Goal: Transaction & Acquisition: Purchase product/service

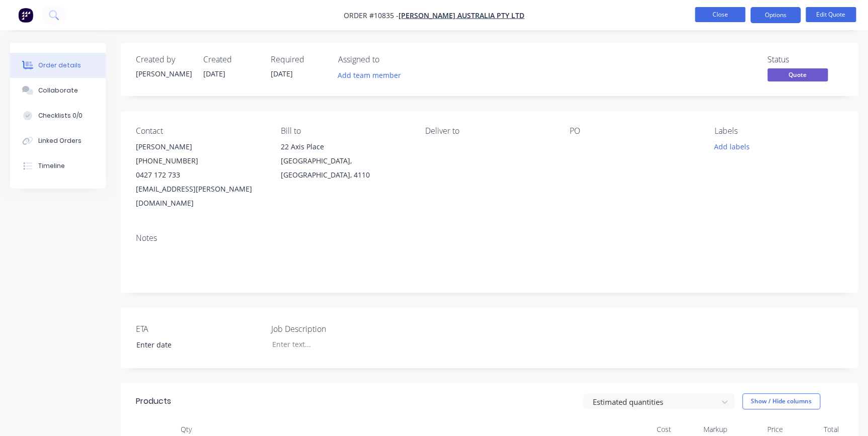
click at [723, 10] on button "Close" at bounding box center [720, 14] width 50 height 15
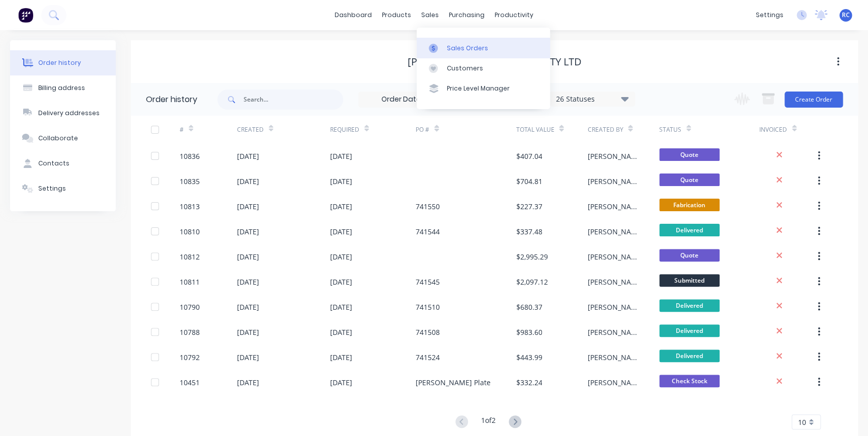
click at [458, 48] on div "Sales Orders" at bounding box center [467, 48] width 41 height 9
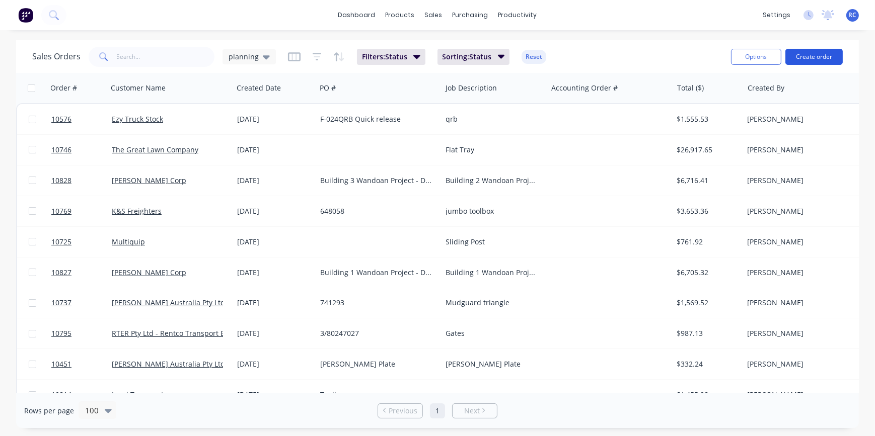
click at [811, 54] on button "Create order" at bounding box center [813, 57] width 57 height 16
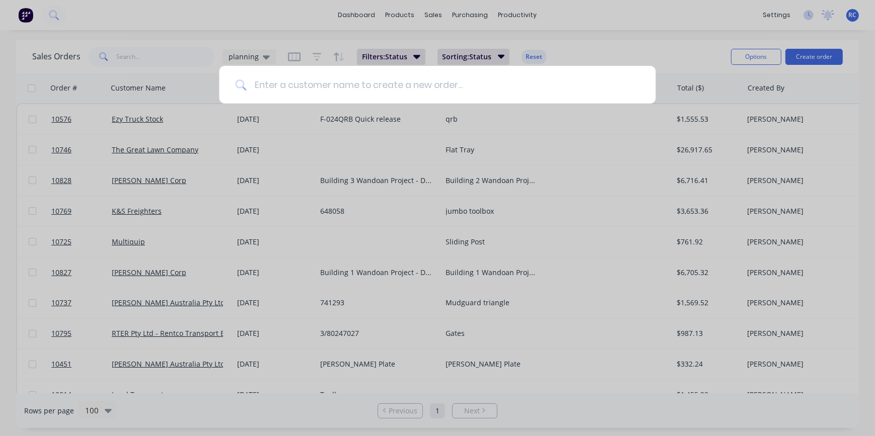
click at [327, 83] on input at bounding box center [442, 85] width 393 height 38
click at [735, 29] on div at bounding box center [437, 218] width 875 height 436
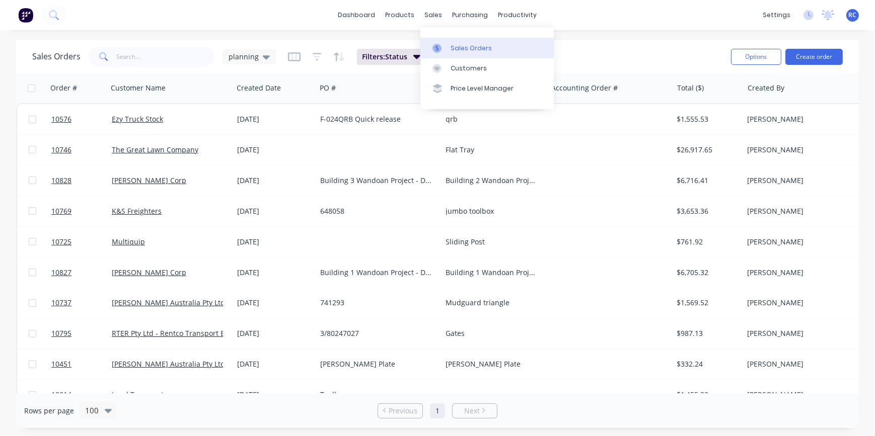
click at [455, 52] on div "Sales Orders" at bounding box center [470, 48] width 41 height 9
click at [239, 58] on span "planning" at bounding box center [243, 56] width 30 height 11
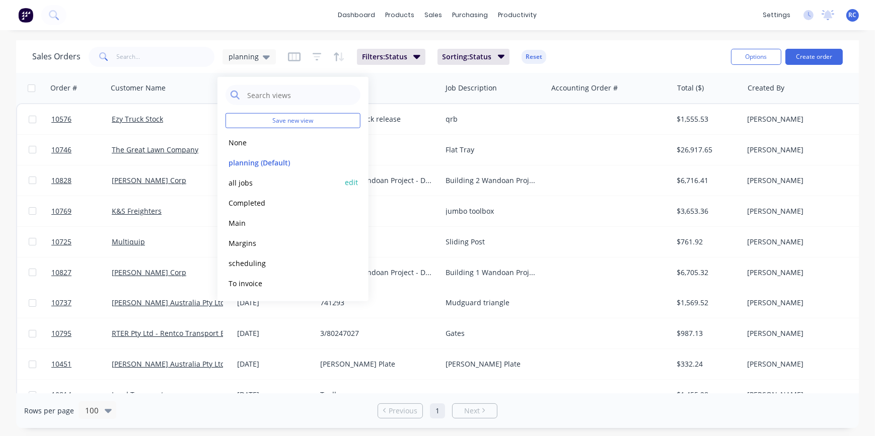
click at [243, 183] on button "all jobs" at bounding box center [282, 183] width 115 height 12
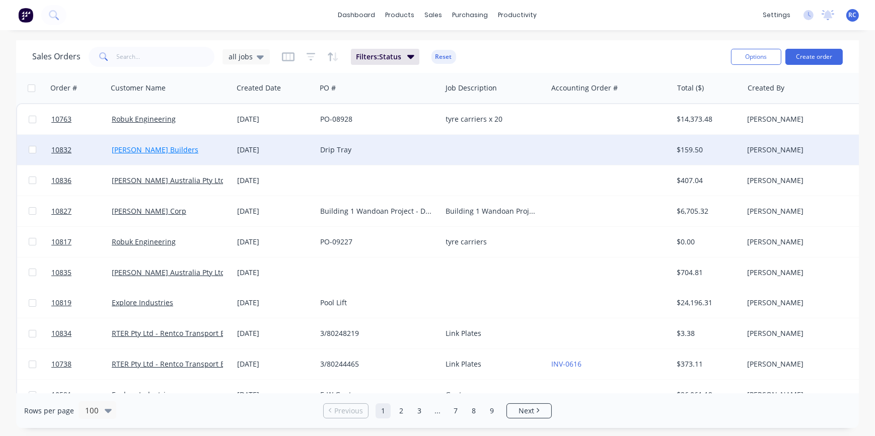
click at [154, 151] on link "[PERSON_NAME] Builders" at bounding box center [155, 150] width 87 height 10
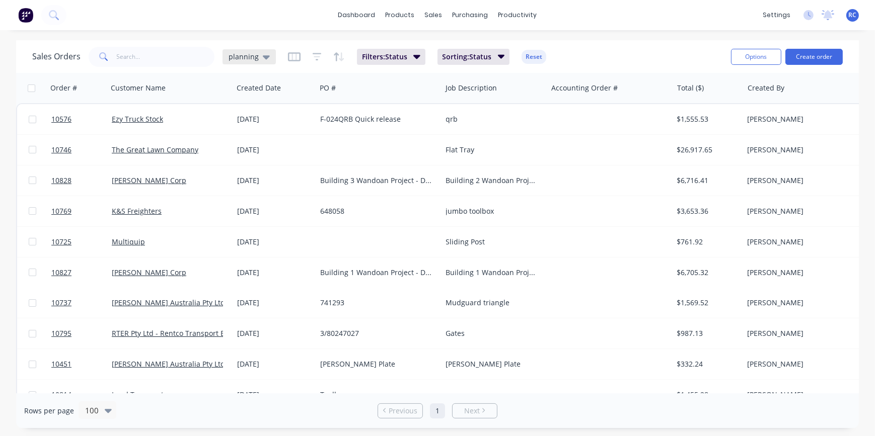
click at [265, 55] on icon at bounding box center [266, 56] width 7 height 11
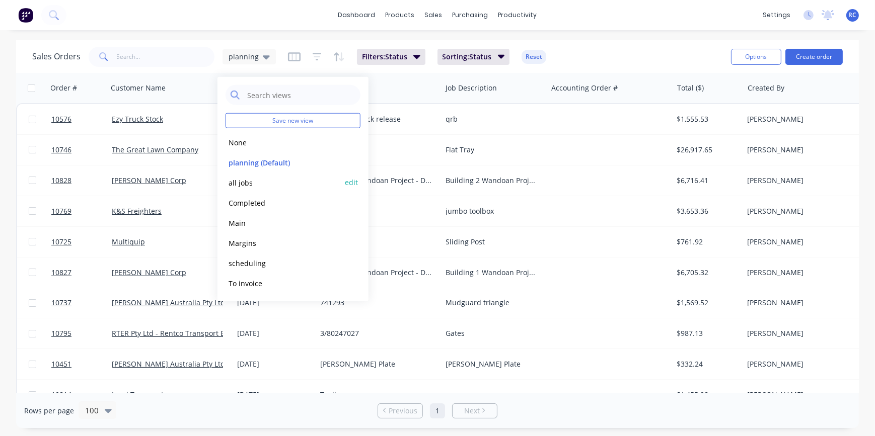
click at [241, 188] on button "all jobs" at bounding box center [282, 183] width 115 height 12
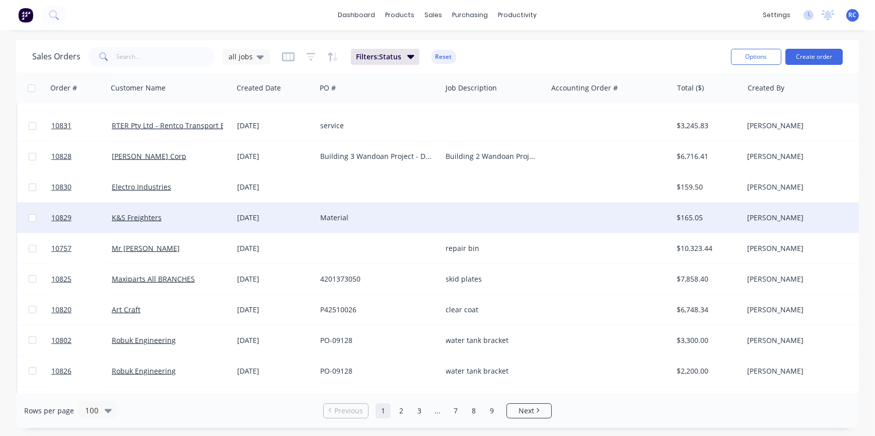
scroll to position [548, 0]
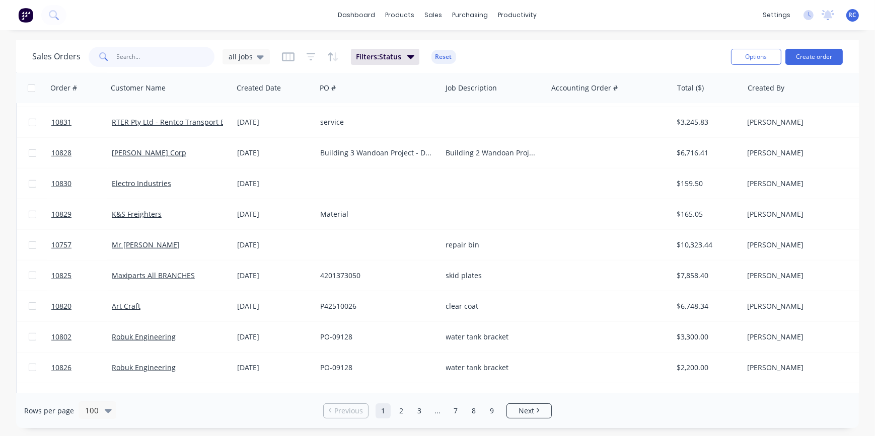
click at [202, 58] on input "text" at bounding box center [166, 57] width 98 height 20
click at [219, 92] on button "button" at bounding box center [214, 88] width 15 height 15
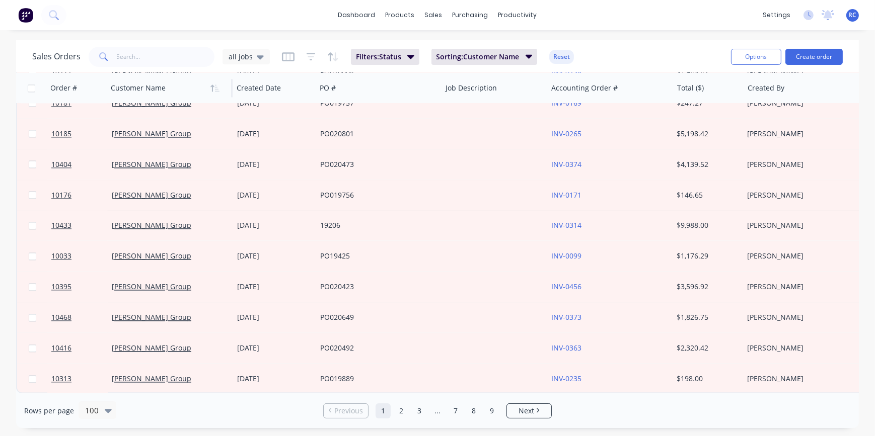
scroll to position [2779, 0]
click at [405, 412] on link "2" at bounding box center [400, 411] width 15 height 15
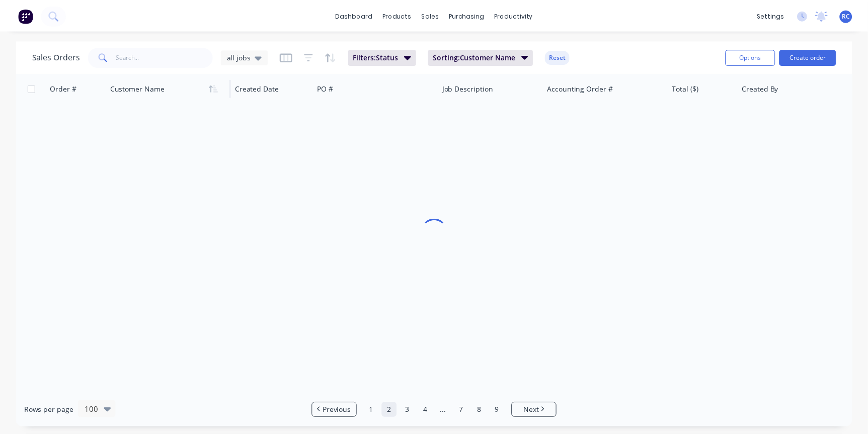
scroll to position [0, 0]
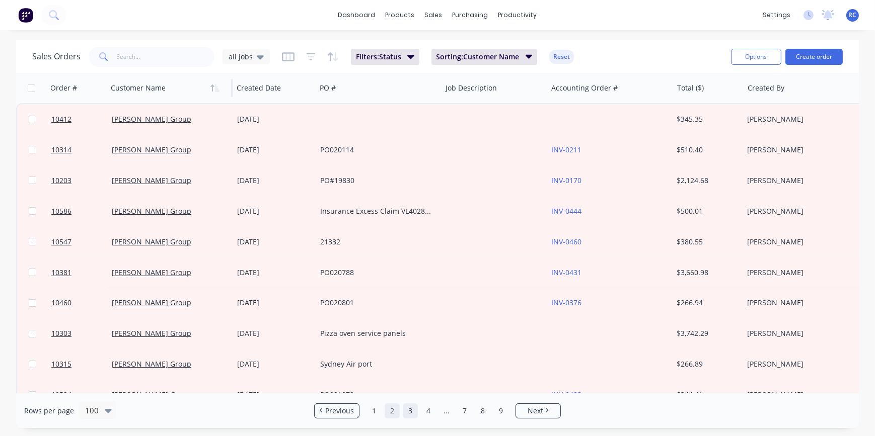
click at [411, 409] on link "3" at bounding box center [410, 411] width 15 height 15
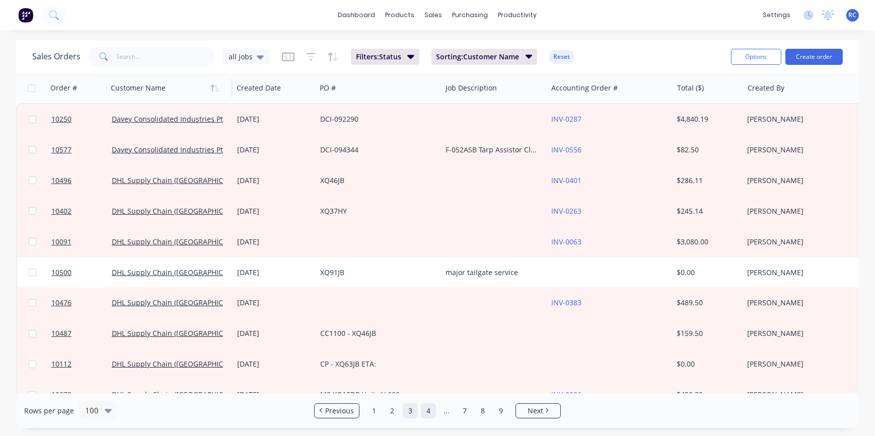
click at [421, 411] on link "4" at bounding box center [428, 411] width 15 height 15
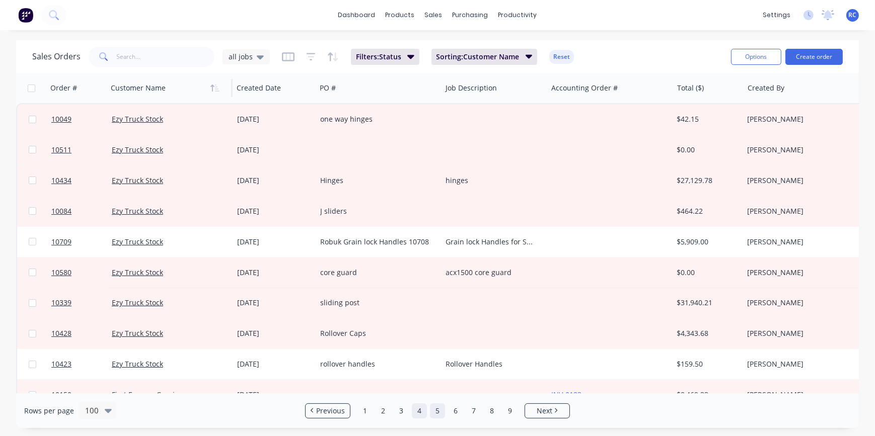
click at [439, 411] on link "5" at bounding box center [437, 411] width 15 height 15
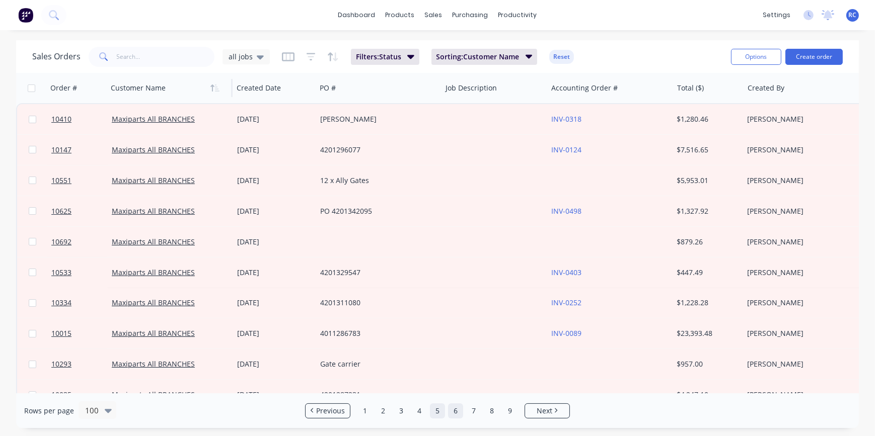
click at [452, 410] on link "6" at bounding box center [455, 411] width 15 height 15
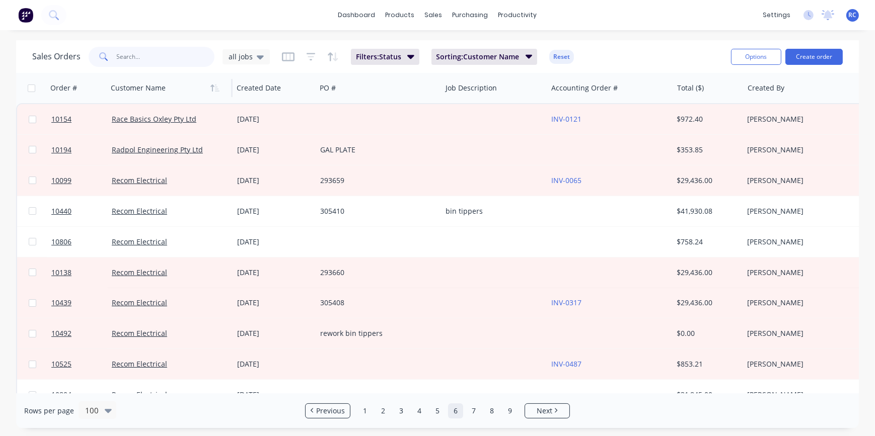
click at [148, 47] on input "text" at bounding box center [166, 57] width 98 height 20
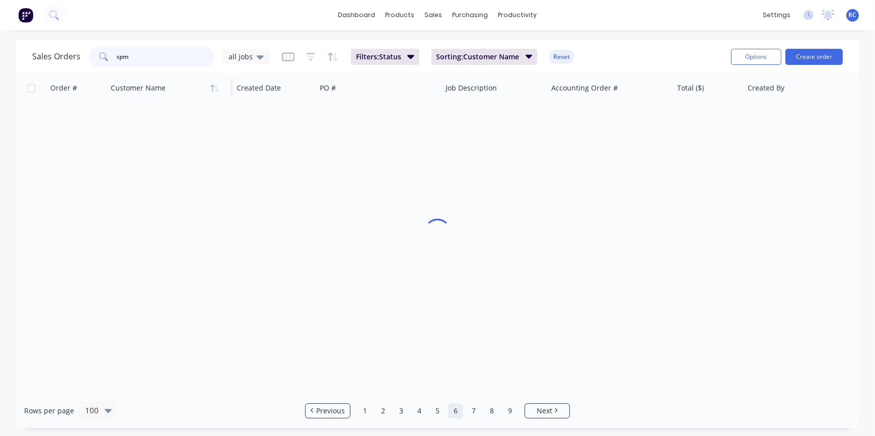
type input "spm"
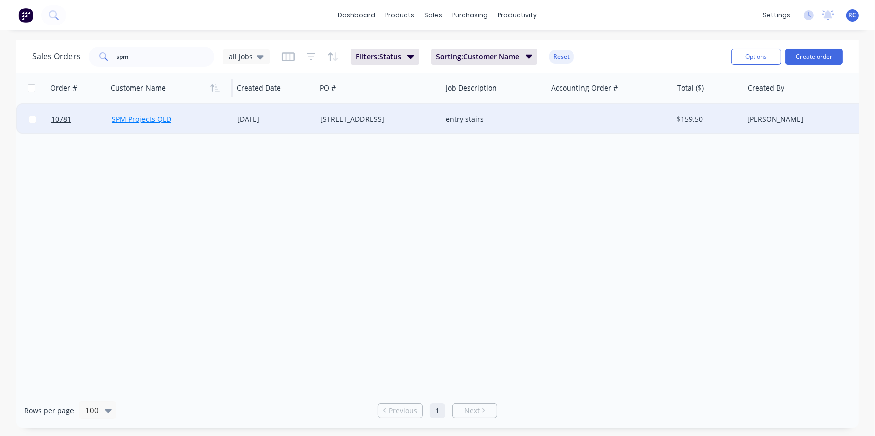
click at [131, 123] on link "SPM Projects QLD" at bounding box center [141, 119] width 59 height 10
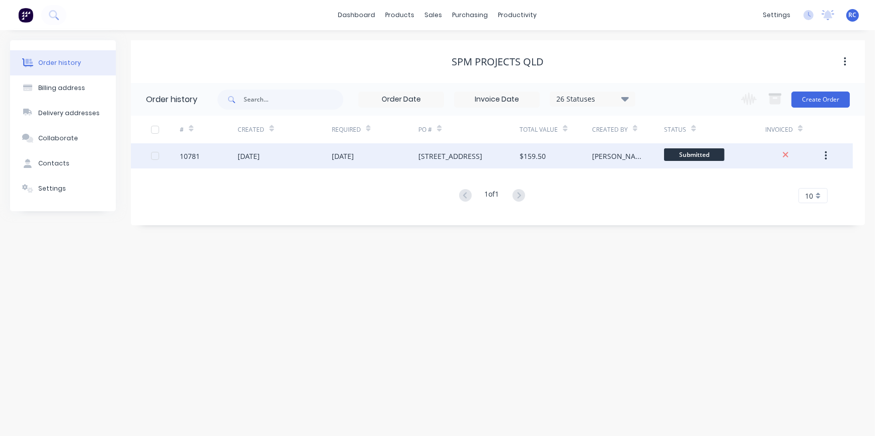
click at [221, 161] on div "10781" at bounding box center [209, 155] width 58 height 25
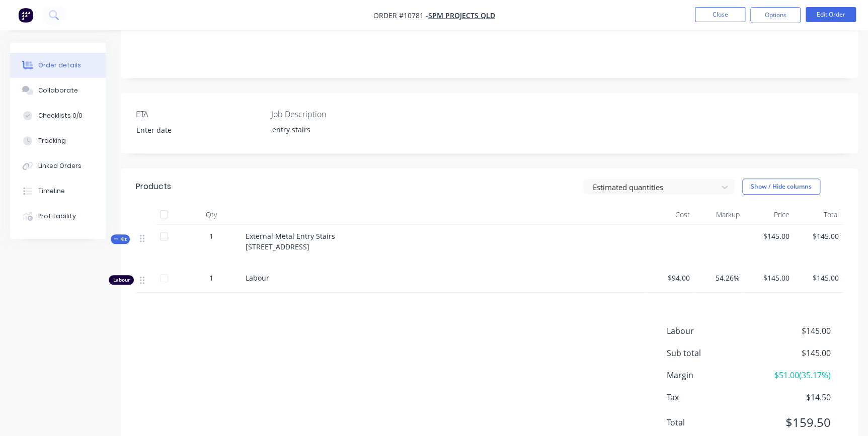
scroll to position [222, 0]
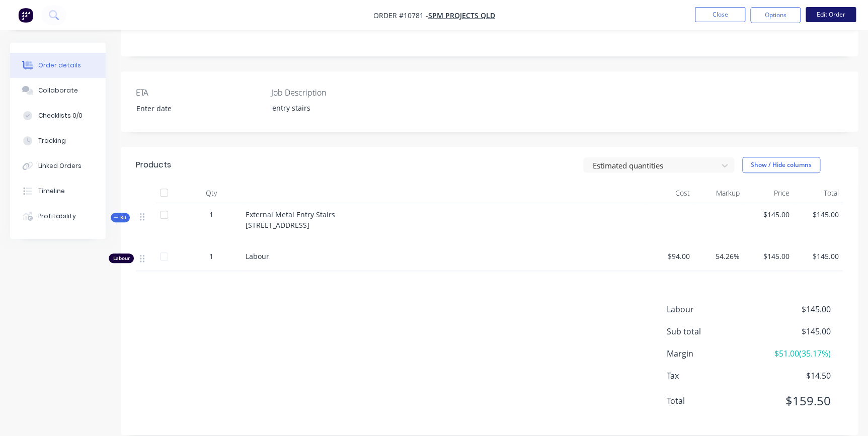
click at [827, 18] on button "Edit Order" at bounding box center [831, 14] width 50 height 15
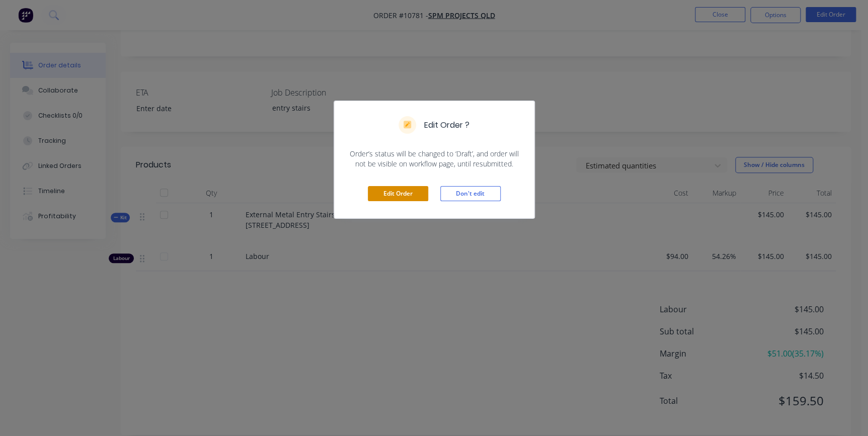
click at [383, 194] on button "Edit Order" at bounding box center [398, 193] width 60 height 15
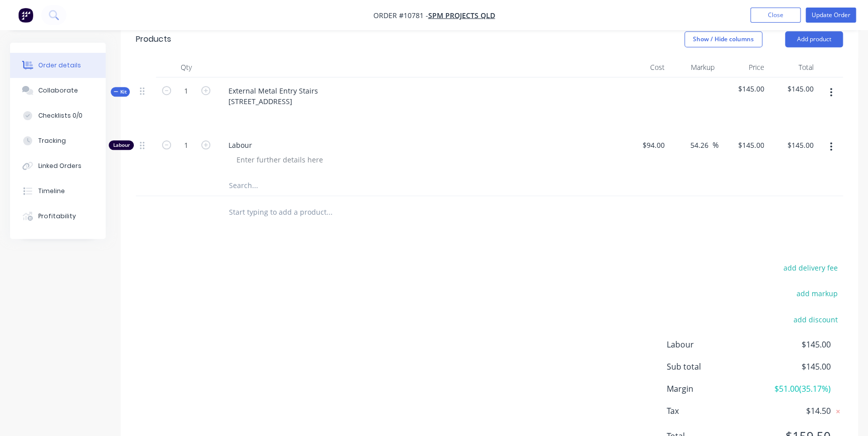
scroll to position [384, 0]
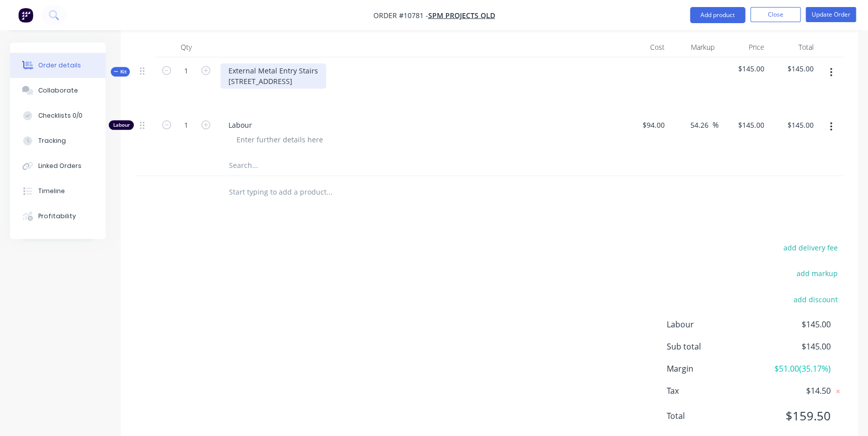
click at [311, 63] on div "External Metal Entry Stairs [STREET_ADDRESS]" at bounding box center [273, 75] width 106 height 25
click at [326, 63] on div "External Metal Entry Stairs [STREET_ADDRESS]" at bounding box center [273, 75] width 106 height 25
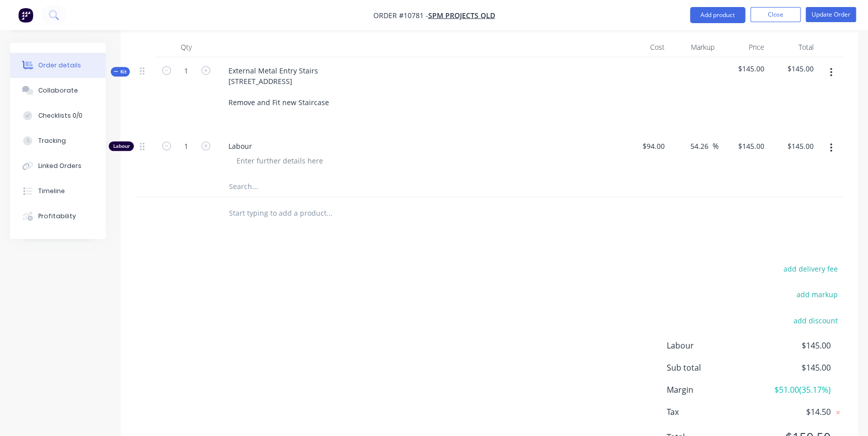
click at [406, 99] on div "External Metal Entry Stairs [STREET_ADDRESS] Remove and Fit new Staircase" at bounding box center [417, 94] width 403 height 75
click at [190, 139] on input "1" at bounding box center [186, 146] width 26 height 15
type input "13"
type input "$1,885.00"
click at [233, 177] on input "text" at bounding box center [328, 187] width 201 height 20
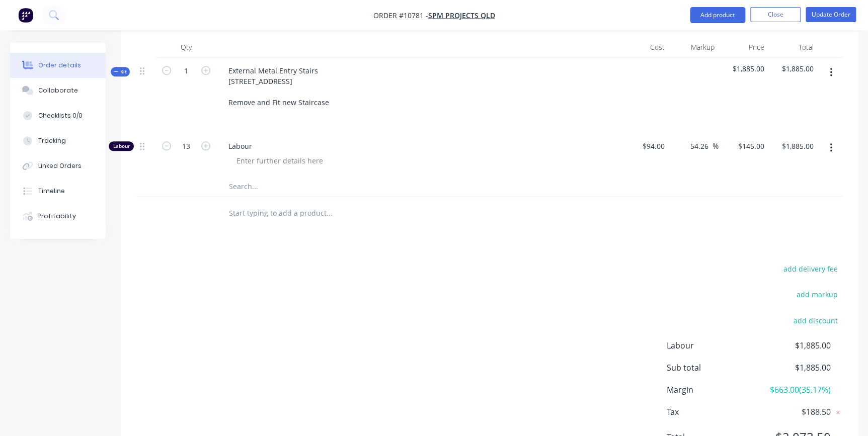
click at [528, 133] on div "Labour" at bounding box center [417, 155] width 403 height 44
click at [250, 177] on input "text" at bounding box center [328, 187] width 201 height 20
type input "Step Threads"
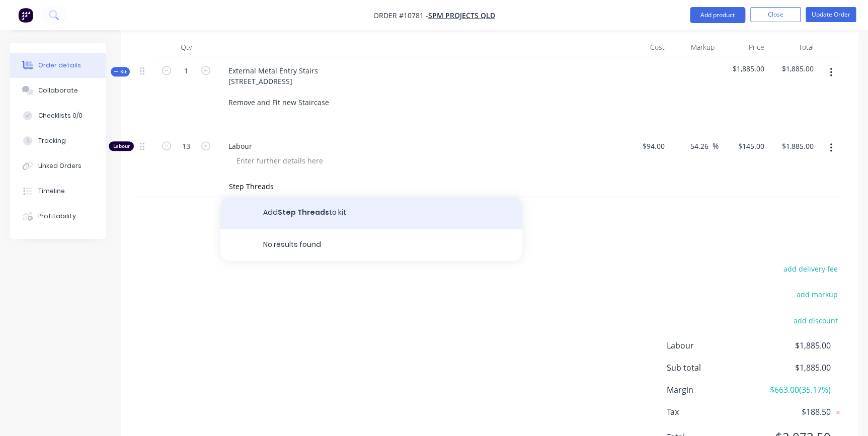
click at [313, 197] on button "Add Step Threads to kit" at bounding box center [371, 213] width 302 height 32
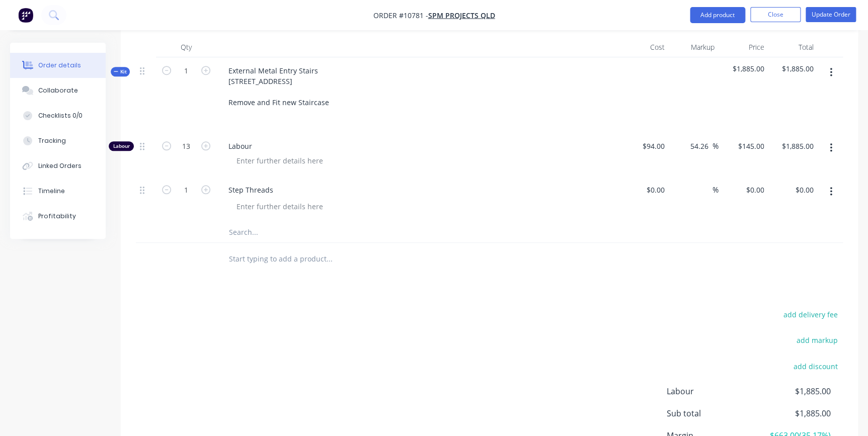
click at [679, 177] on div "%" at bounding box center [694, 200] width 50 height 46
click at [663, 183] on input at bounding box center [663, 190] width 12 height 15
type input "$259.92"
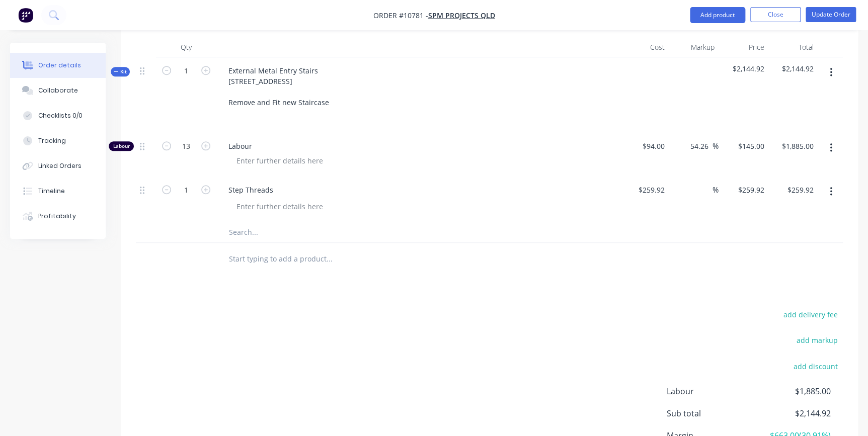
click at [284, 183] on div "Step Threads" at bounding box center [417, 190] width 394 height 15
click at [276, 183] on div "Step Threads" at bounding box center [250, 190] width 61 height 15
click at [706, 183] on input at bounding box center [707, 190] width 12 height 15
type input "55"
type input "$402.876"
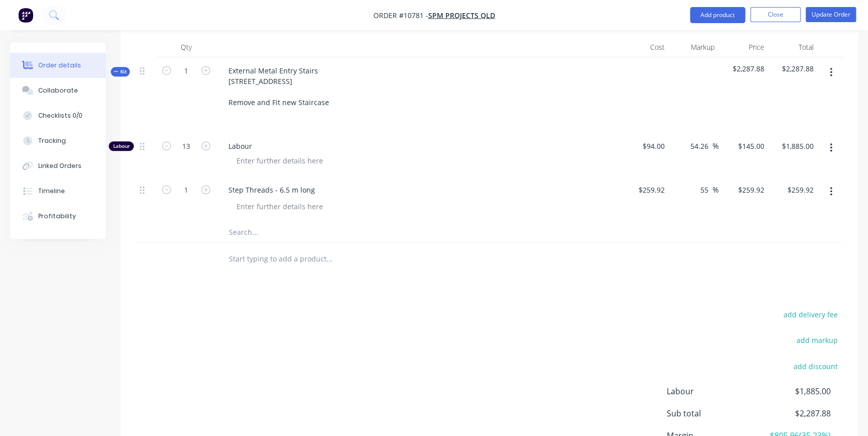
type input "$402.88"
click at [365, 222] on input "text" at bounding box center [328, 232] width 201 height 20
click at [146, 243] on div at bounding box center [146, 259] width 20 height 33
click at [233, 222] on input "text" at bounding box center [328, 232] width 201 height 20
type input "Fasteners"
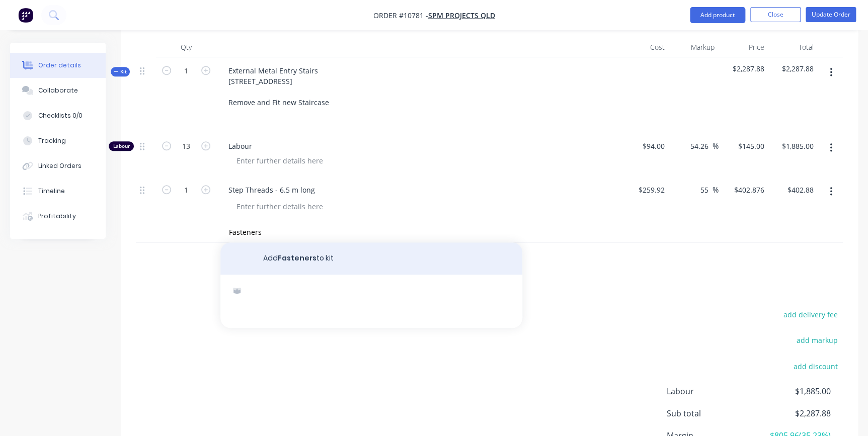
click at [307, 243] on button "Add Fasteners to kit" at bounding box center [371, 259] width 302 height 32
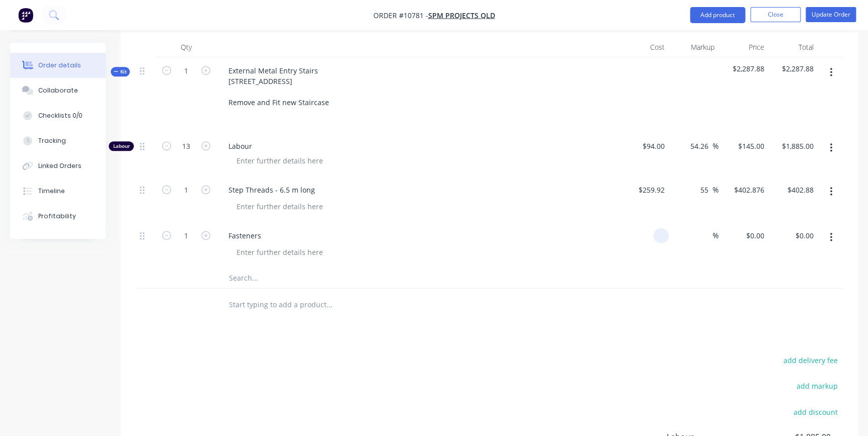
click at [645, 222] on div at bounding box center [644, 245] width 50 height 46
type input "$50.00"
type input "55"
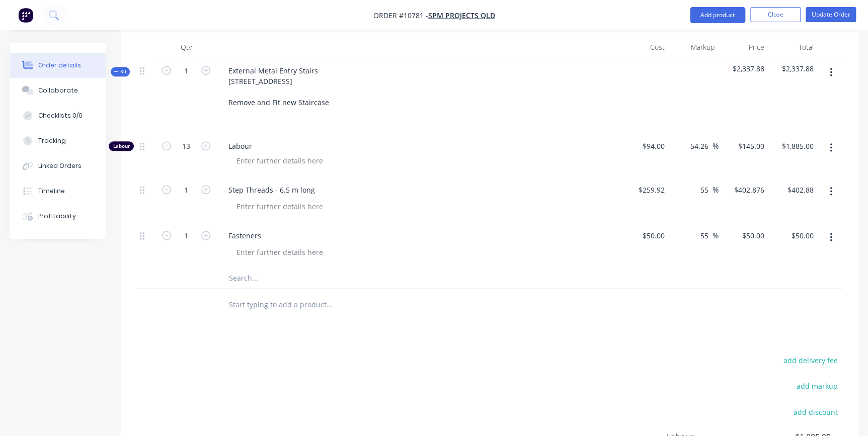
type input "$77.50"
click at [237, 268] on input "text" at bounding box center [328, 278] width 201 height 20
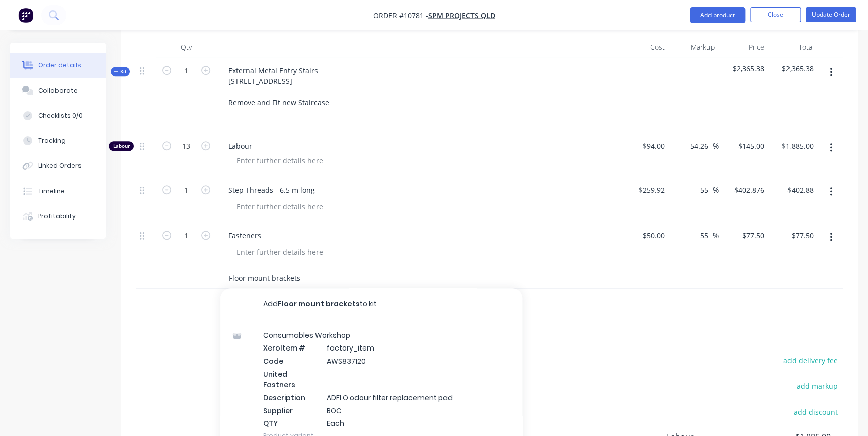
type input "Floor mount brackets"
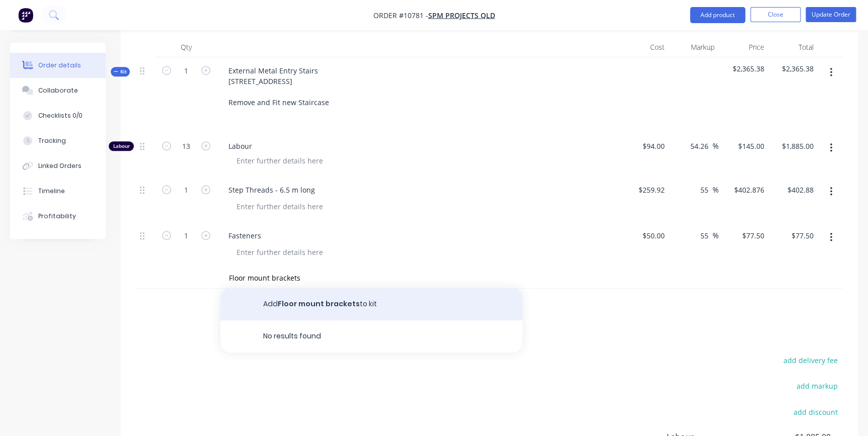
click at [468, 288] on button "Add Floor mount brackets to kit" at bounding box center [371, 304] width 302 height 32
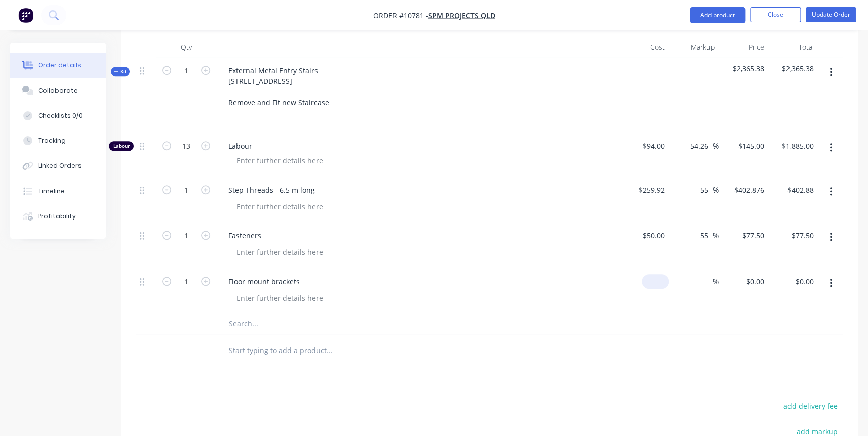
click at [653, 274] on div "$0.00" at bounding box center [655, 281] width 27 height 15
type input "$25.50"
type input "55"
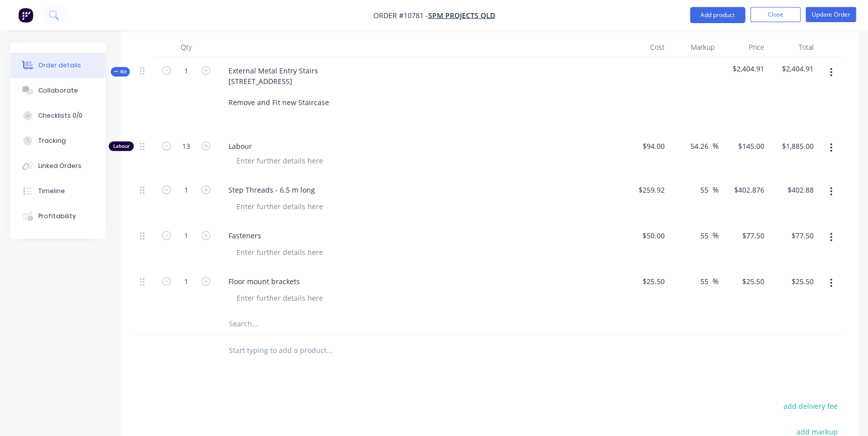
type input "$39.525"
type input "$39.53"
click at [235, 314] on input "text" at bounding box center [328, 324] width 201 height 20
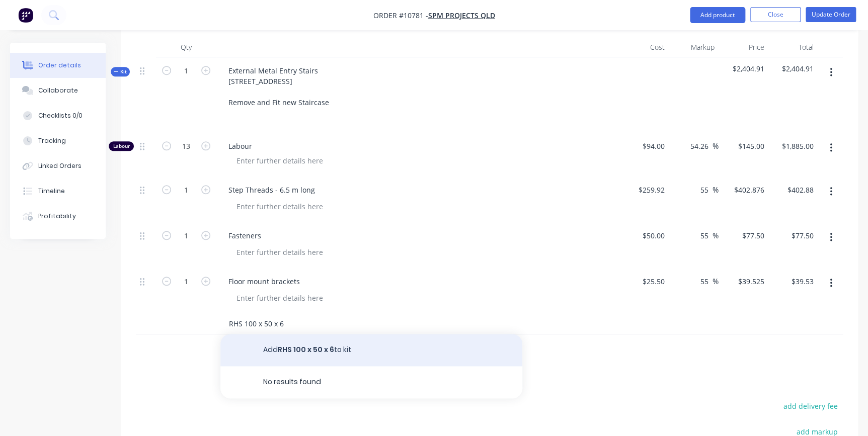
drag, startPoint x: 254, startPoint y: 293, endPoint x: 280, endPoint y: 307, distance: 30.0
click at [256, 314] on input "RHS 100 x 50 x 6" at bounding box center [328, 324] width 201 height 20
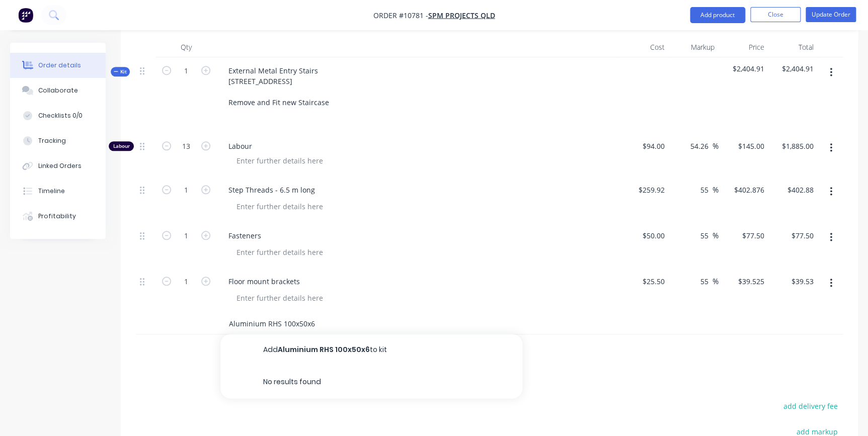
type input "Aluminium RHS 100x50x6"
click at [803, 335] on div at bounding box center [489, 351] width 707 height 33
click at [830, 67] on icon "button" at bounding box center [831, 72] width 3 height 11
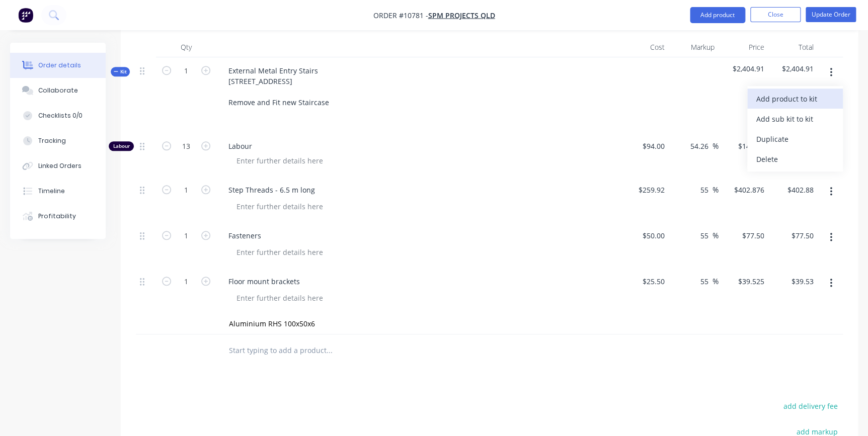
click at [797, 92] on div "Add product to kit" at bounding box center [794, 99] width 77 height 15
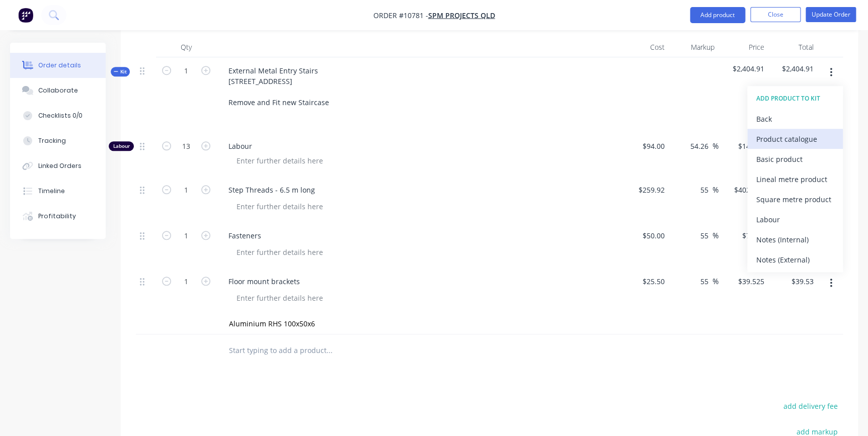
click at [787, 132] on div "Product catalogue" at bounding box center [794, 139] width 77 height 15
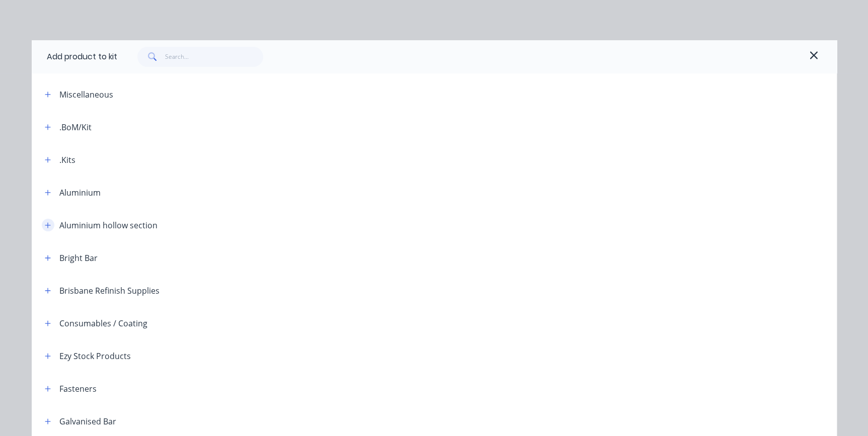
click at [45, 226] on icon "button" at bounding box center [48, 225] width 6 height 7
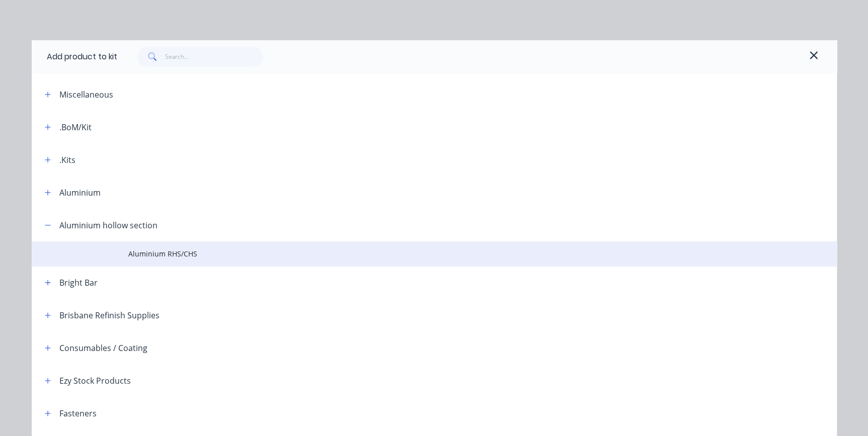
click at [144, 256] on span "Aluminium RHS/CHS" at bounding box center [411, 254] width 567 height 11
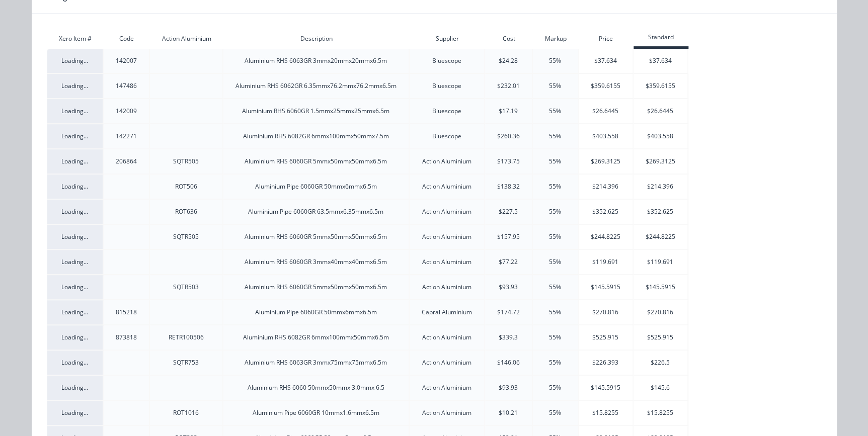
scroll to position [137, 0]
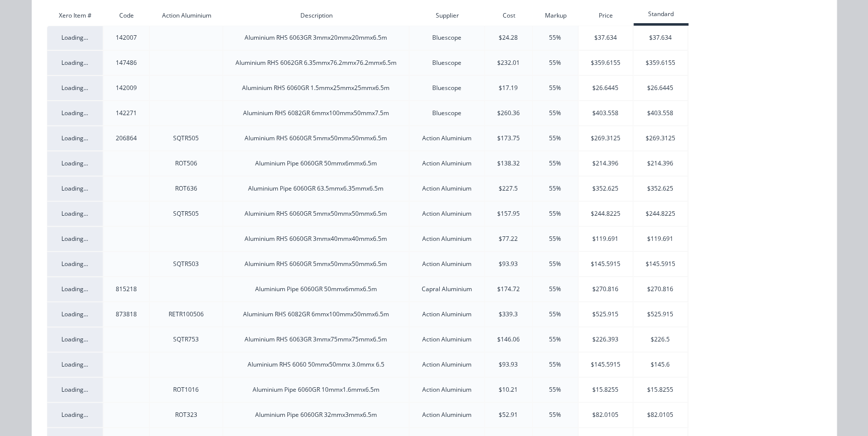
click at [342, 112] on div "Aluminium RHS 6082GR 6mmx100mmx50mmx7.5m" at bounding box center [315, 113] width 185 height 9
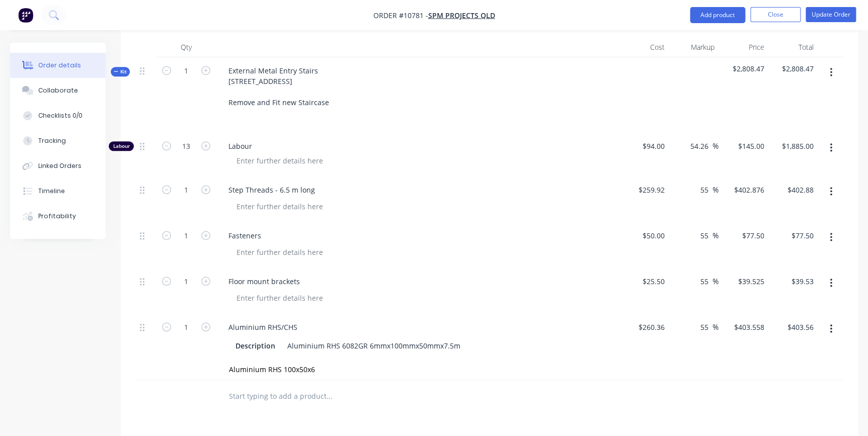
click at [573, 360] on div "Aluminium RHS 100x50x6" at bounding box center [397, 370] width 362 height 20
click at [369, 360] on input "Aluminium RHS 100x50x6" at bounding box center [328, 370] width 201 height 20
click at [448, 360] on div "Aluminium RHS 100x50x6 Add Aluminium RHS 100x50x6 to kit No results found" at bounding box center [371, 370] width 302 height 20
drag, startPoint x: 302, startPoint y: 348, endPoint x: 170, endPoint y: 352, distance: 132.4
click at [170, 352] on div "Qty Cost Markup Price Total Kit 1 External Metal Entry Stairs [STREET_ADDRESS] …" at bounding box center [489, 225] width 737 height 376
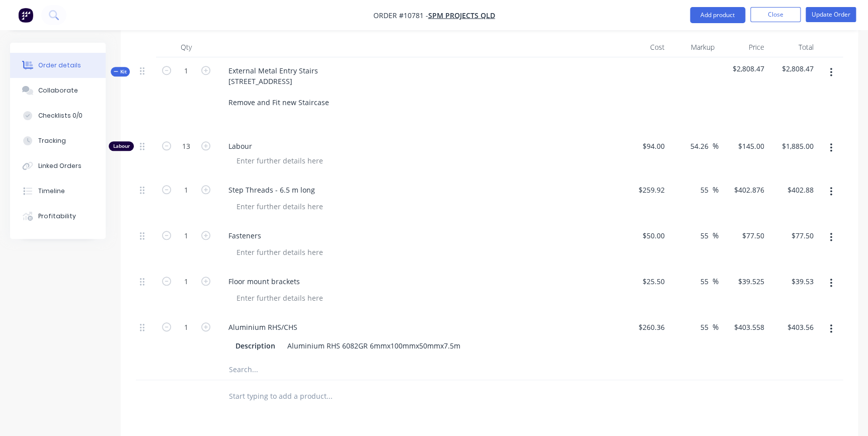
click at [504, 110] on div at bounding box center [417, 117] width 394 height 15
click at [609, 133] on div "Labour" at bounding box center [417, 155] width 403 height 44
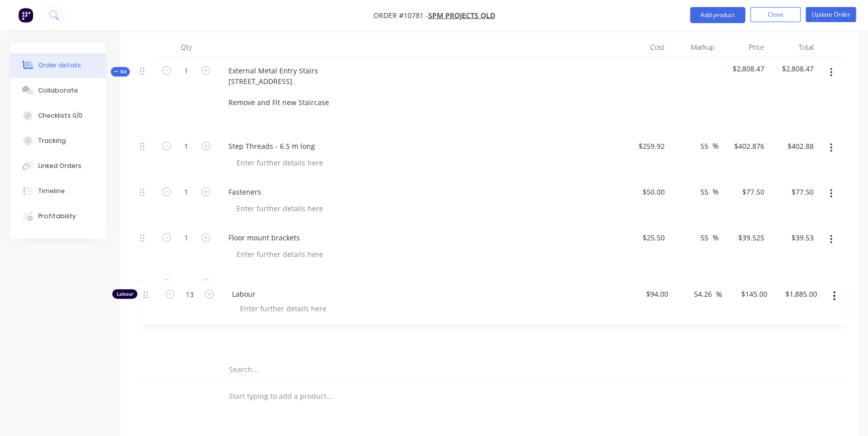
drag, startPoint x: 141, startPoint y: 118, endPoint x: 145, endPoint y: 300, distance: 181.7
click at [145, 300] on div "Labour 13 Labour $94.00 $94.00 54.26 54.26 % $145.00 $145.00 $1,885.00 $1,885.0…" at bounding box center [489, 246] width 707 height 227
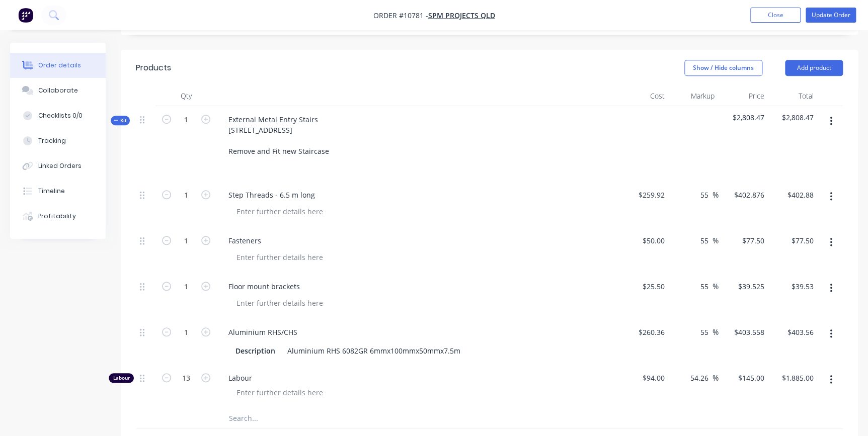
scroll to position [384, 0]
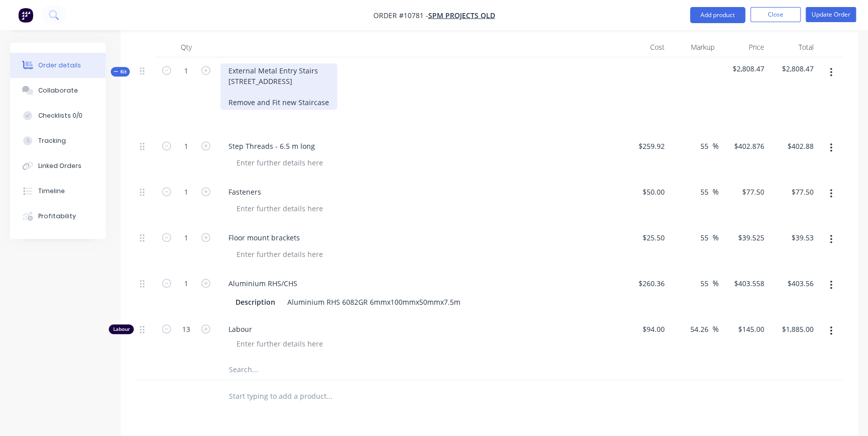
click at [296, 63] on div "External Metal Entry Stairs [STREET_ADDRESS] Remove and Fit new Staircase" at bounding box center [278, 86] width 117 height 46
drag, startPoint x: 260, startPoint y: 40, endPoint x: 278, endPoint y: 46, distance: 19.1
click at [276, 63] on div "External Metal Entry Stairs [STREET_ADDRESS] Remove and Fit new Staircase" at bounding box center [278, 86] width 117 height 46
click at [315, 110] on div at bounding box center [417, 117] width 394 height 15
click at [228, 63] on div "External Aluminium Entry Stairs [STREET_ADDRESS] Remove and Fit new Staircase" at bounding box center [282, 86] width 124 height 46
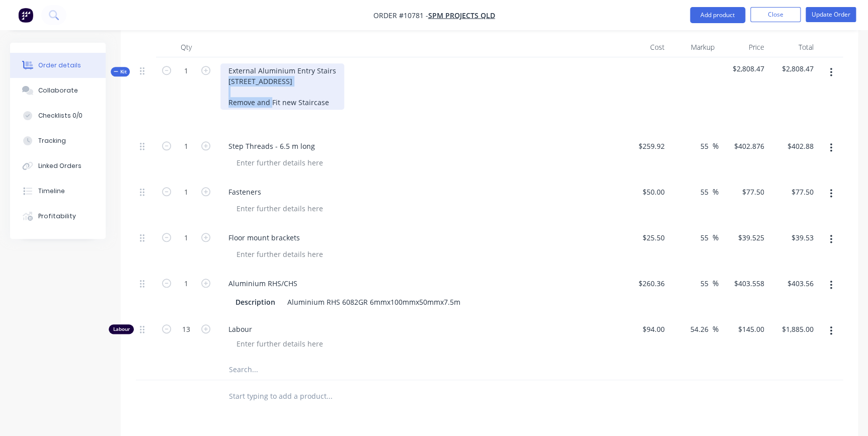
drag, startPoint x: 227, startPoint y: 50, endPoint x: 336, endPoint y: 48, distance: 108.2
click at [336, 63] on div "External Aluminium Entry Stairs [STREET_ADDRESS] Remove and Fit new Staircase" at bounding box center [282, 86] width 124 height 46
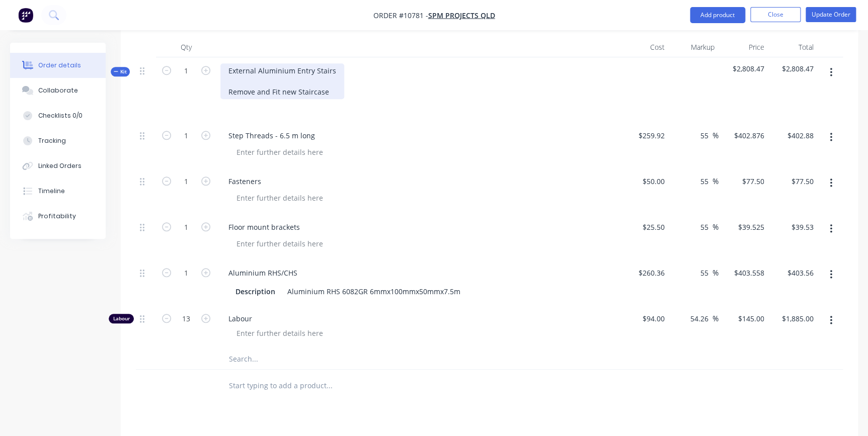
click at [334, 63] on div "External Aluminium Entry Stairs Remove and Fit new Staircase" at bounding box center [282, 81] width 124 height 36
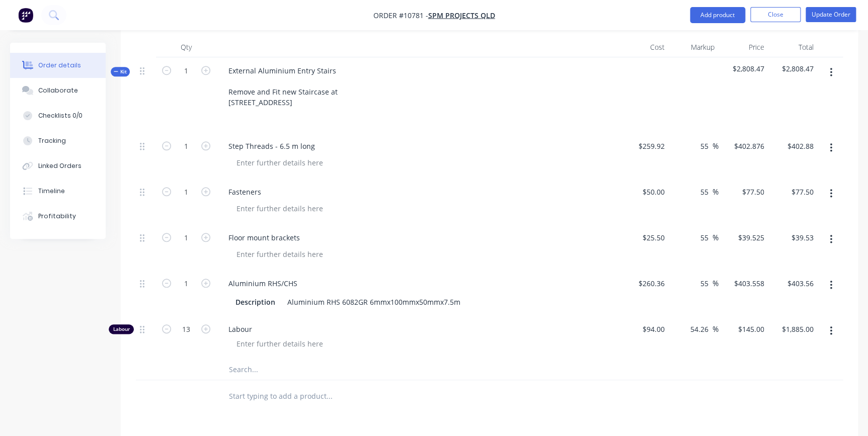
click at [487, 185] on div "Fasteners" at bounding box center [417, 192] width 394 height 15
click at [189, 322] on input "13" at bounding box center [186, 329] width 26 height 15
click at [205, 325] on icon "button" at bounding box center [205, 329] width 9 height 9
type input "14"
type input "$2,030.00"
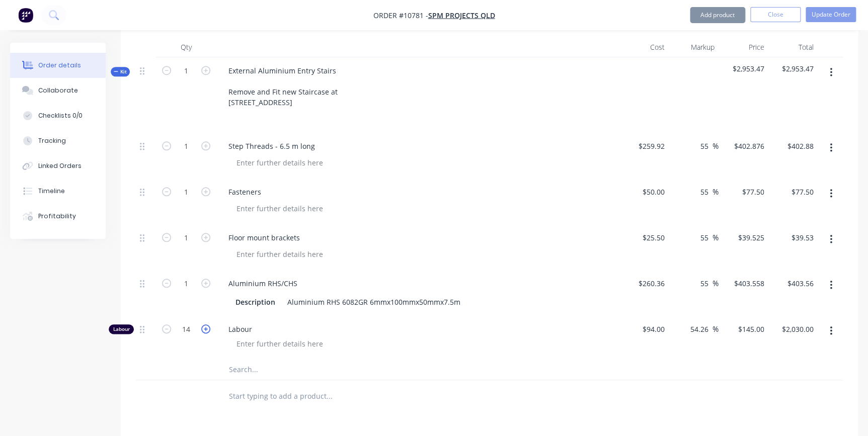
click at [205, 325] on icon "button" at bounding box center [205, 329] width 9 height 9
type input "15"
type input "$2,175.00"
click at [822, 12] on button "Update Order" at bounding box center [831, 14] width 50 height 15
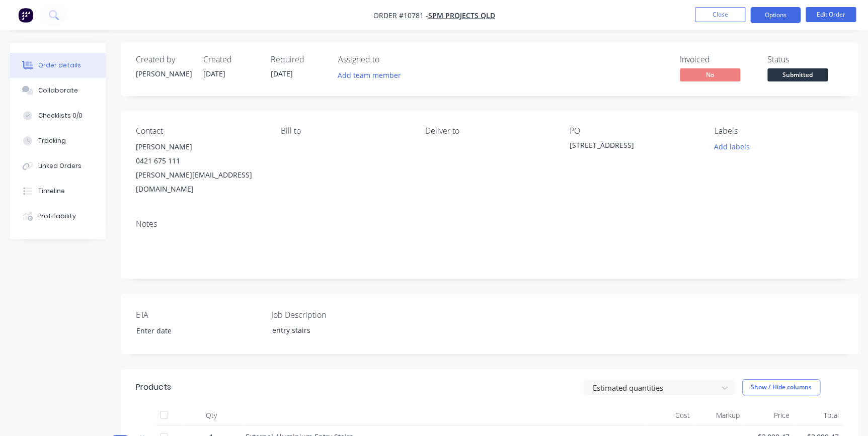
click at [774, 13] on button "Options" at bounding box center [775, 15] width 50 height 16
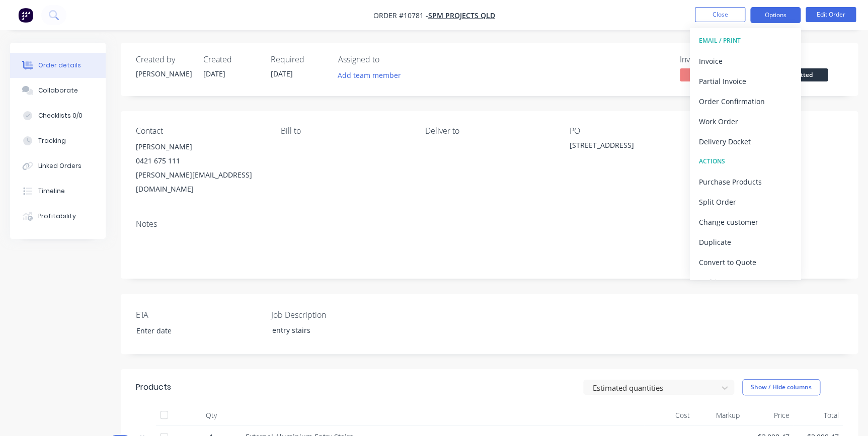
click at [771, 16] on button "Options" at bounding box center [775, 15] width 50 height 16
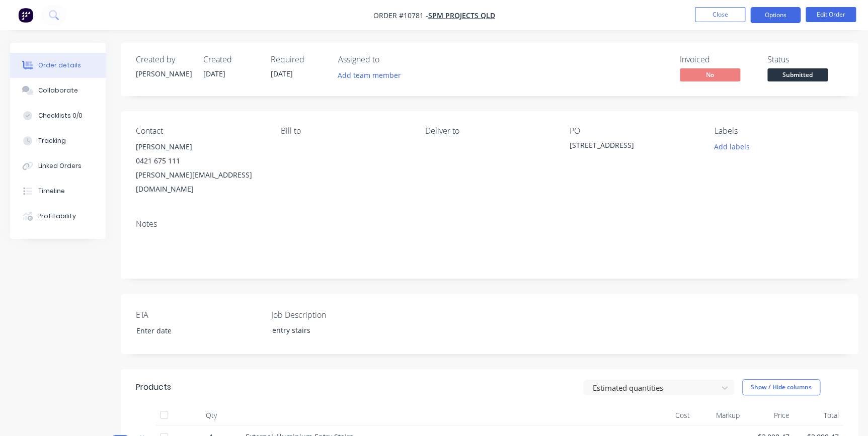
click at [770, 14] on button "Options" at bounding box center [775, 15] width 50 height 16
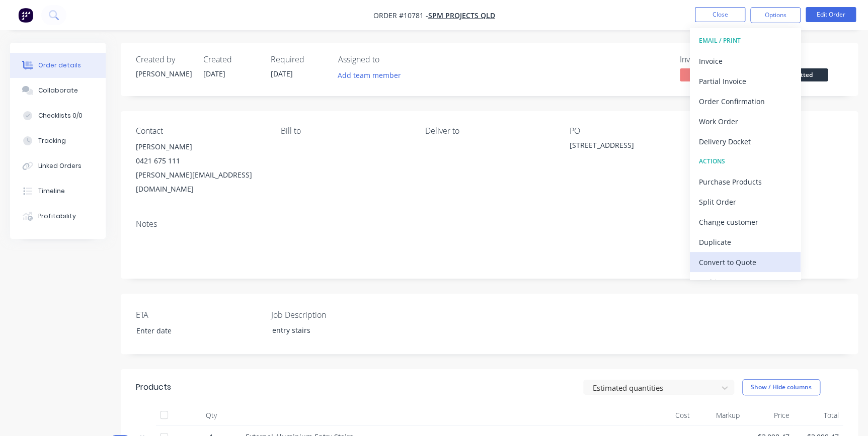
click at [747, 261] on div "Convert to Quote" at bounding box center [745, 262] width 93 height 15
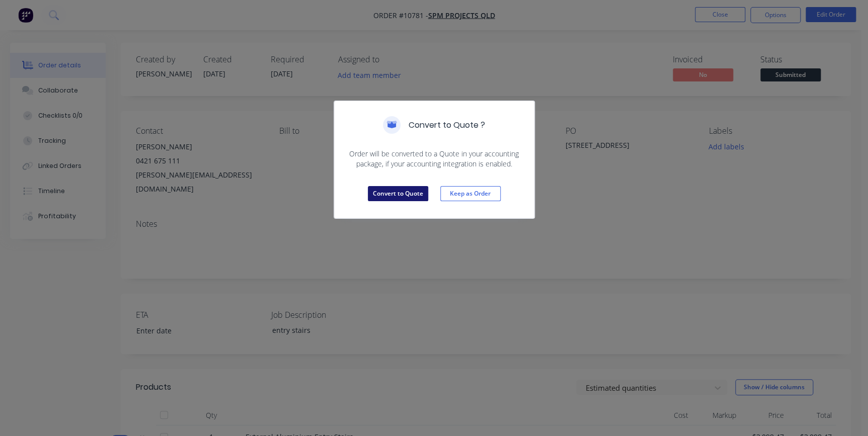
click at [411, 191] on button "Convert to Quote" at bounding box center [398, 193] width 60 height 15
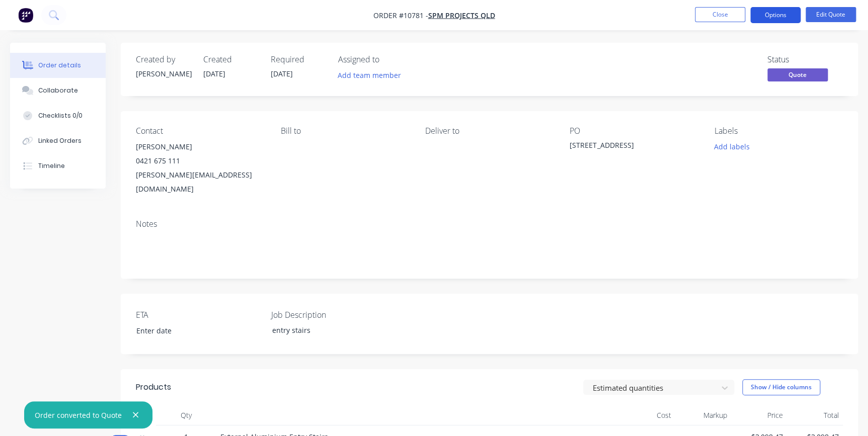
click at [767, 14] on button "Options" at bounding box center [775, 15] width 50 height 16
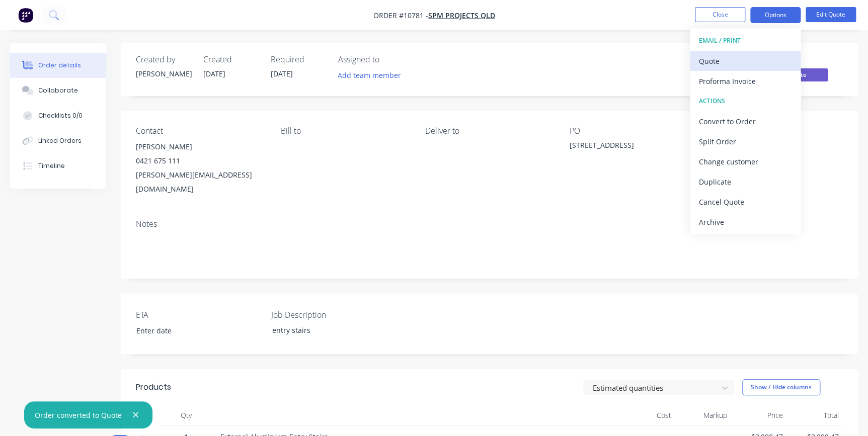
click at [743, 56] on div "Quote" at bounding box center [745, 61] width 93 height 15
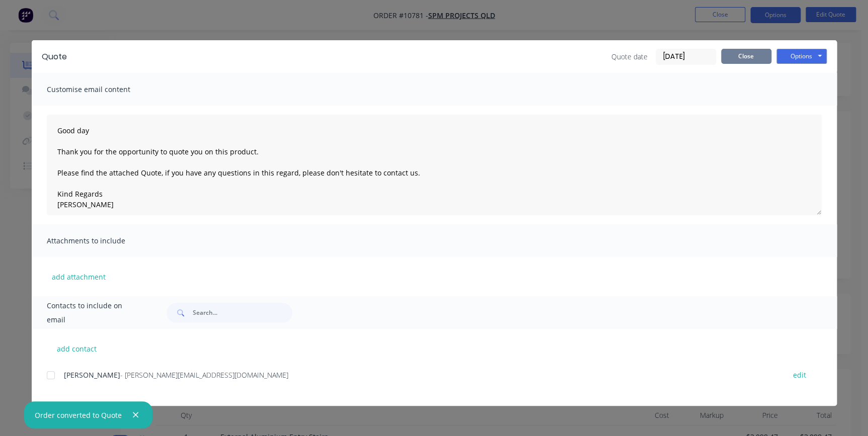
click at [737, 60] on button "Close" at bounding box center [746, 56] width 50 height 15
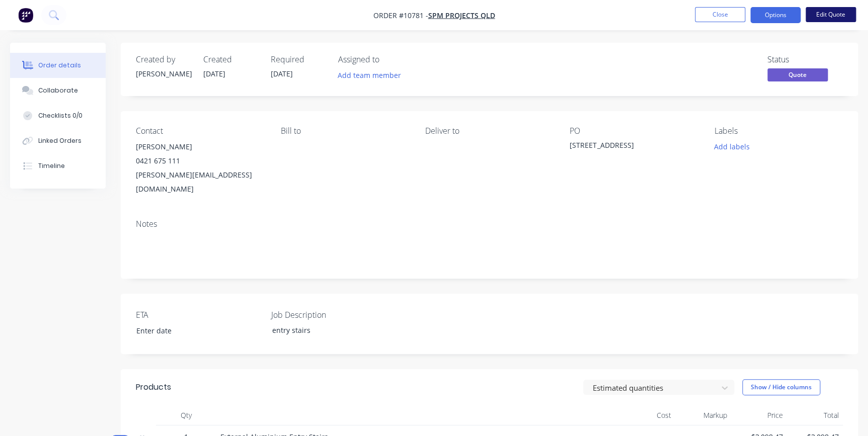
click at [822, 11] on button "Edit Quote" at bounding box center [831, 14] width 50 height 15
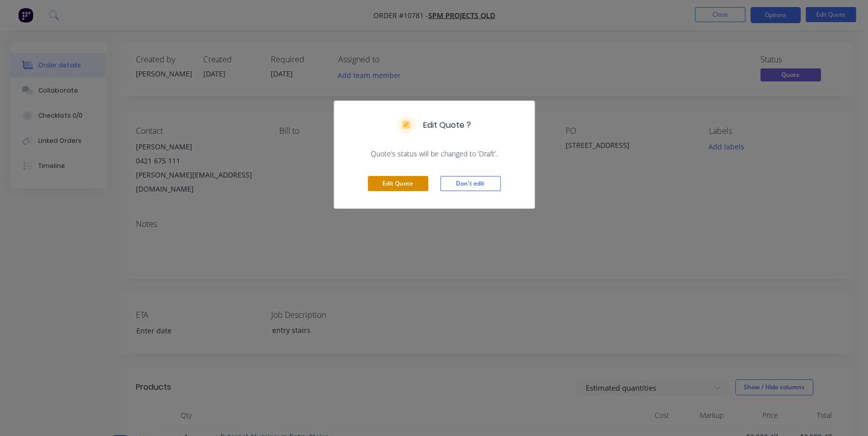
click at [398, 180] on button "Edit Quote" at bounding box center [398, 183] width 60 height 15
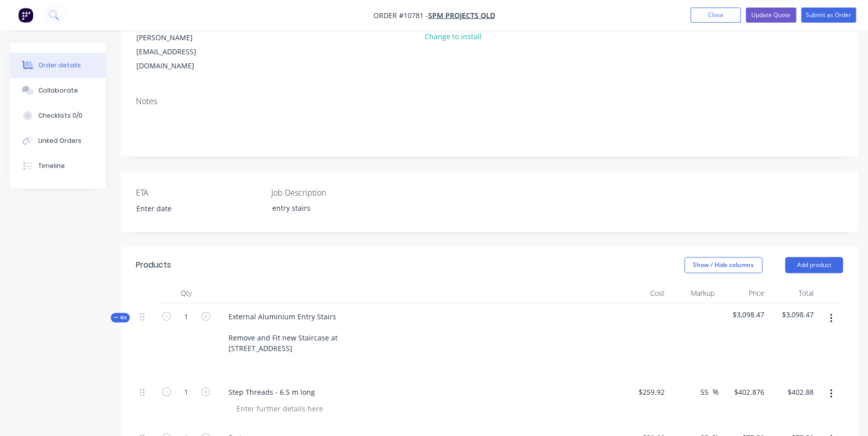
scroll to position [274, 0]
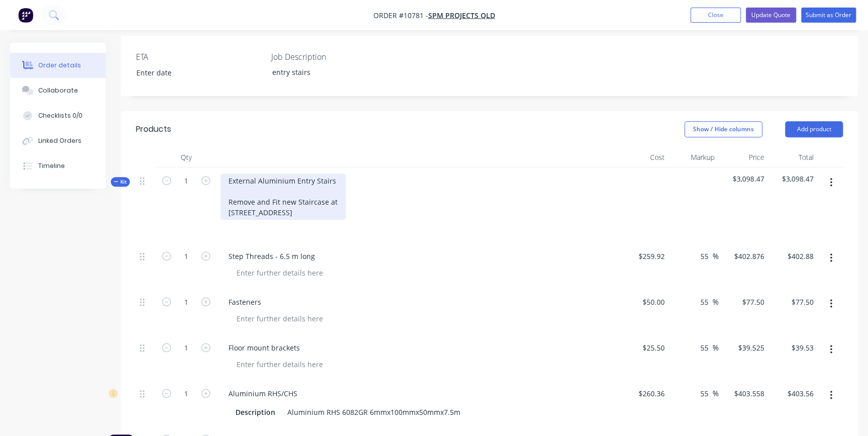
click at [335, 174] on div "External Aluminium Entry Stairs Remove and Fit new Staircase at [STREET_ADDRESS]" at bounding box center [282, 197] width 125 height 46
click at [345, 175] on div "External Aluminium Entry Stairs and Handrail Remove and Fit new Staircase at [S…" at bounding box center [305, 197] width 170 height 46
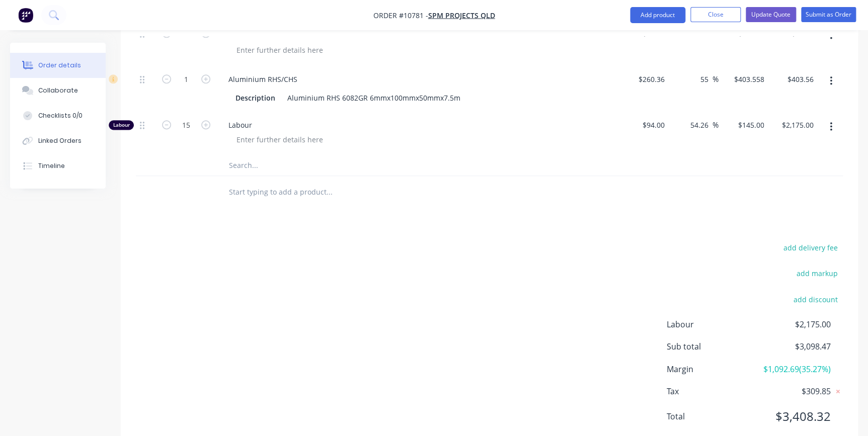
click at [231, 155] on input "text" at bounding box center [328, 165] width 201 height 20
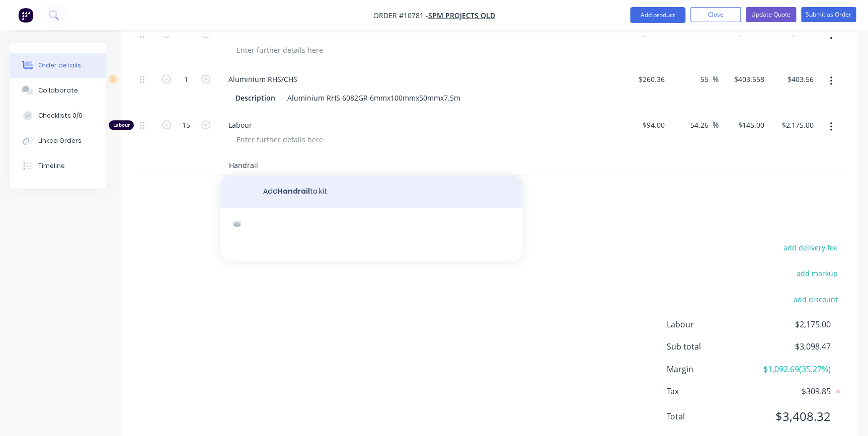
type input "Handrail"
click at [344, 176] on button "Add Handrail to kit" at bounding box center [371, 192] width 302 height 32
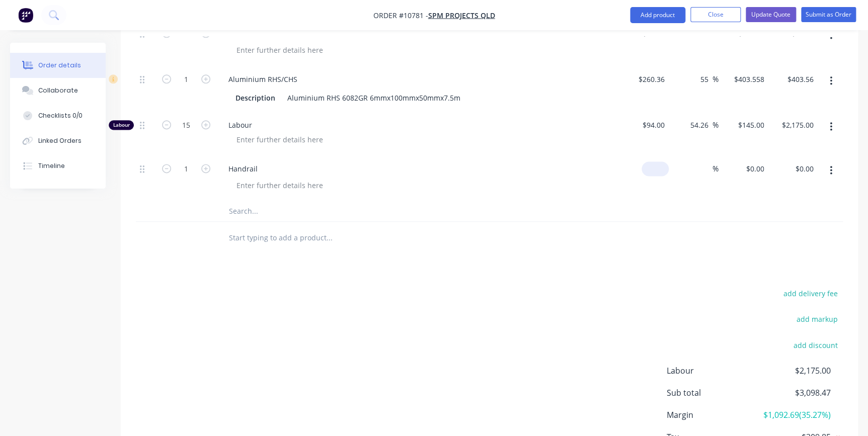
click at [664, 162] on input at bounding box center [657, 169] width 23 height 15
type input "$200.00"
click at [245, 201] on input "text" at bounding box center [328, 211] width 201 height 20
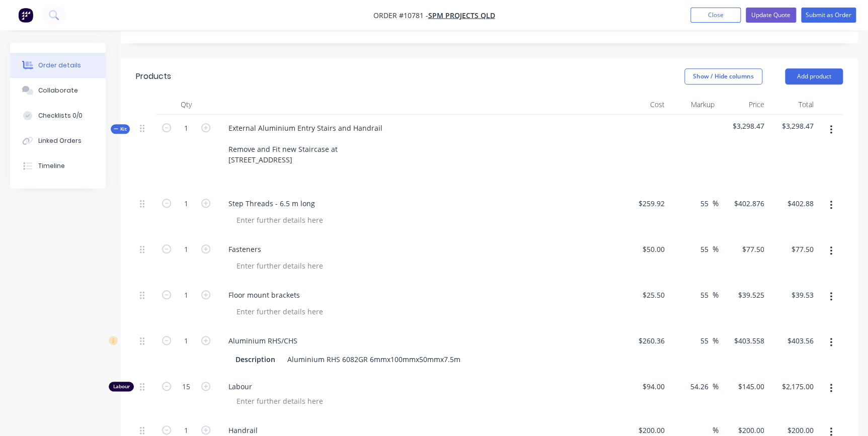
scroll to position [314, 0]
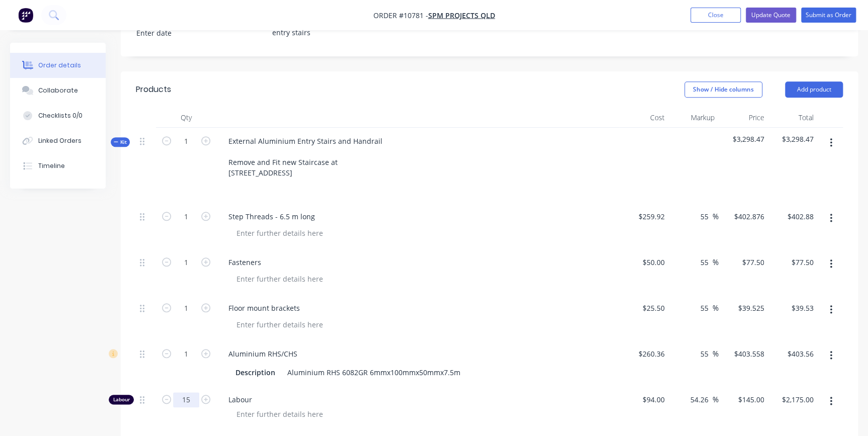
click at [180, 392] on input "15" at bounding box center [186, 399] width 26 height 15
type input "18"
type input "$2,610.00"
click at [358, 407] on div at bounding box center [421, 414] width 386 height 15
click at [374, 341] on div "Aluminium RHS/CHS Description Aluminium RHS 6082GR 6mmx100mmx50mmx7.5m" at bounding box center [417, 364] width 403 height 46
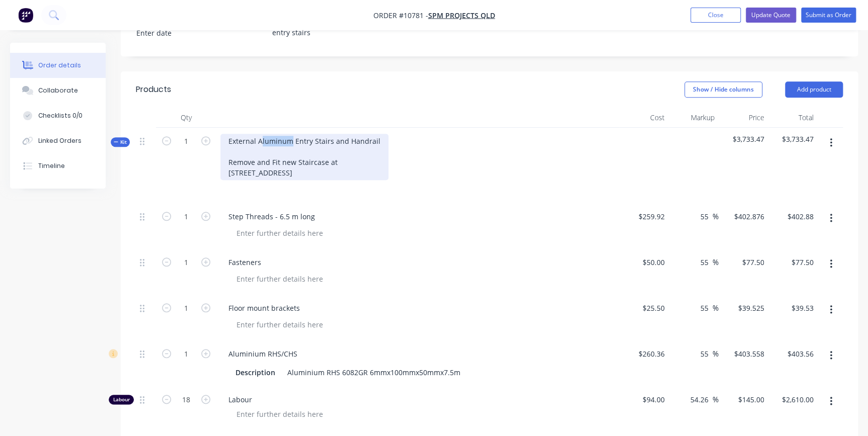
drag, startPoint x: 290, startPoint y: 114, endPoint x: 262, endPoint y: 113, distance: 28.2
click at [262, 134] on div "External Aluminum Entry Stairs and Handrail Remove and Fit new Staircase at [ST…" at bounding box center [304, 157] width 168 height 46
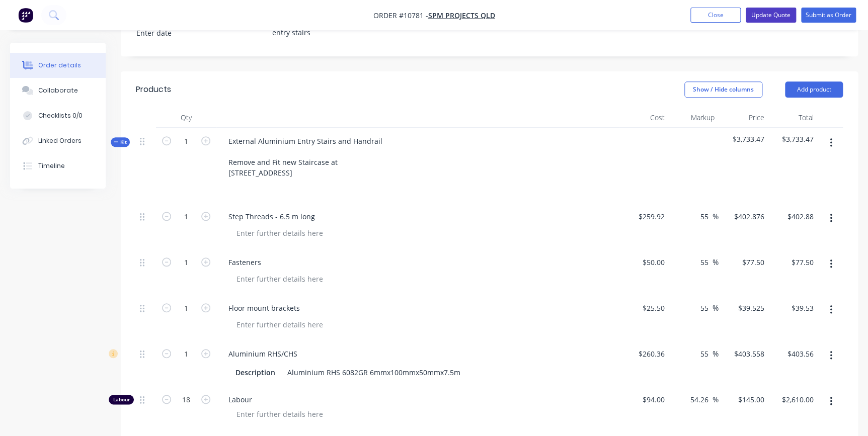
click at [778, 12] on button "Update Quote" at bounding box center [771, 15] width 50 height 15
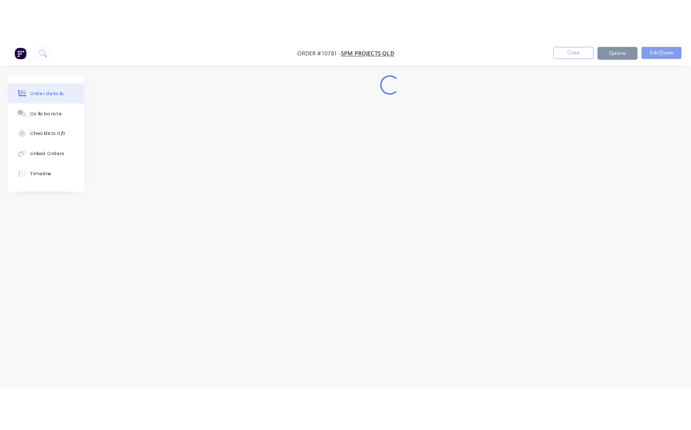
scroll to position [0, 0]
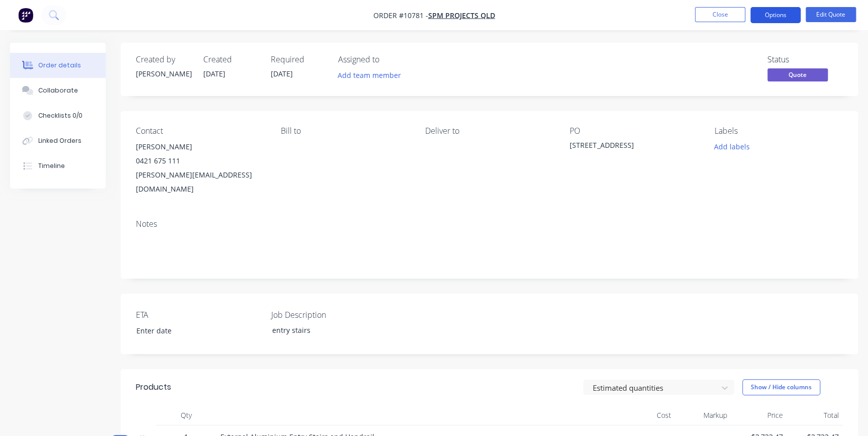
click at [784, 20] on button "Options" at bounding box center [775, 15] width 50 height 16
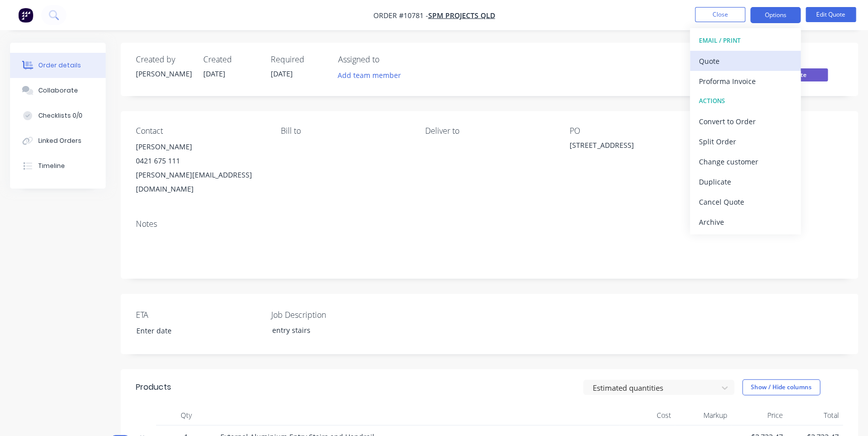
click at [723, 67] on div "Quote" at bounding box center [745, 61] width 93 height 15
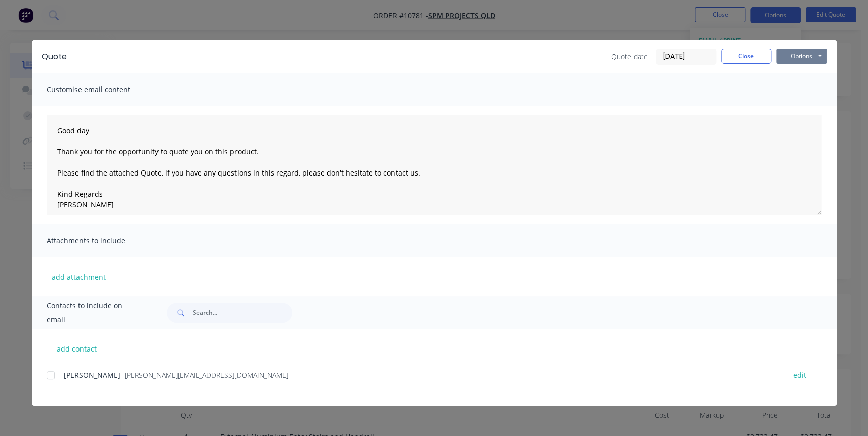
click at [802, 60] on button "Options" at bounding box center [801, 56] width 50 height 15
click at [806, 76] on button "Preview" at bounding box center [808, 74] width 64 height 17
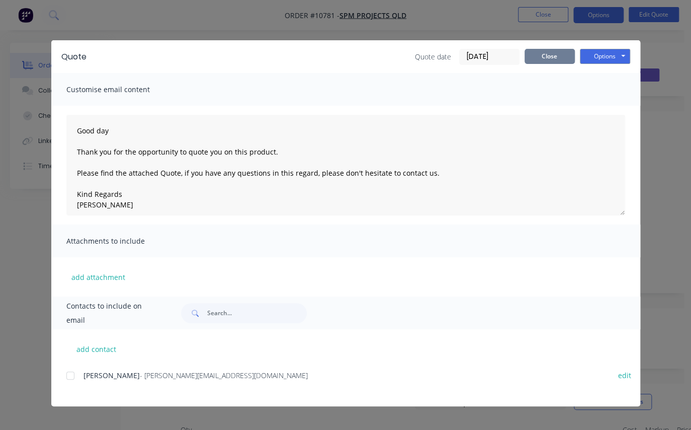
click at [554, 57] on button "Close" at bounding box center [550, 56] width 50 height 15
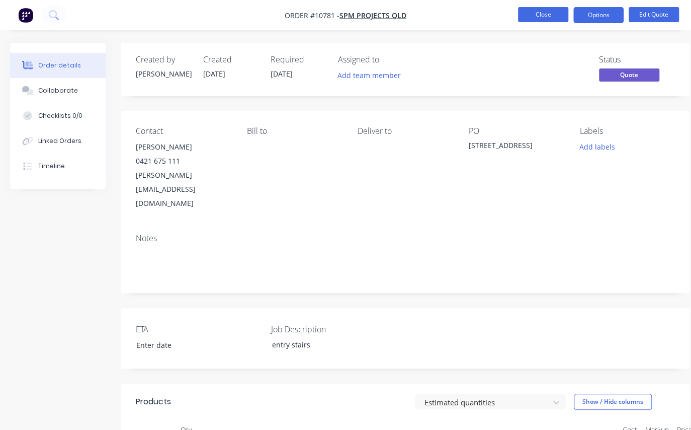
click at [544, 12] on button "Close" at bounding box center [543, 14] width 50 height 15
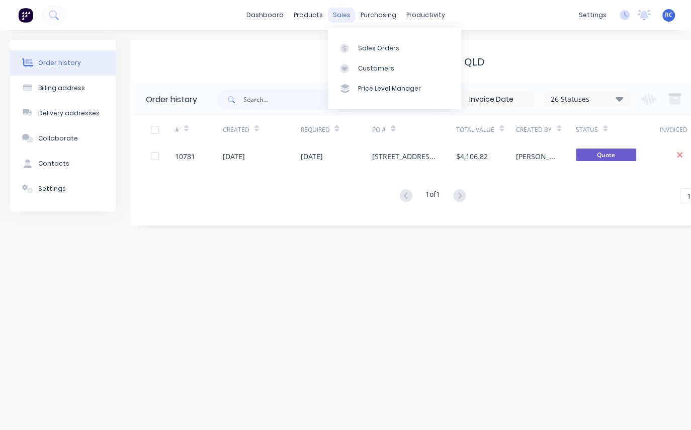
click at [342, 13] on div "sales" at bounding box center [342, 15] width 28 height 15
click at [359, 49] on div "Sales Orders" at bounding box center [378, 48] width 41 height 9
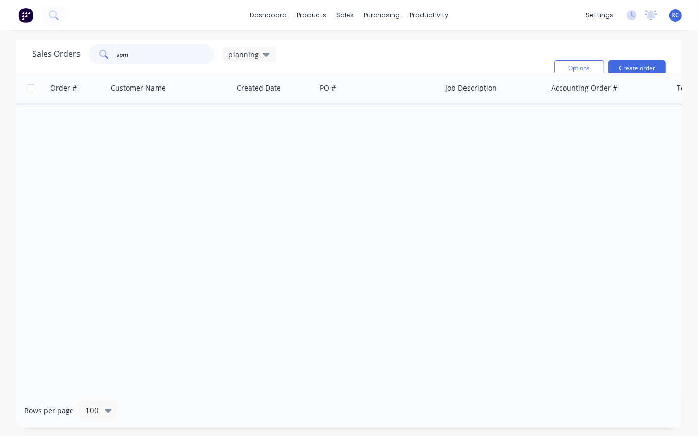
drag, startPoint x: 154, startPoint y: 57, endPoint x: 38, endPoint y: 59, distance: 116.3
click at [38, 59] on div "Sales Orders spm planning" at bounding box center [154, 54] width 244 height 20
drag, startPoint x: 124, startPoint y: 55, endPoint x: 83, endPoint y: 50, distance: 41.5
click at [83, 51] on div "Sales Orders spm planning" at bounding box center [154, 54] width 244 height 20
type input "framp"
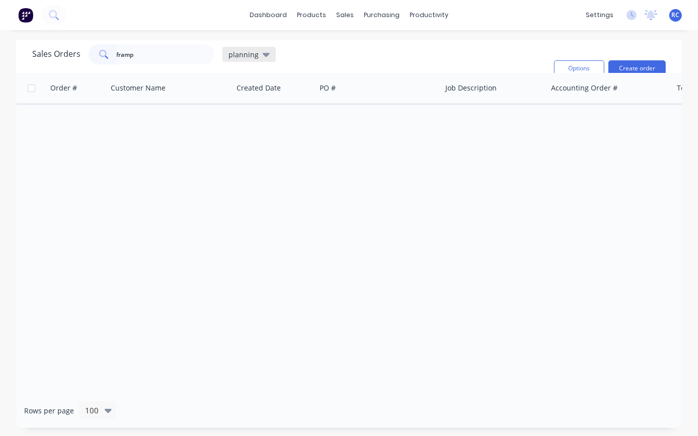
click at [246, 58] on span "planning" at bounding box center [243, 54] width 30 height 11
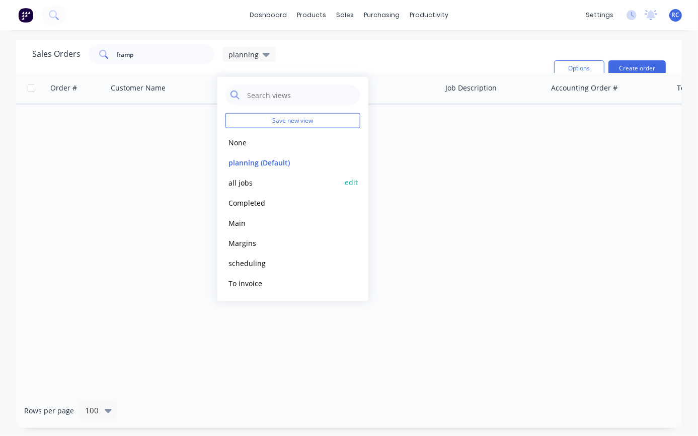
click at [235, 183] on button "all jobs" at bounding box center [282, 183] width 115 height 12
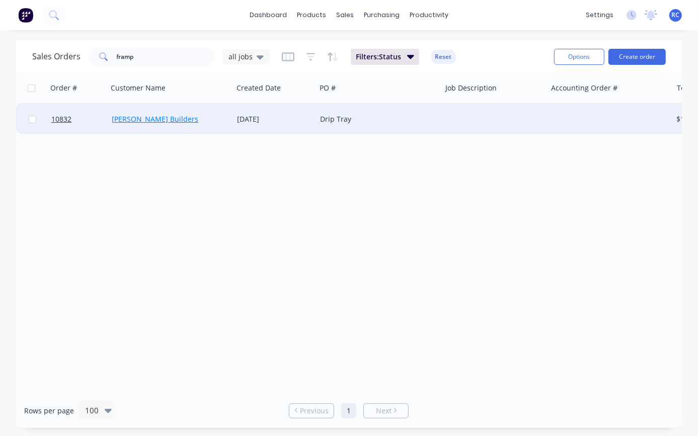
click at [145, 114] on link "[PERSON_NAME] Builders" at bounding box center [155, 119] width 87 height 10
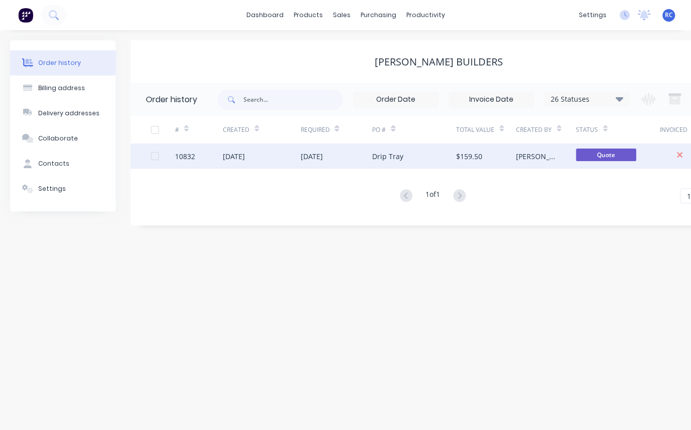
click at [245, 155] on div "[DATE]" at bounding box center [234, 156] width 22 height 11
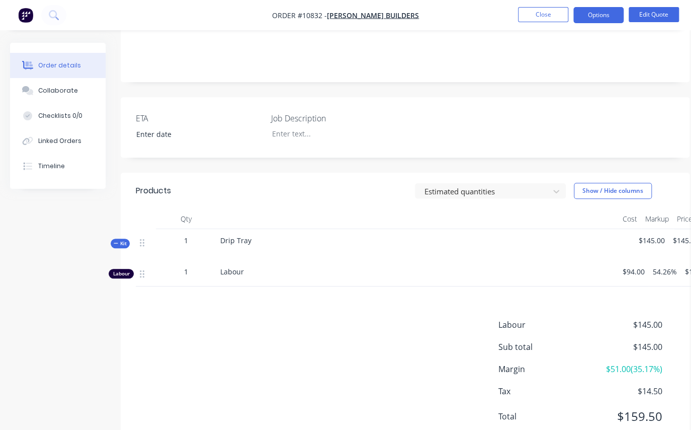
scroll to position [219, 0]
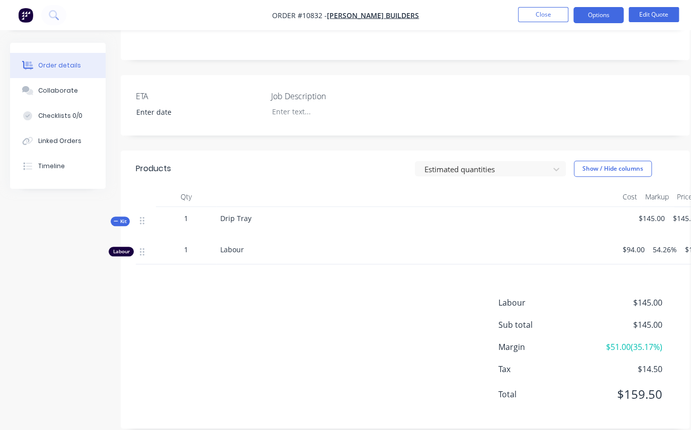
click at [257, 207] on div "Drip Tray" at bounding box center [417, 222] width 403 height 31
click at [654, 8] on button "Edit Quote" at bounding box center [654, 14] width 50 height 15
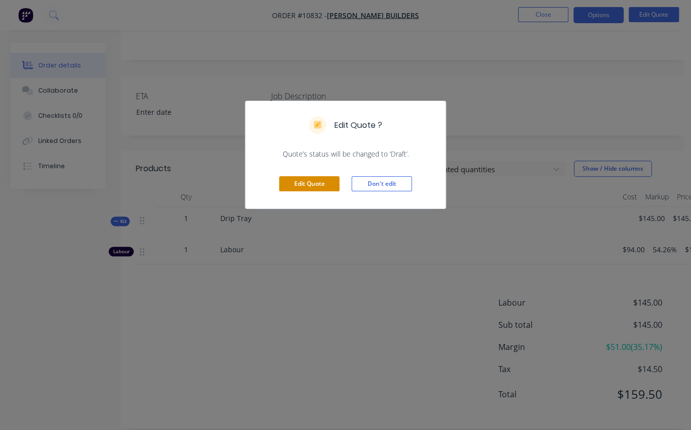
click at [317, 181] on button "Edit Quote" at bounding box center [309, 183] width 60 height 15
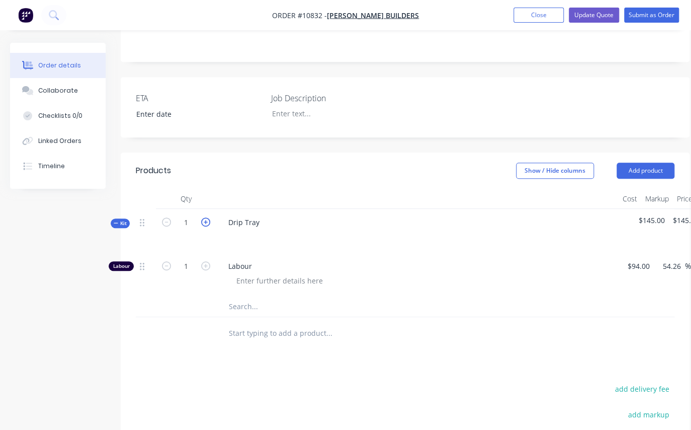
click at [203, 217] on icon "button" at bounding box center [205, 221] width 9 height 9
type input "2"
type input "$290.00"
click at [201, 217] on icon "button" at bounding box center [205, 221] width 9 height 9
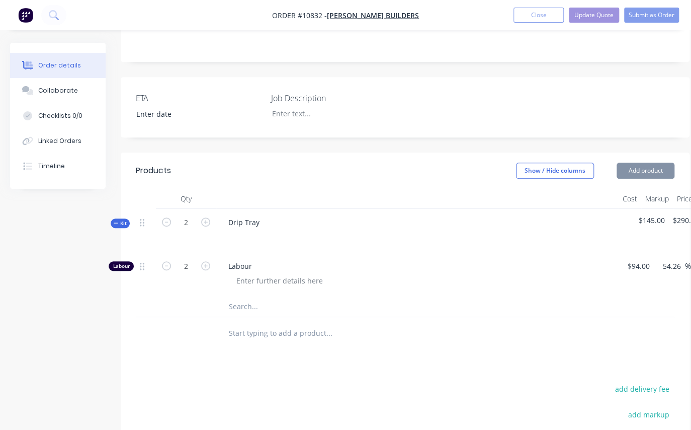
type input "3"
type input "$435.00"
click at [269, 209] on div "Drip Tray" at bounding box center [417, 231] width 403 height 44
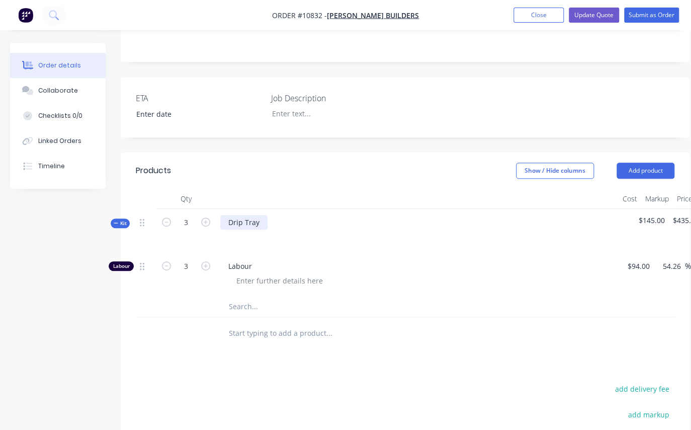
click at [262, 215] on div "Drip Tray" at bounding box center [243, 222] width 47 height 15
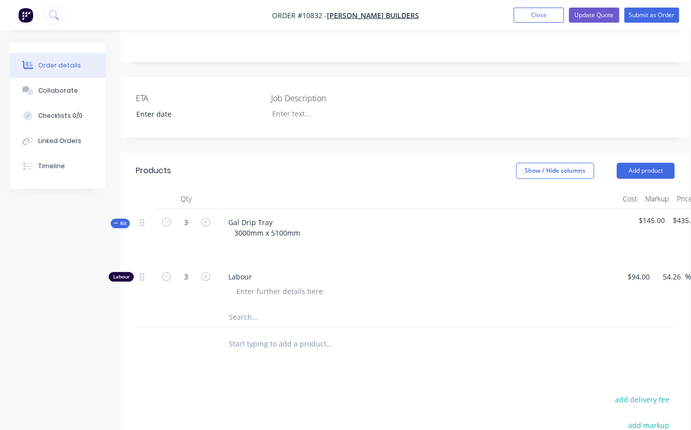
click at [351, 217] on div "Gal Drip Tray 3000mm x 5100mm" at bounding box center [417, 236] width 403 height 54
click at [235, 307] on input "text" at bounding box center [328, 317] width 201 height 20
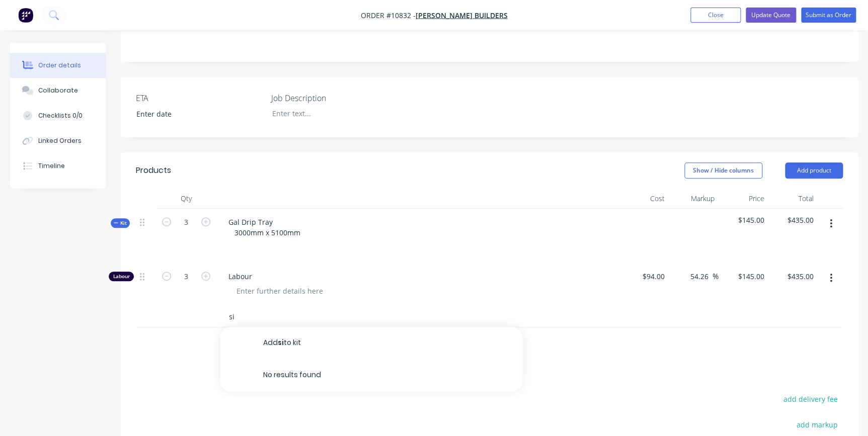
type input "s"
click at [800, 163] on button "Add product" at bounding box center [814, 171] width 58 height 16
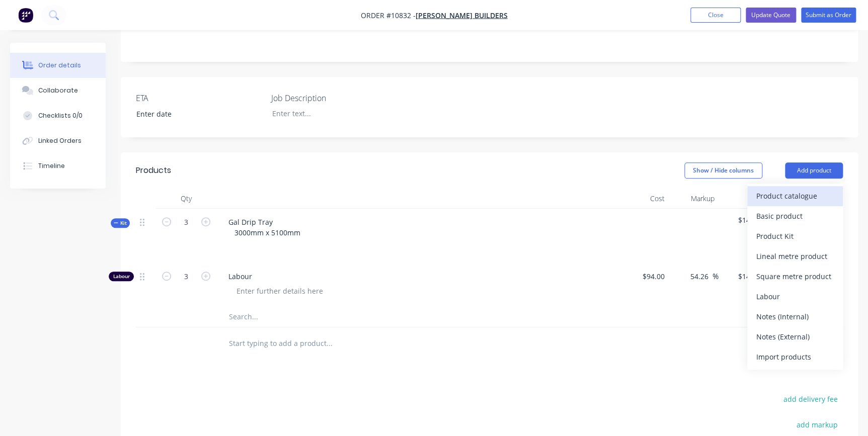
click at [795, 189] on div "Product catalogue" at bounding box center [794, 196] width 77 height 15
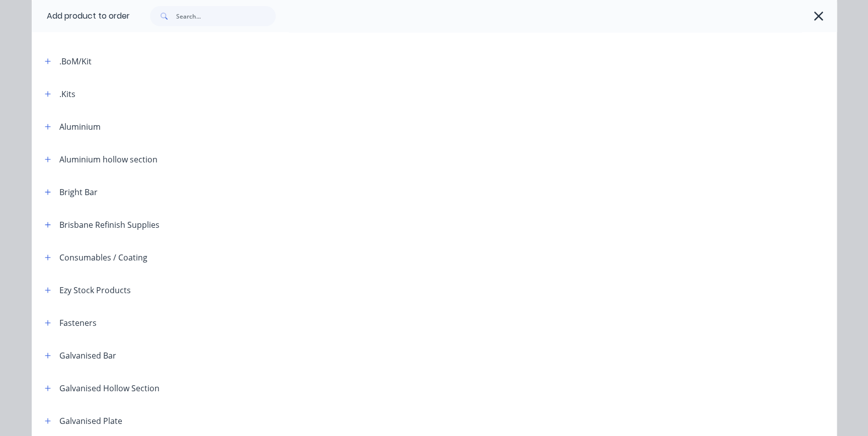
scroll to position [137, 0]
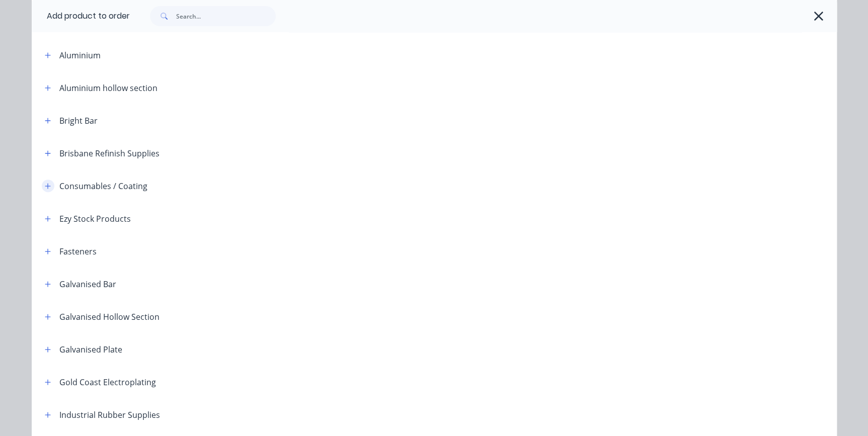
click at [46, 184] on icon "button" at bounding box center [48, 186] width 6 height 7
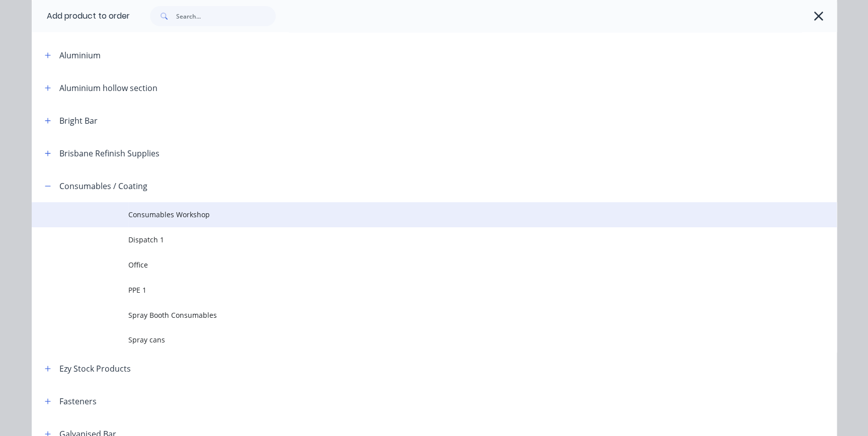
click at [153, 214] on span "Consumables Workshop" at bounding box center [411, 214] width 567 height 11
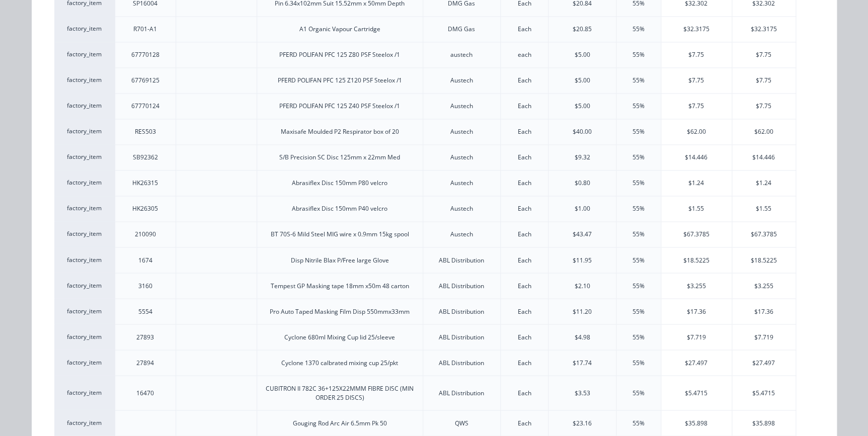
scroll to position [0, 0]
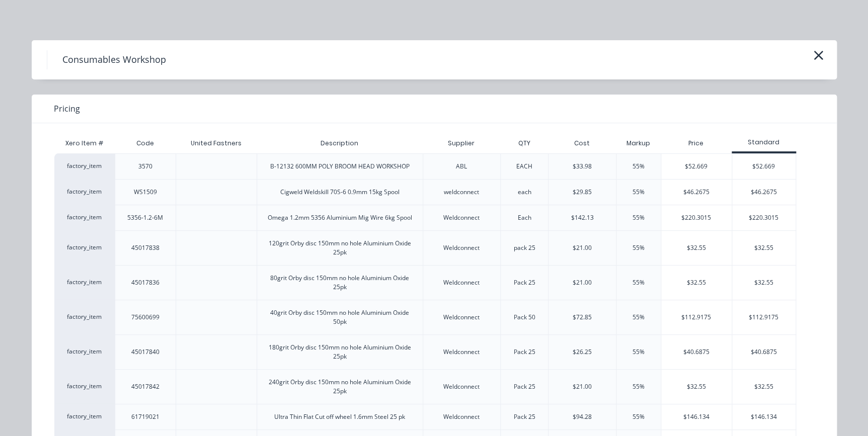
click at [201, 53] on div "Consumables Workshop" at bounding box center [434, 59] width 775 height 19
click at [819, 61] on icon "button" at bounding box center [818, 55] width 11 height 14
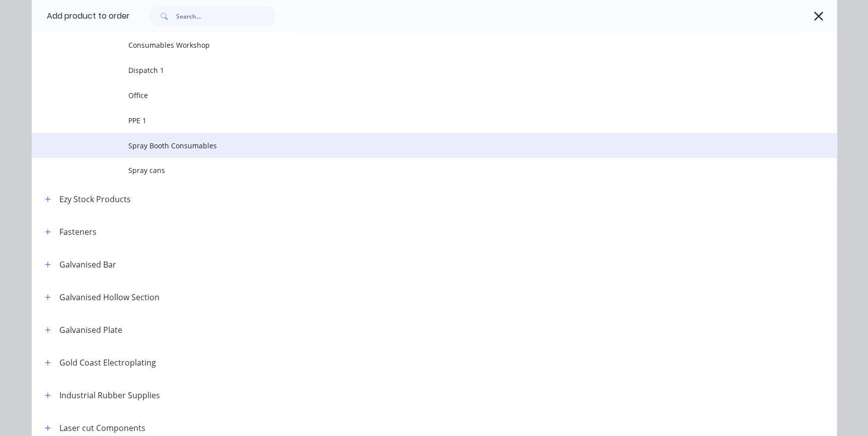
click at [141, 148] on span "Spray Booth Consumables" at bounding box center [411, 145] width 567 height 11
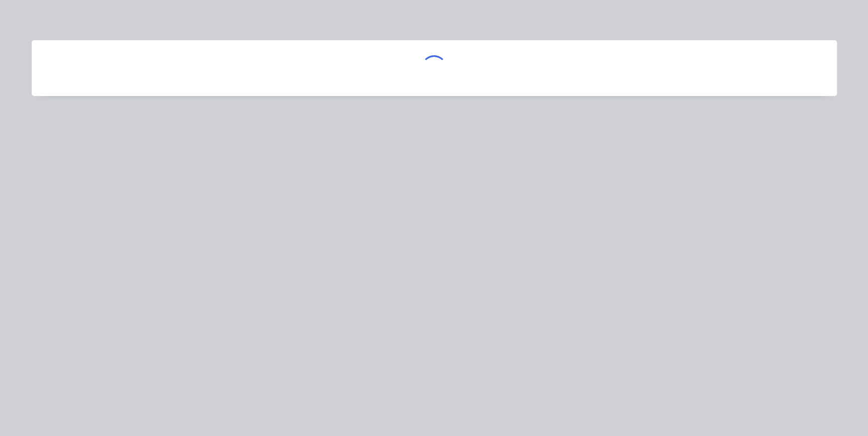
scroll to position [0, 0]
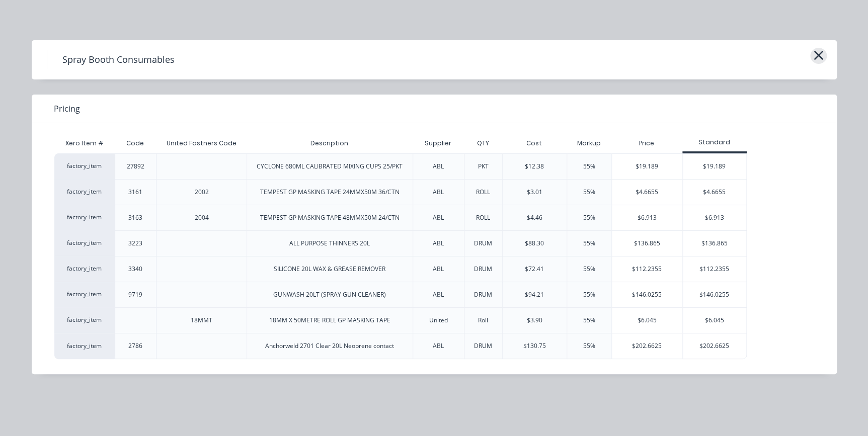
drag, startPoint x: 811, startPoint y: 68, endPoint x: 813, endPoint y: 61, distance: 7.0
click at [810, 66] on div "Spray Booth Consumables" at bounding box center [434, 59] width 775 height 19
click at [820, 50] on icon "button" at bounding box center [818, 55] width 11 height 14
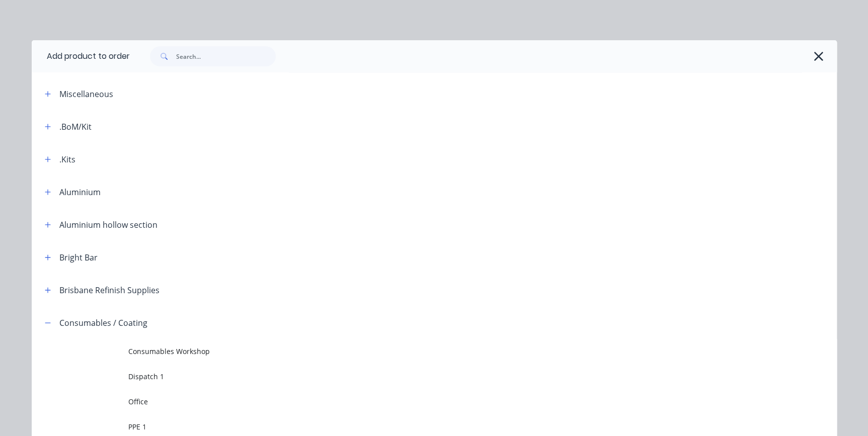
scroll to position [306, 0]
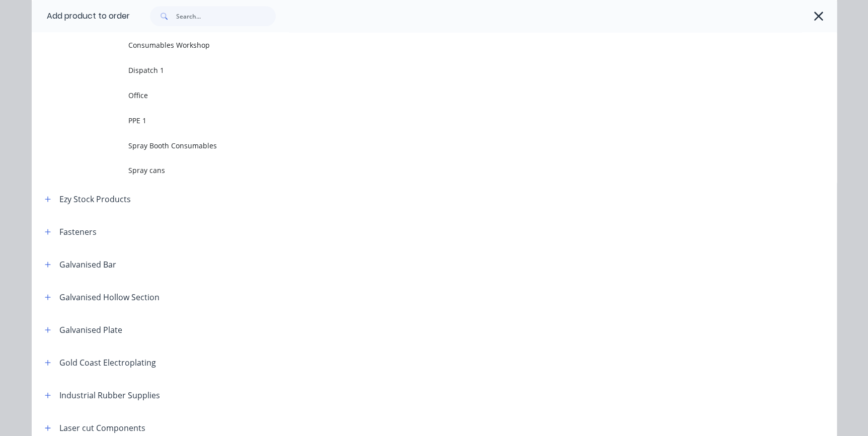
click at [816, 15] on icon "button" at bounding box center [818, 16] width 9 height 9
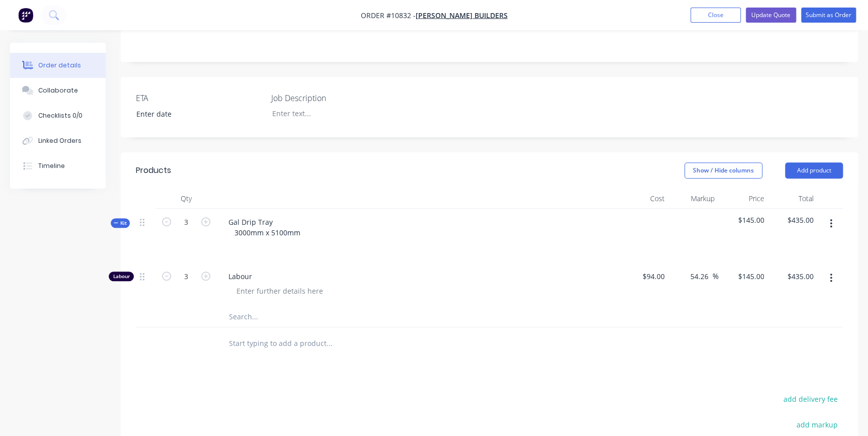
click at [231, 307] on input "text" at bounding box center [328, 317] width 201 height 20
click at [231, 307] on input "Sik" at bounding box center [328, 317] width 201 height 20
click at [249, 307] on input "Sik" at bounding box center [328, 317] width 201 height 20
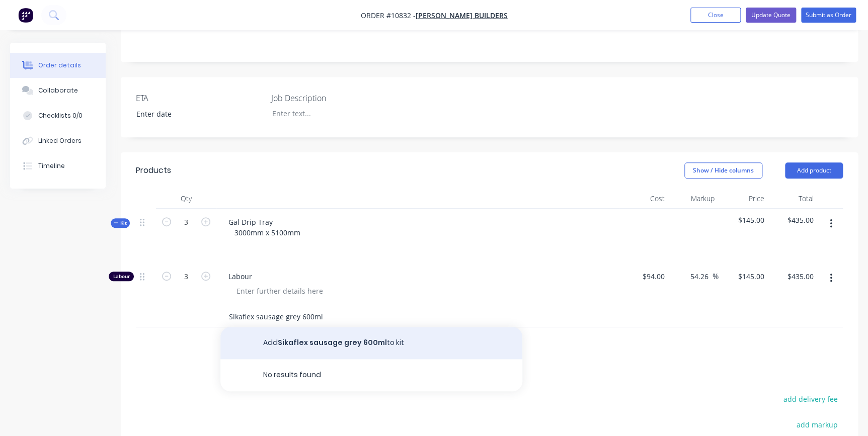
type input "Sikaflex sausage grey 600ml"
click at [323, 338] on button "Add Sikaflex sausage grey 600ml to kit" at bounding box center [371, 343] width 302 height 32
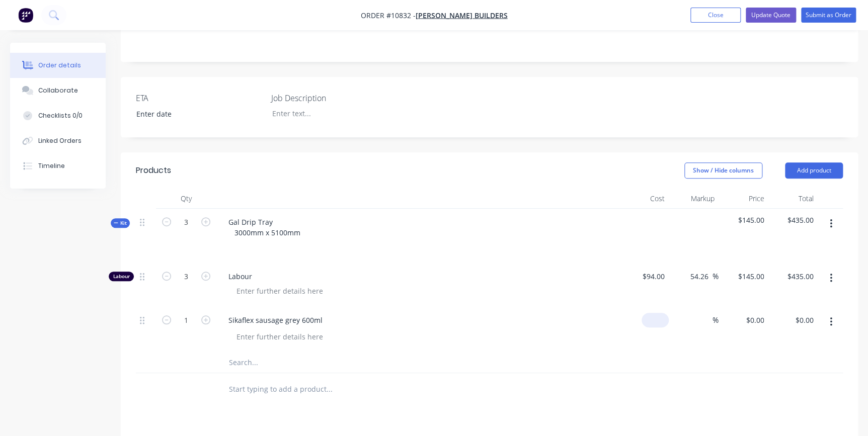
click at [659, 313] on input at bounding box center [657, 320] width 23 height 15
type input "$34.88"
click at [701, 313] on input at bounding box center [707, 320] width 12 height 15
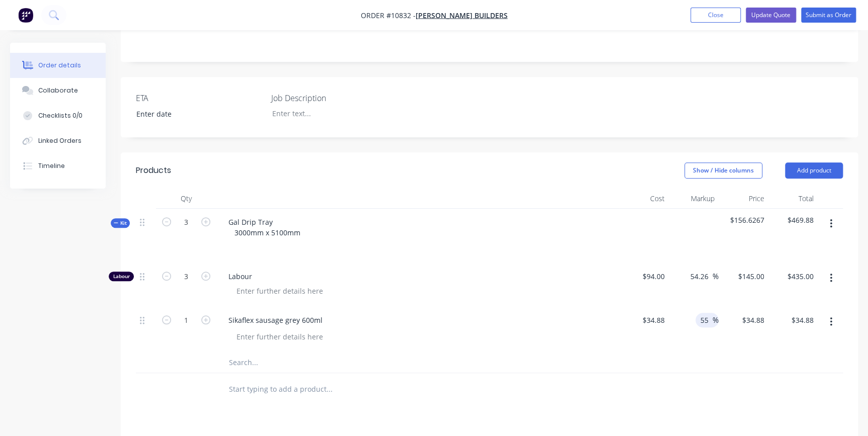
type input "55"
type input "$54.064"
type input "$54.06"
click at [828, 313] on button "button" at bounding box center [831, 322] width 24 height 18
click at [804, 341] on div "Save to catalogue" at bounding box center [794, 348] width 77 height 15
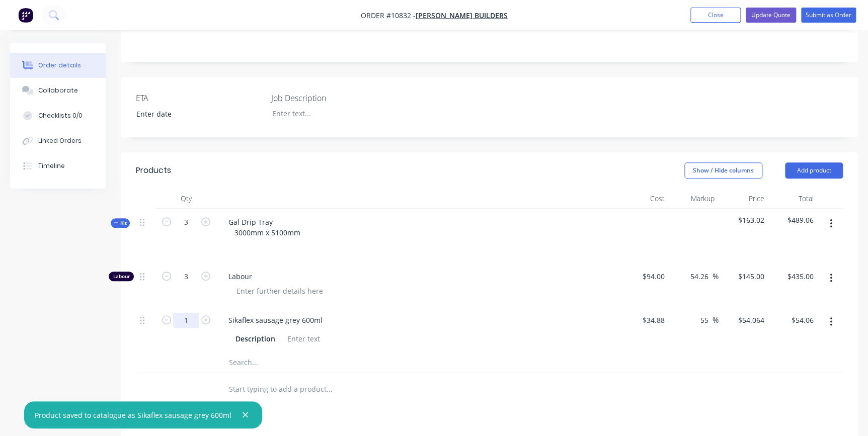
click at [196, 313] on input "1" at bounding box center [186, 320] width 26 height 15
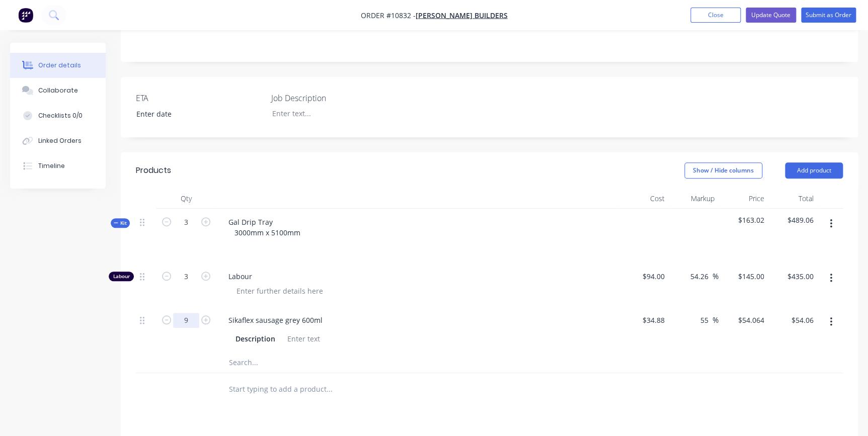
type input "9"
type input "$486.58"
drag, startPoint x: 422, startPoint y: 274, endPoint x: 129, endPoint y: 232, distance: 295.2
click at [420, 284] on div at bounding box center [421, 291] width 386 height 15
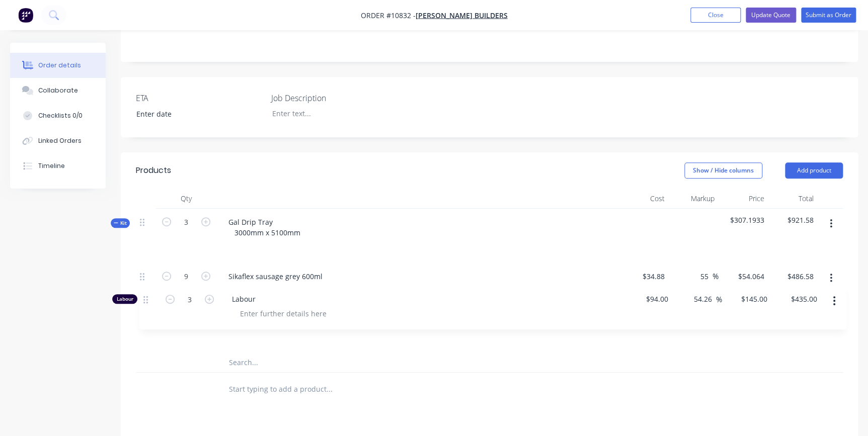
drag, startPoint x: 142, startPoint y: 263, endPoint x: 145, endPoint y: 305, distance: 42.9
click at [145, 305] on div "Labour 3 Labour $94.00 $94.00 54.26 54.26 % $145.00 $145.00 $435.00 $435.00 9 S…" at bounding box center [489, 308] width 707 height 90
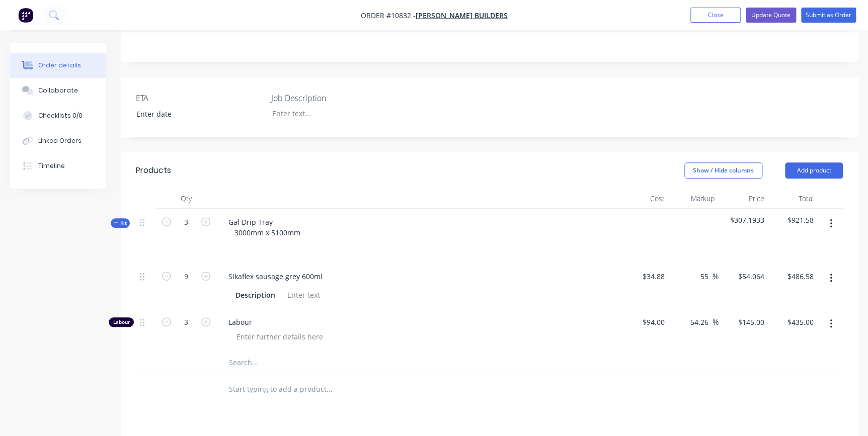
click at [260, 353] on input "text" at bounding box center [328, 363] width 201 height 20
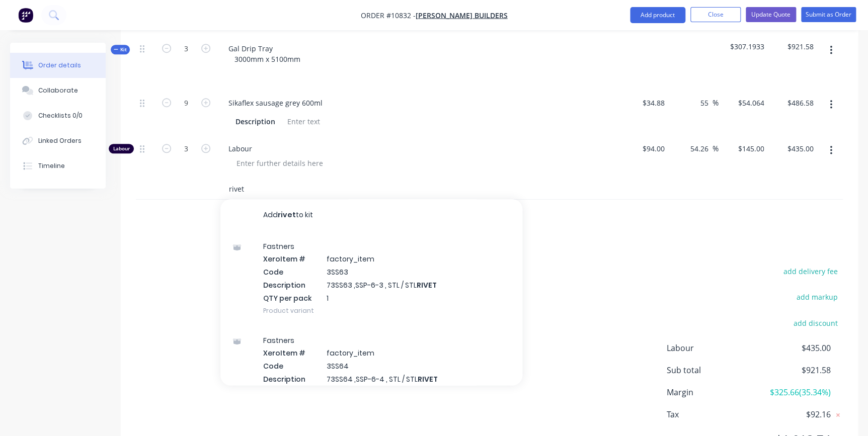
scroll to position [430, 0]
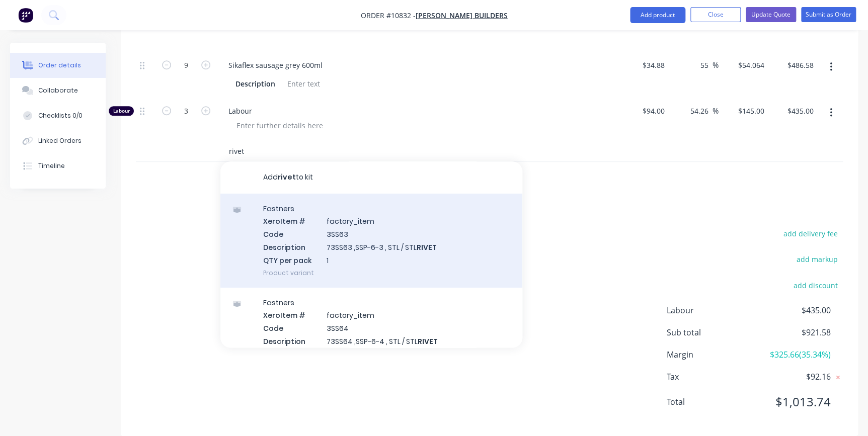
type input "rivet"
click at [405, 217] on div "Fastners Xero Item # factory_item Code 3SS63 Description 73SS63 ,SSP-6-3 , STL …" at bounding box center [371, 241] width 302 height 94
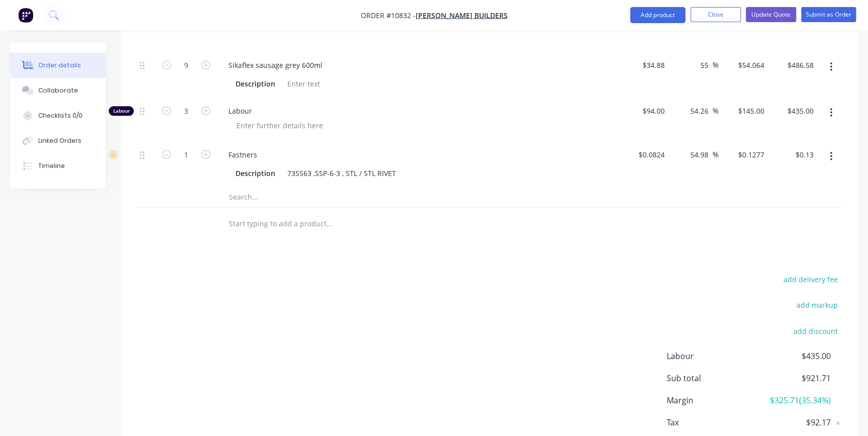
click at [201, 148] on button "button" at bounding box center [205, 153] width 13 height 11
type input "2"
type input "$0.26"
click at [201, 148] on button "button" at bounding box center [205, 153] width 13 height 11
type input "3"
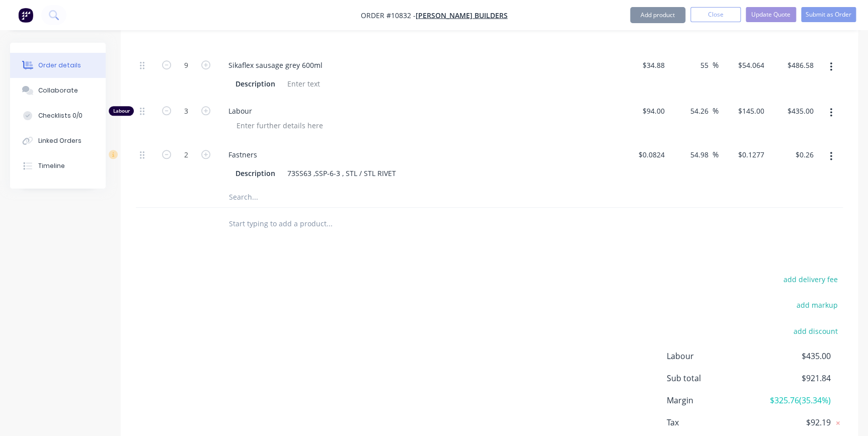
type input "$0.38"
click at [201, 148] on button "button" at bounding box center [205, 153] width 13 height 11
type input "4"
type input "$0.51"
click at [182, 147] on input "4" at bounding box center [186, 154] width 26 height 15
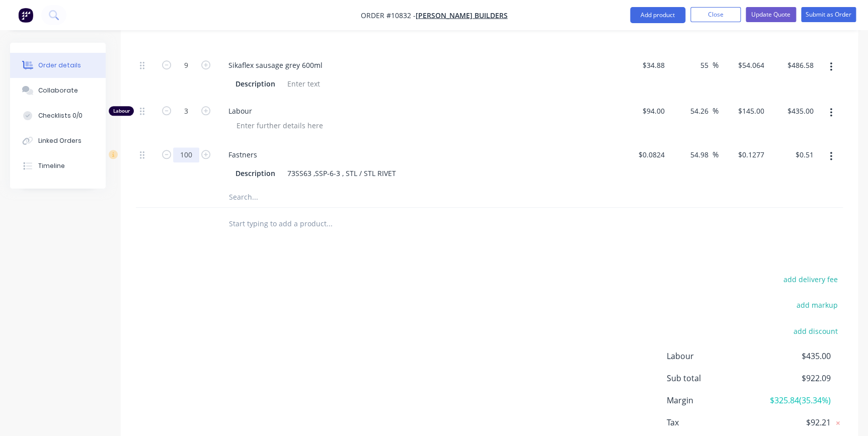
type input "100"
type input "$12.77"
click at [510, 147] on div "Fastners" at bounding box center [417, 154] width 394 height 15
drag, startPoint x: 139, startPoint y: 143, endPoint x: 141, endPoint y: 127, distance: 16.7
click at [141, 141] on div at bounding box center [146, 164] width 20 height 46
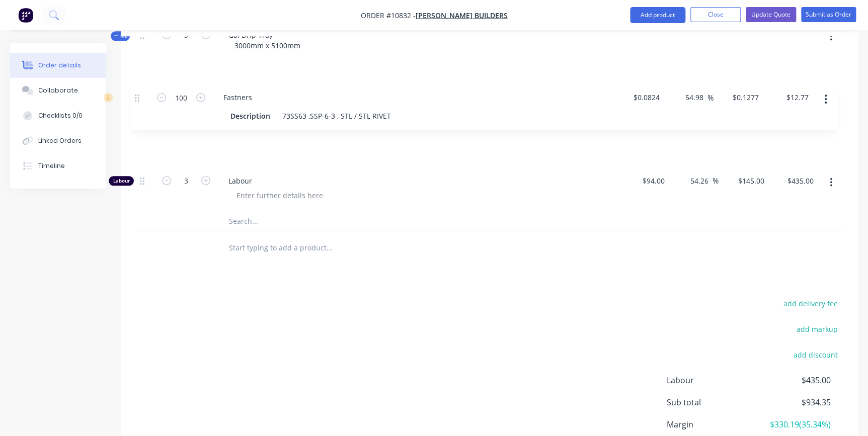
scroll to position [406, 0]
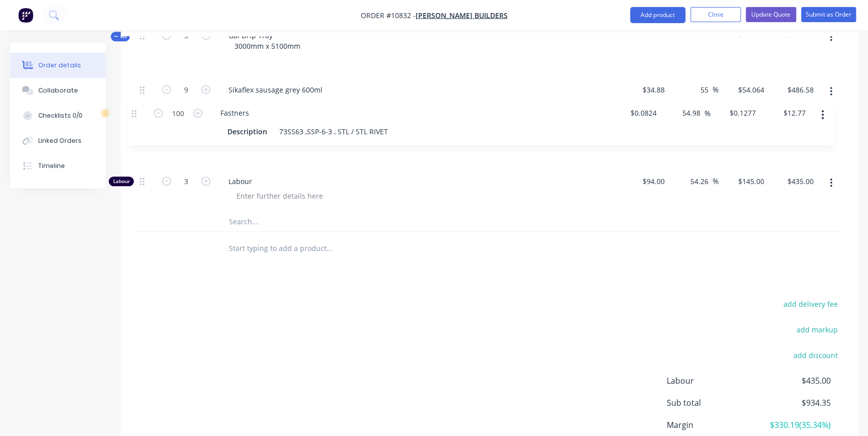
drag, startPoint x: 142, startPoint y: 138, endPoint x: 134, endPoint y: 107, distance: 31.7
click at [134, 107] on div "Qty Cost Markup Price Total Kit 3 Gal Drip Tray 3000mm x 5100mm $311.45 $934.35…" at bounding box center [489, 133] width 737 height 263
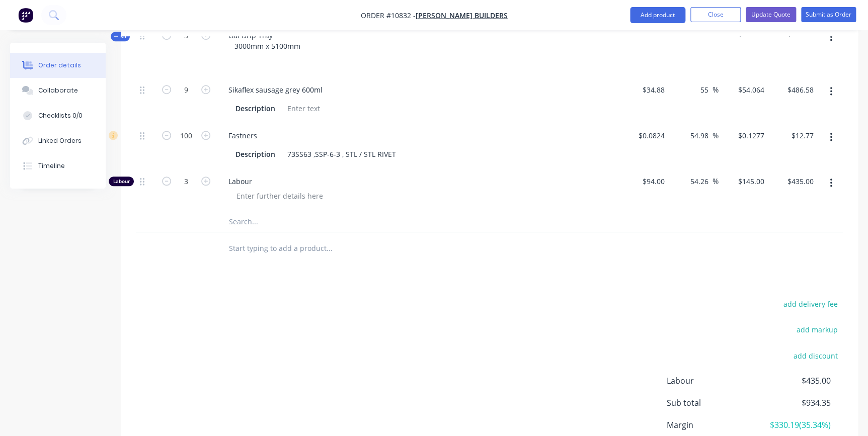
click at [236, 212] on input "text" at bounding box center [328, 222] width 201 height 20
type input "g"
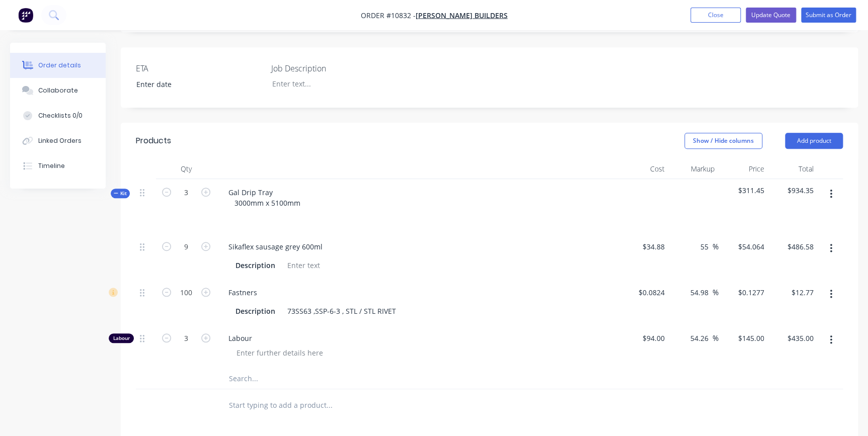
scroll to position [274, 0]
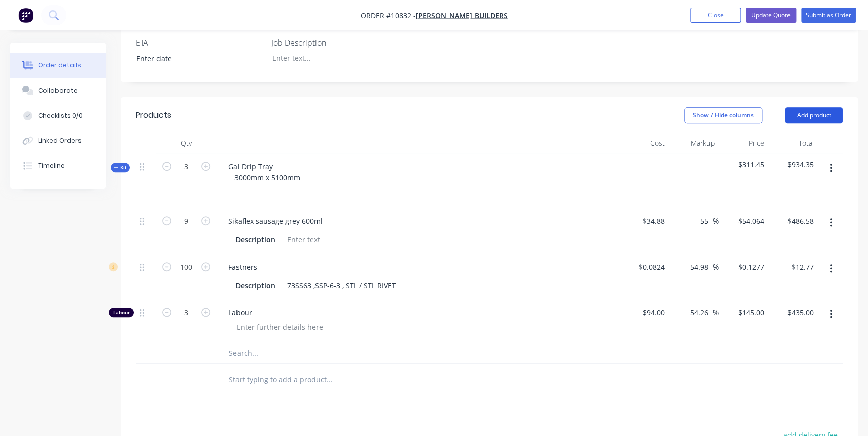
click at [822, 107] on button "Add product" at bounding box center [814, 115] width 58 height 16
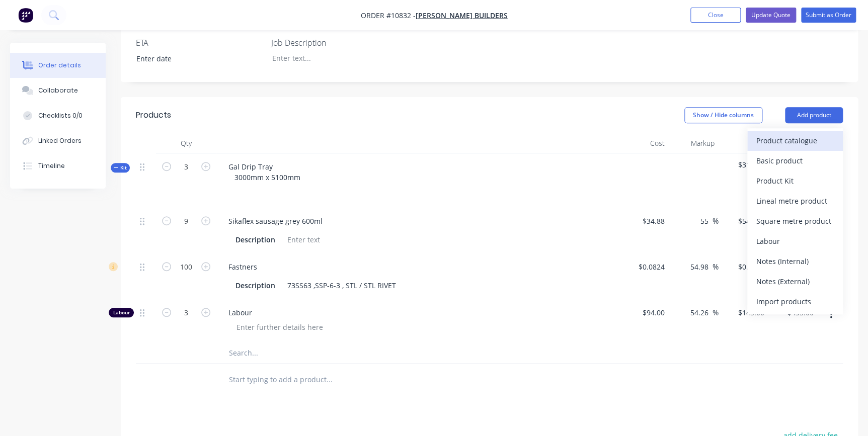
click at [780, 133] on div "Product catalogue" at bounding box center [794, 140] width 77 height 15
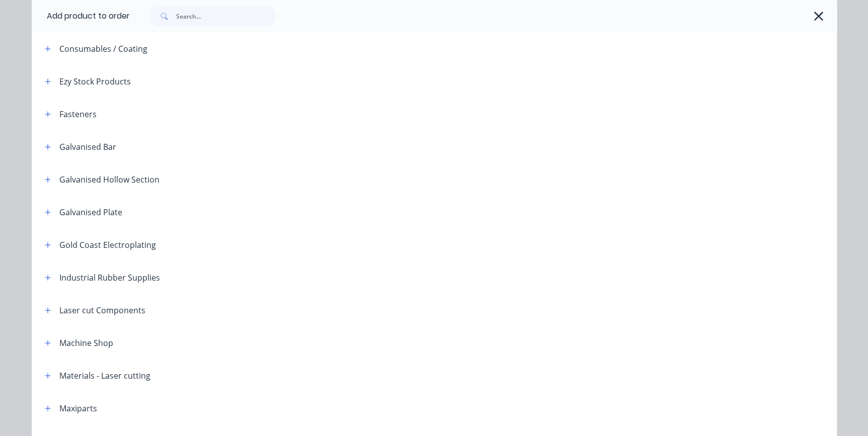
click at [78, 206] on div "Galvanised Plate" at bounding box center [90, 212] width 63 height 12
click at [42, 216] on button "button" at bounding box center [48, 212] width 13 height 13
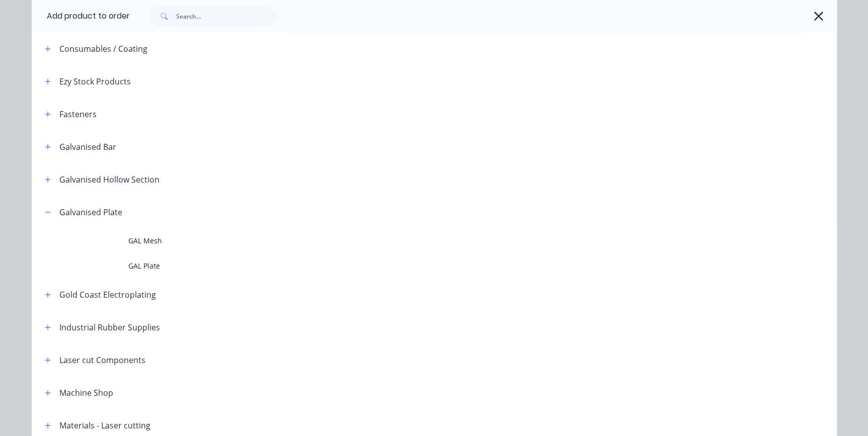
click at [137, 263] on span "GAL Plate" at bounding box center [411, 266] width 567 height 11
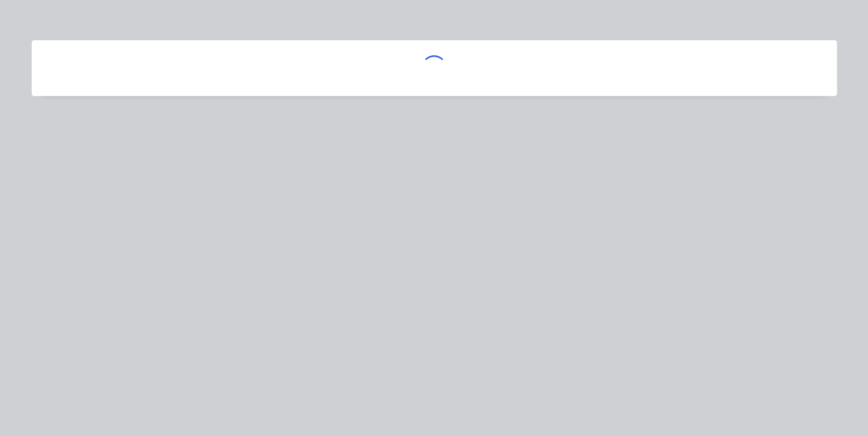
scroll to position [0, 0]
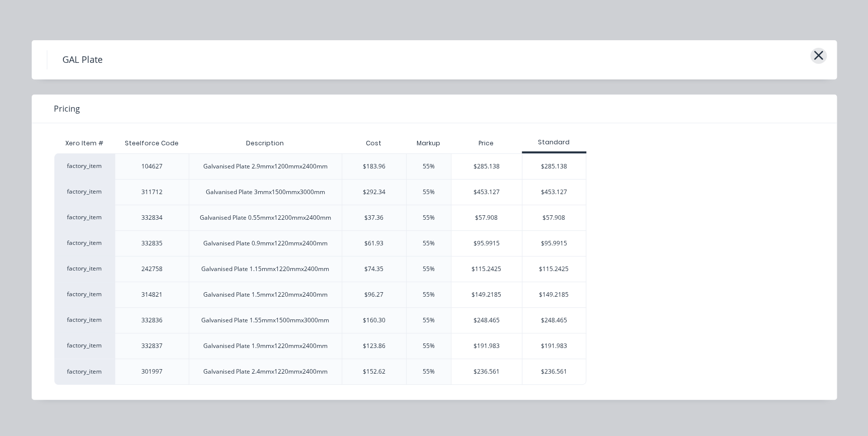
click at [820, 56] on icon "button" at bounding box center [818, 55] width 9 height 9
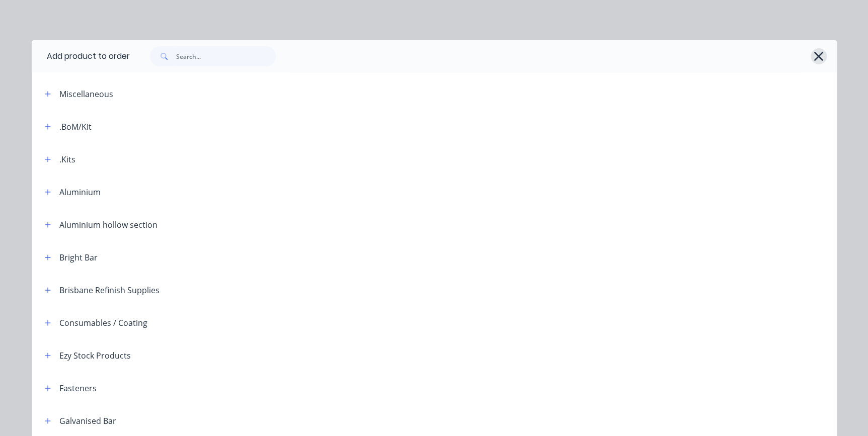
click at [813, 52] on icon "button" at bounding box center [818, 56] width 11 height 14
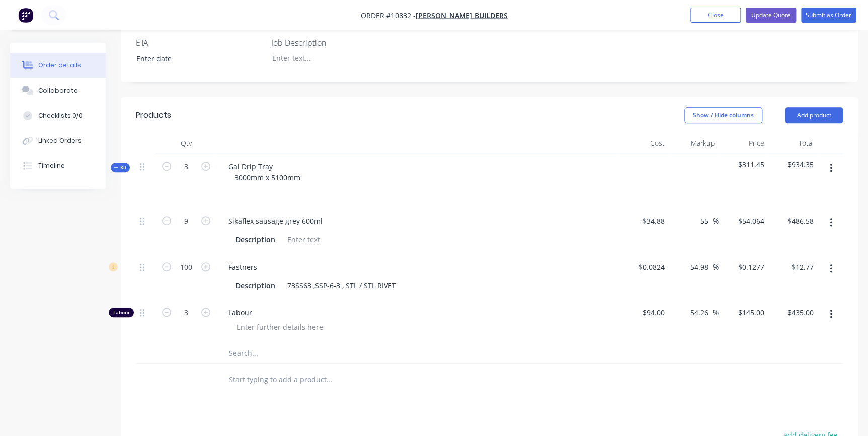
click at [244, 343] on input "text" at bounding box center [328, 353] width 201 height 20
drag, startPoint x: 264, startPoint y: 341, endPoint x: 195, endPoint y: 337, distance: 69.0
click at [195, 343] on div "gal Add gal to kit 0358144 Chain - Gal vanised 3mm 1/8" x 50m Product GAL RHS P…" at bounding box center [489, 353] width 707 height 21
paste input "Galvanised Plate 1.9mmx1500mmx3000mm"
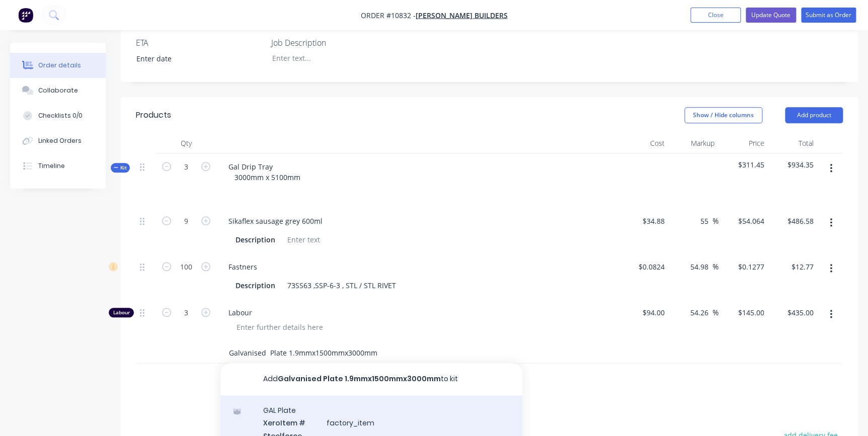
type input "Galvanised Plate 1.9mmx1500mmx3000mm"
click at [302, 418] on div "GAL Plate Xero Item # factory_item Steelforce Code Description Galvanised Plate…" at bounding box center [371, 442] width 302 height 92
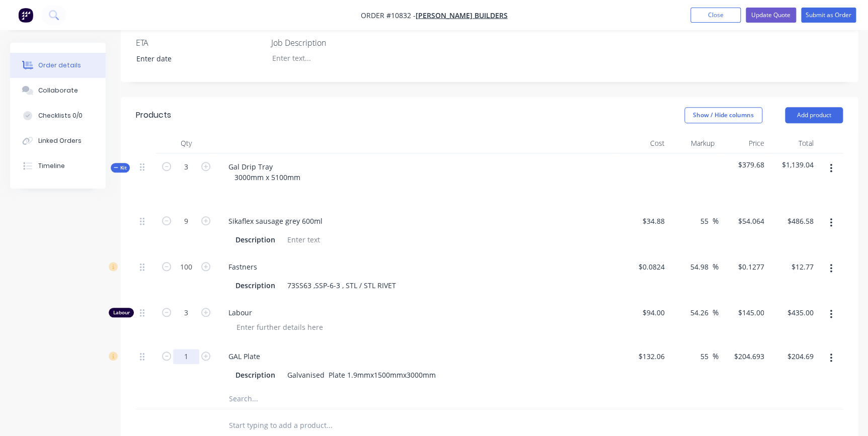
click at [186, 349] on input "1" at bounding box center [186, 356] width 26 height 15
type input "15"
type input "$3,070.40"
click at [447, 320] on div at bounding box center [421, 327] width 386 height 15
click at [256, 389] on input "text" at bounding box center [328, 399] width 201 height 20
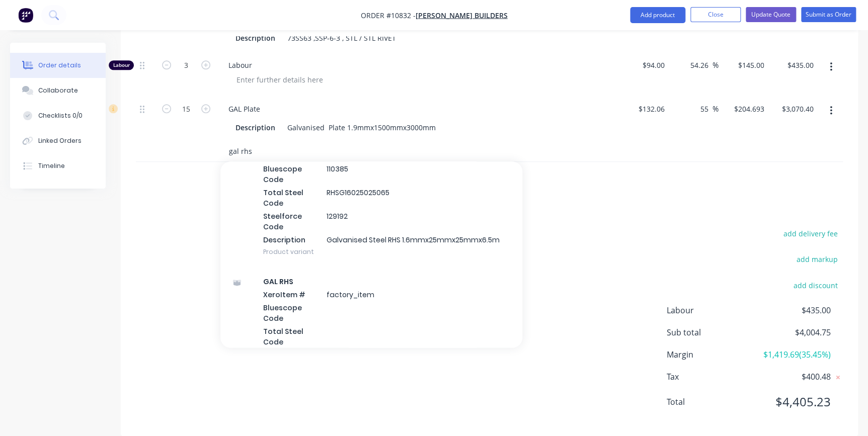
scroll to position [548, 0]
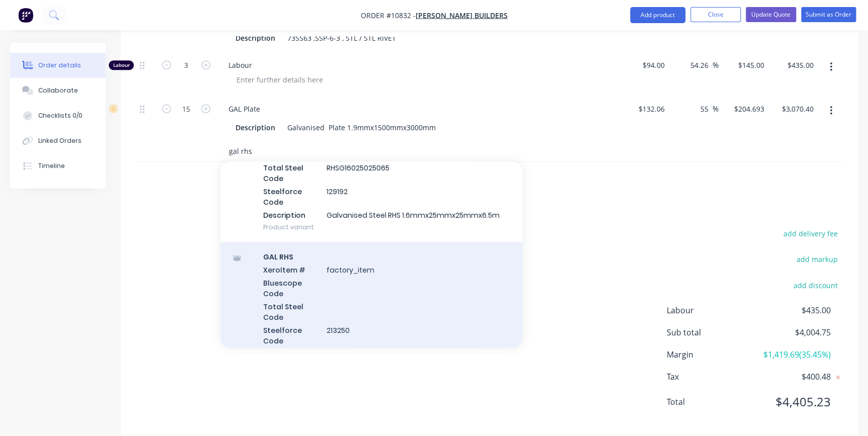
type input "gal rhs"
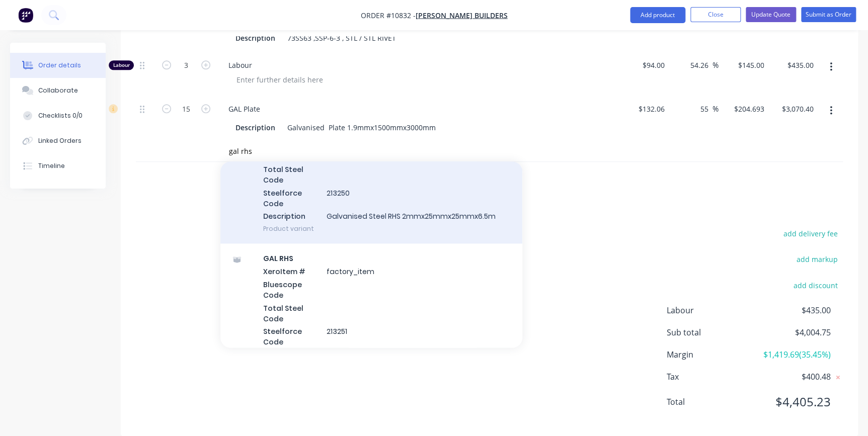
click at [453, 192] on div "GAL RHS Xero Item # factory_item Bluescope Code Total Steel Code Steelforce Cod…" at bounding box center [371, 174] width 302 height 139
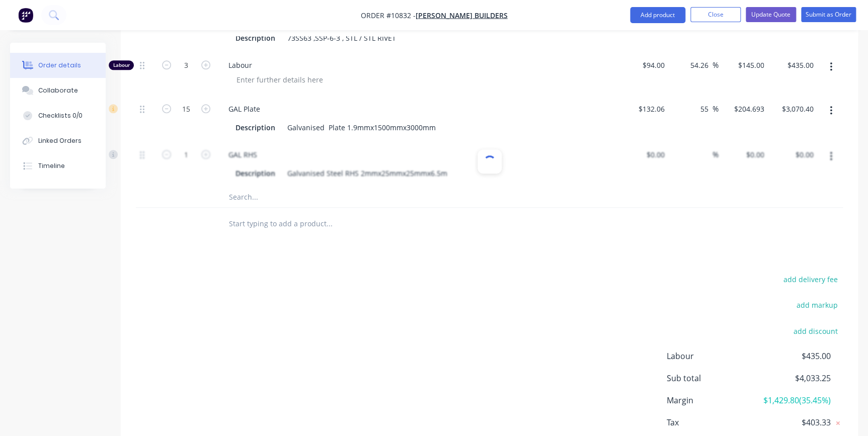
type input "$18.39"
type input "55"
type input "$28.5045"
type input "$28.50"
drag, startPoint x: 354, startPoint y: 160, endPoint x: 236, endPoint y: 173, distance: 119.0
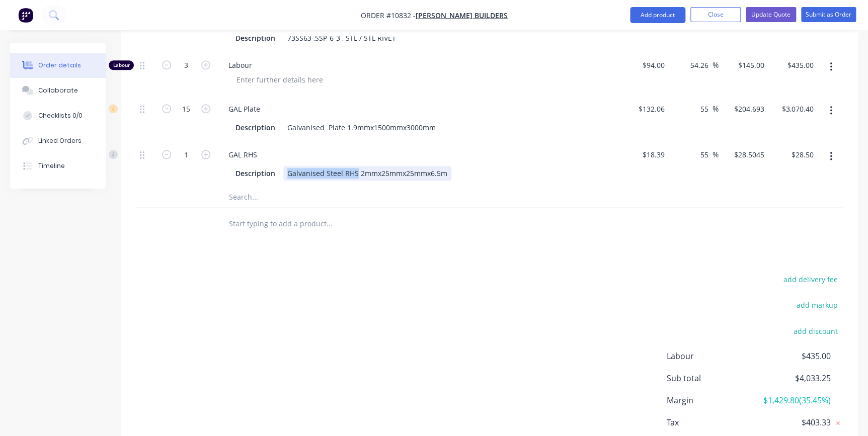
click at [236, 172] on div "9 Sikaflex sausage grey 600ml Description $34.88 $34.88 55 55 % $54.064 $54.064…" at bounding box center [489, 84] width 707 height 248
copy div "Galvanised Steel RHS"
click at [239, 187] on input "text" at bounding box center [328, 197] width 201 height 20
paste input "Galvanised Steel RHS"
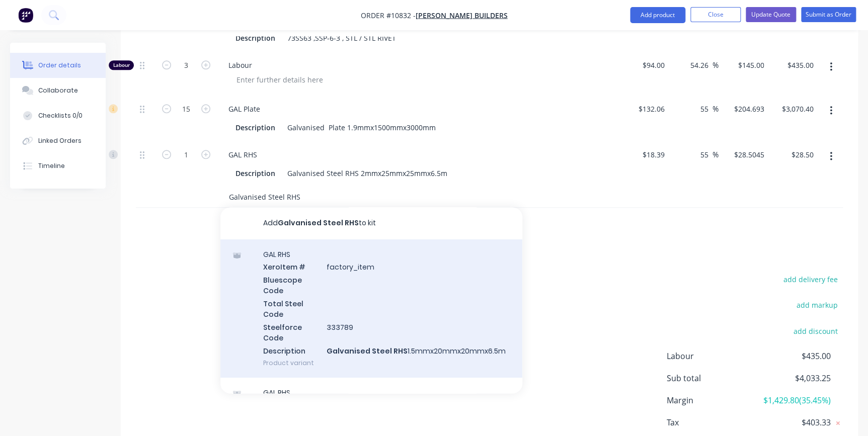
type input "Galvanised Steel RHS"
click at [352, 285] on div "GAL RHS Xero Item # factory_item Bluescope Code Total Steel Code Steelforce Cod…" at bounding box center [371, 309] width 302 height 139
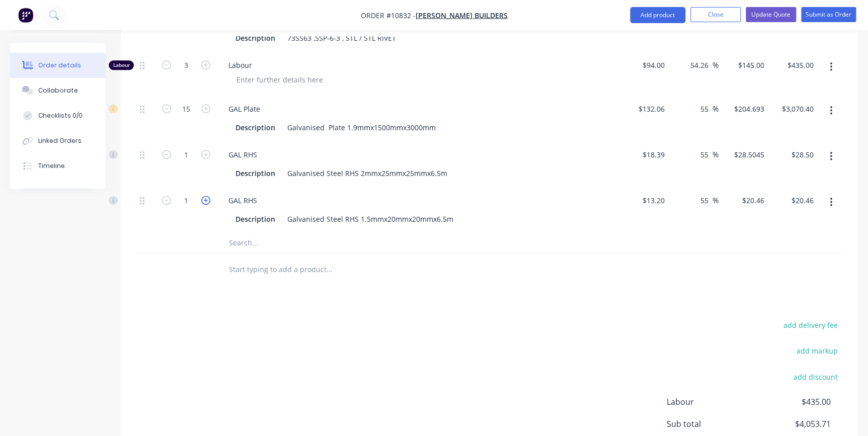
click at [206, 196] on icon "button" at bounding box center [205, 200] width 9 height 9
type input "2"
type input "$40.92"
click at [825, 147] on button "button" at bounding box center [831, 156] width 24 height 18
click at [780, 216] on div "Delete" at bounding box center [794, 223] width 77 height 15
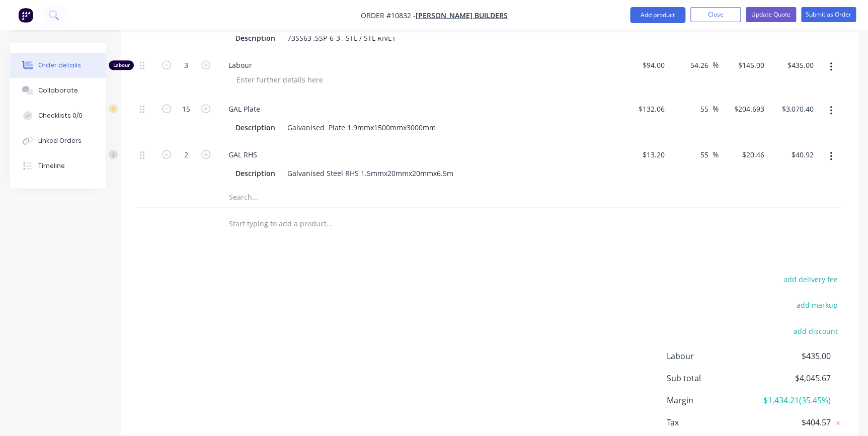
click at [262, 187] on input "text" at bounding box center [328, 197] width 201 height 20
paste input "Galvanised Steel RHS"
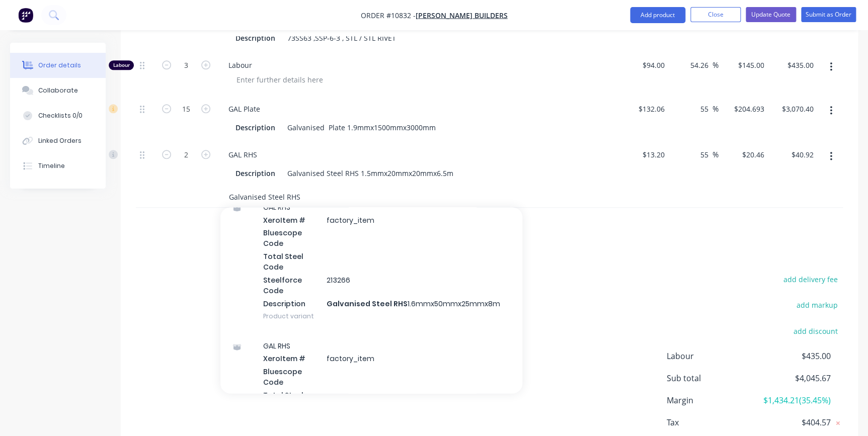
scroll to position [6312, 0]
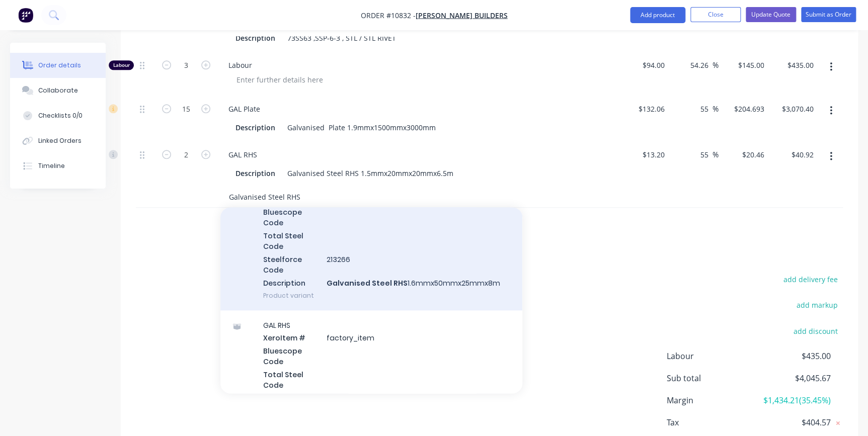
type input "Galvanised Steel RHS"
click at [409, 272] on div "GAL RHS Xero Item # factory_item Bluescope Code Total Steel Code Steelforce Cod…" at bounding box center [371, 241] width 302 height 139
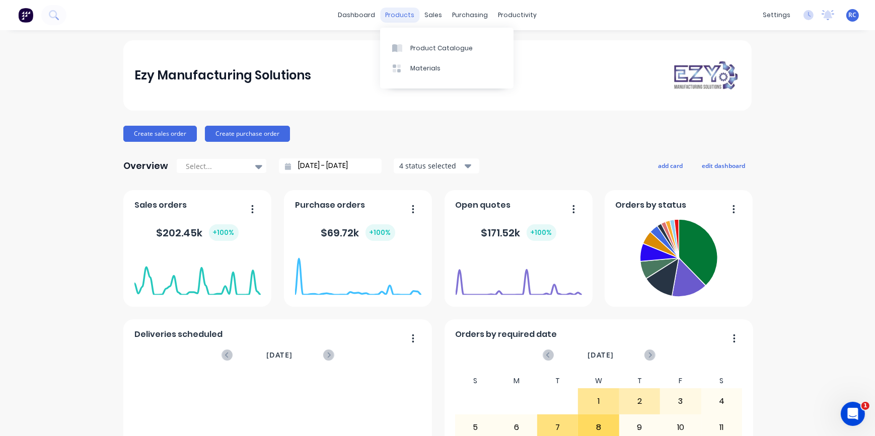
click at [398, 16] on div "products" at bounding box center [399, 15] width 39 height 15
click at [417, 47] on div "Product Catalogue" at bounding box center [441, 48] width 62 height 9
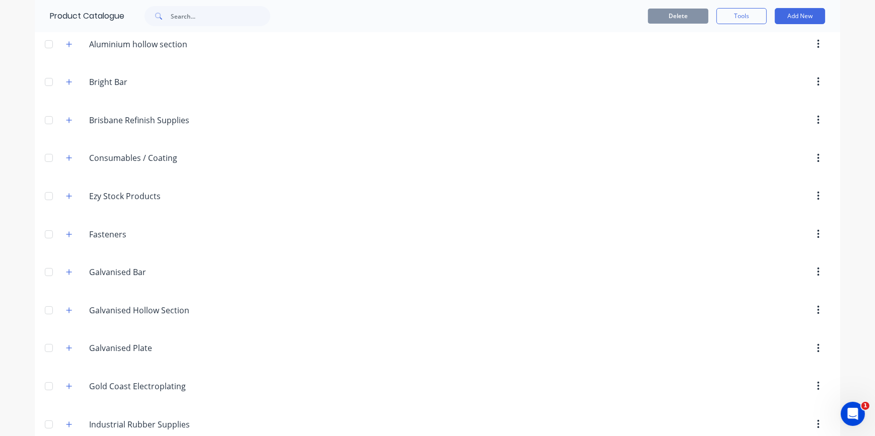
scroll to position [274, 0]
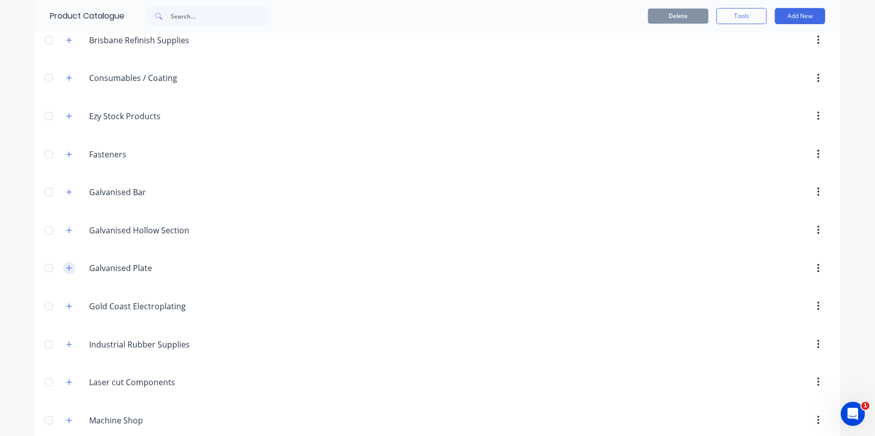
click at [70, 267] on button "button" at bounding box center [69, 268] width 13 height 13
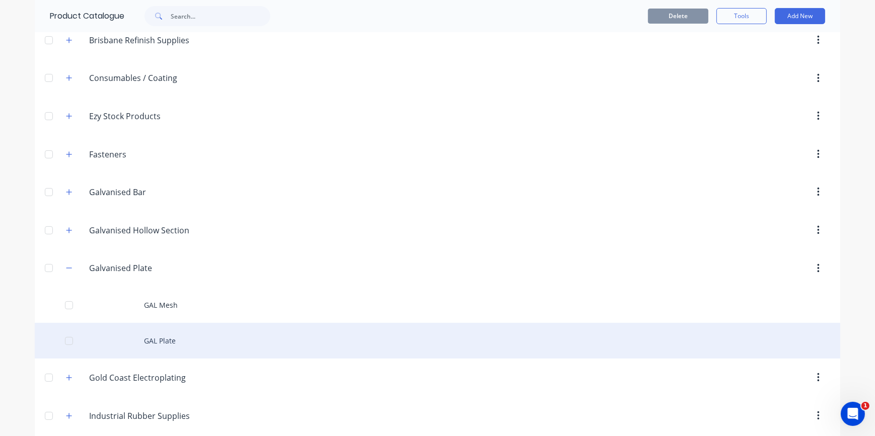
click at [138, 337] on div "GAL Plate" at bounding box center [437, 341] width 805 height 36
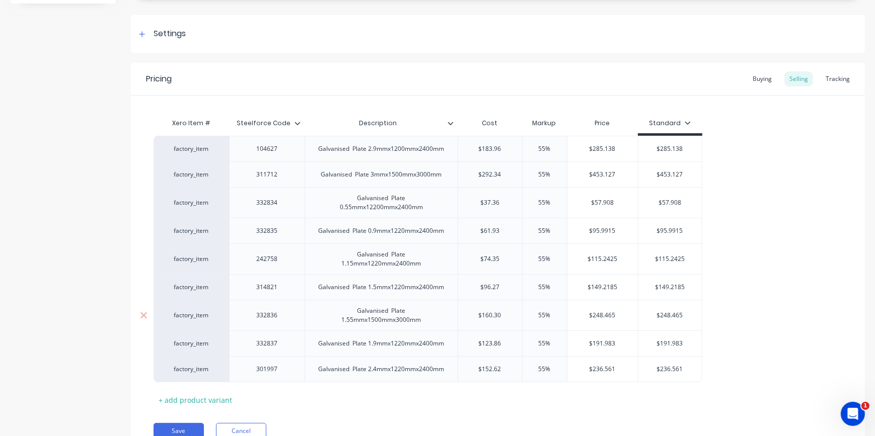
scroll to position [178, 0]
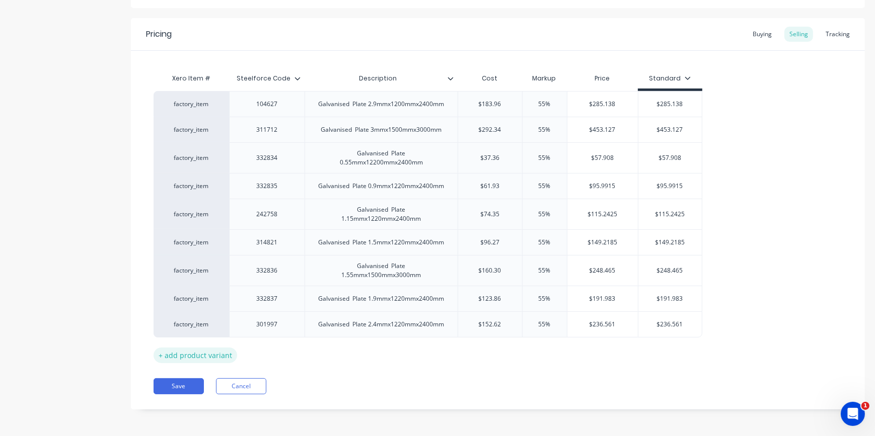
click at [184, 353] on div "+ add product variant" at bounding box center [195, 356] width 84 height 16
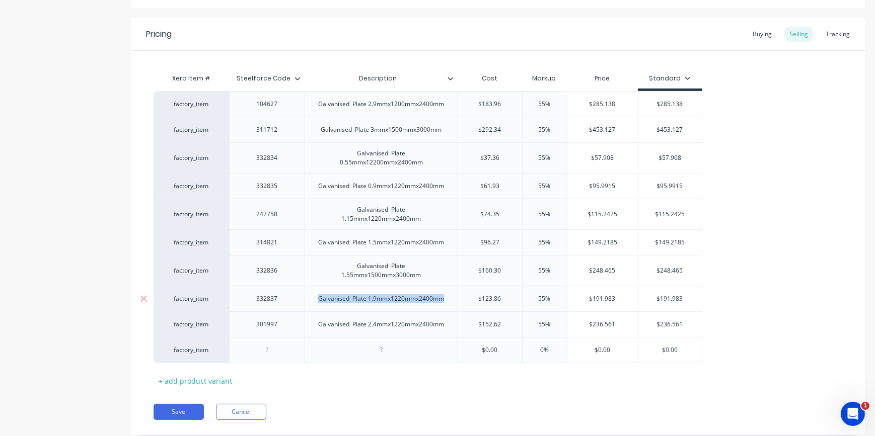
drag, startPoint x: 451, startPoint y: 299, endPoint x: 317, endPoint y: 308, distance: 134.2
click at [317, 308] on div "Galvanised Plate 1.9mmx1220mmx2400mm" at bounding box center [380, 299] width 153 height 26
copy div "Galvanised Plate 1.9mmx1220mmx2400mm"
click at [347, 350] on div at bounding box center [380, 350] width 153 height 26
type textarea "x"
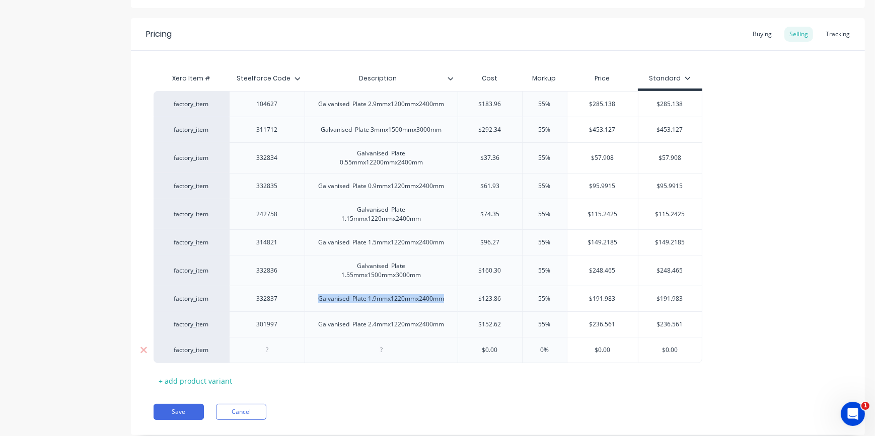
click at [372, 352] on div at bounding box center [381, 350] width 50 height 13
paste div
click at [401, 349] on div "Galvanised Plate 1.9mmx1220mmx2400mm" at bounding box center [381, 350] width 142 height 13
click at [274, 351] on div at bounding box center [267, 350] width 50 height 13
click at [485, 354] on div "$0.00" at bounding box center [490, 350] width 64 height 25
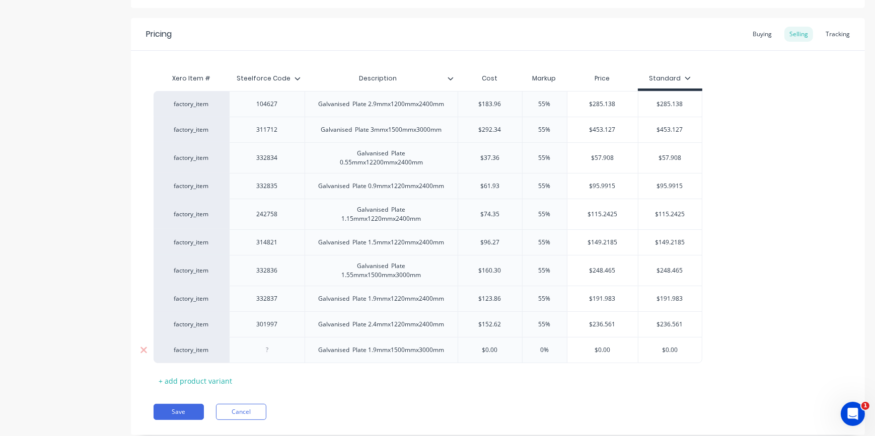
type textarea "x"
type input "$0.00"
click at [471, 348] on input "$0.00" at bounding box center [490, 350] width 64 height 9
drag, startPoint x: 477, startPoint y: 347, endPoint x: 541, endPoint y: 350, distance: 65.0
click at [542, 351] on div "factory_item Galvanised Plate 1.9mmx1500mmx3000mm $0.00 $0.00 0% $0.00 $0.00" at bounding box center [427, 350] width 548 height 26
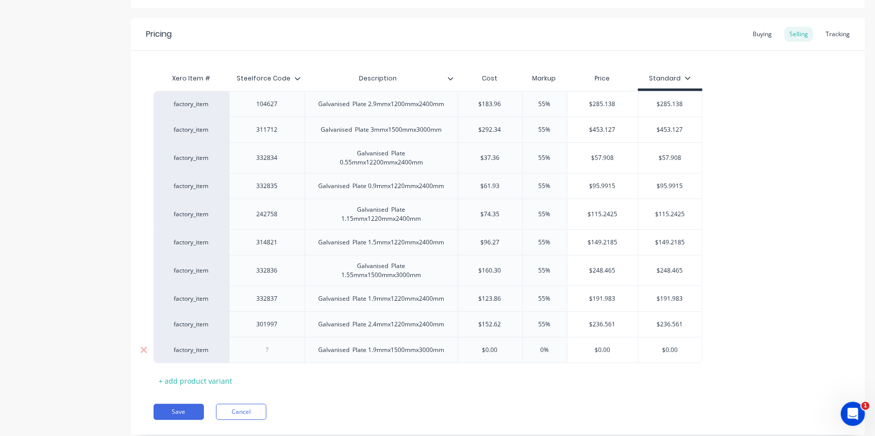
type textarea "x"
type input "1"
type textarea "x"
type input "13"
type textarea "x"
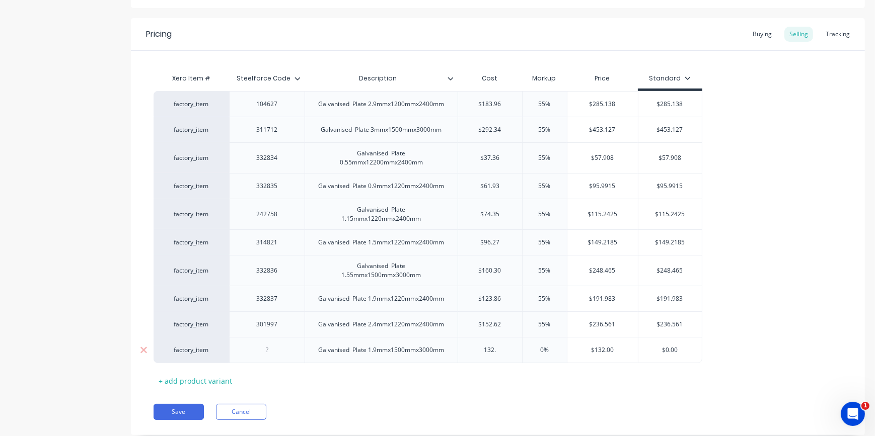
type input "132.0"
type textarea "x"
type input "132.06"
drag, startPoint x: 546, startPoint y: 349, endPoint x: 527, endPoint y: 342, distance: 19.9
click at [527, 342] on div "0% 0%" at bounding box center [544, 350] width 50 height 25
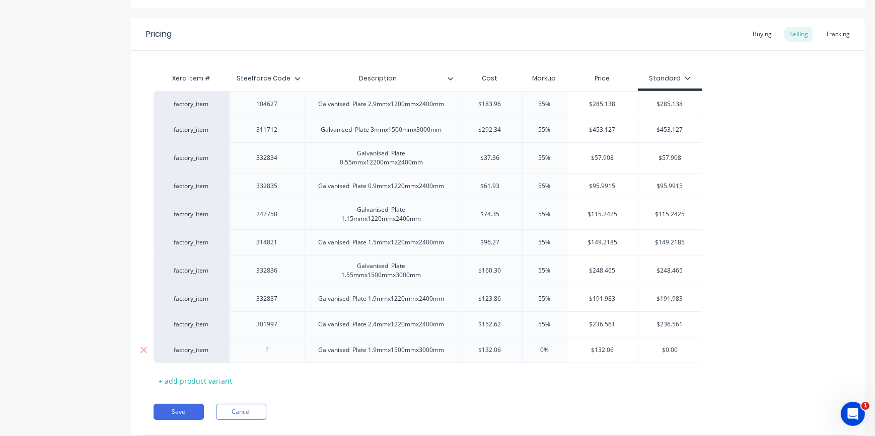
type input "5"
type textarea "x"
type input "55"
type input "$0.00"
click at [663, 349] on input "$0.00" at bounding box center [669, 350] width 63 height 9
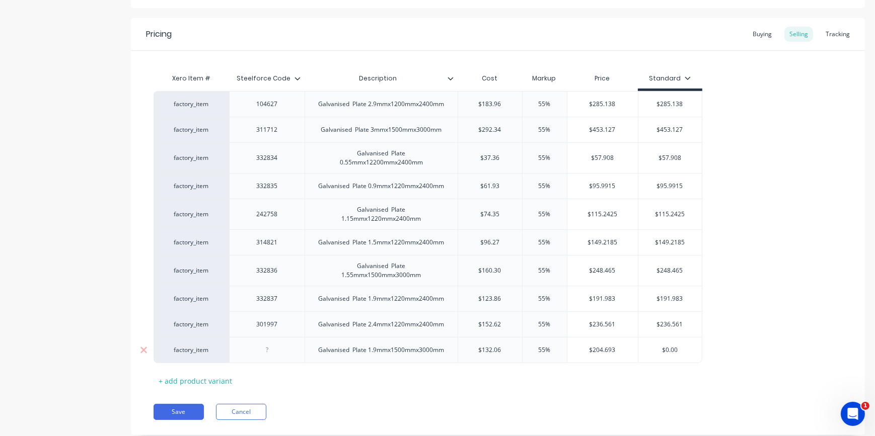
type textarea "x"
type input "2$0.00"
type textarea "x"
type input "20$0.00"
type textarea "x"
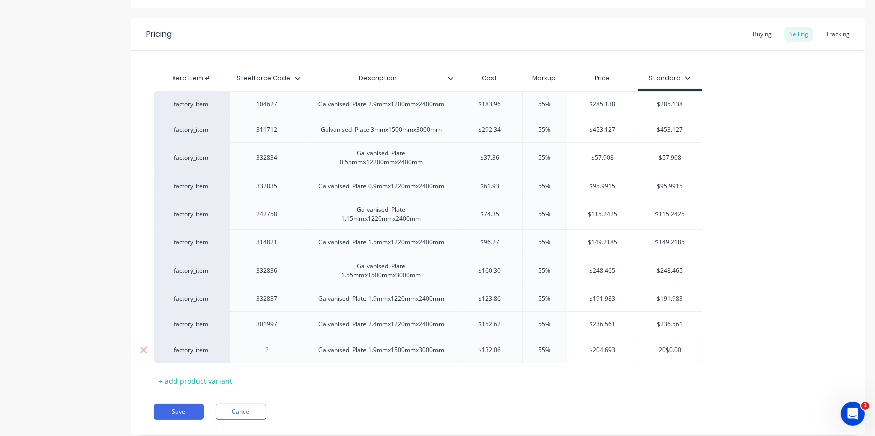
type input "205$0.00"
type textarea "x"
type input "2050.00"
type textarea "x"
type input "205.00"
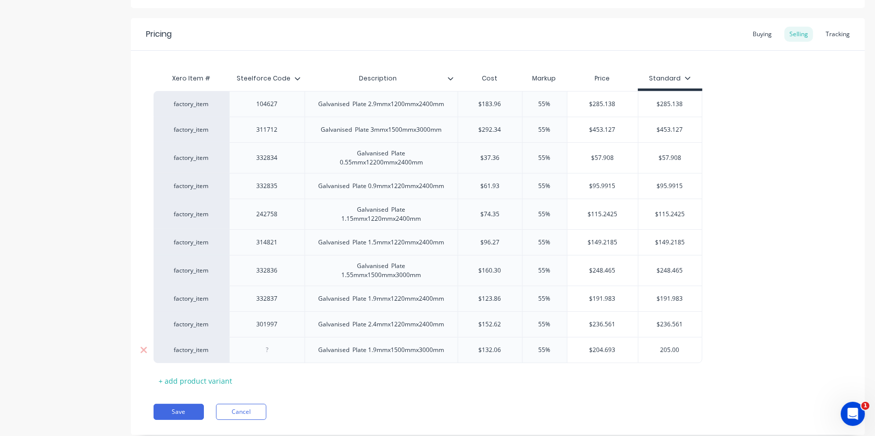
type textarea "x"
type input "20500"
type textarea "x"
type input "2050"
type textarea "x"
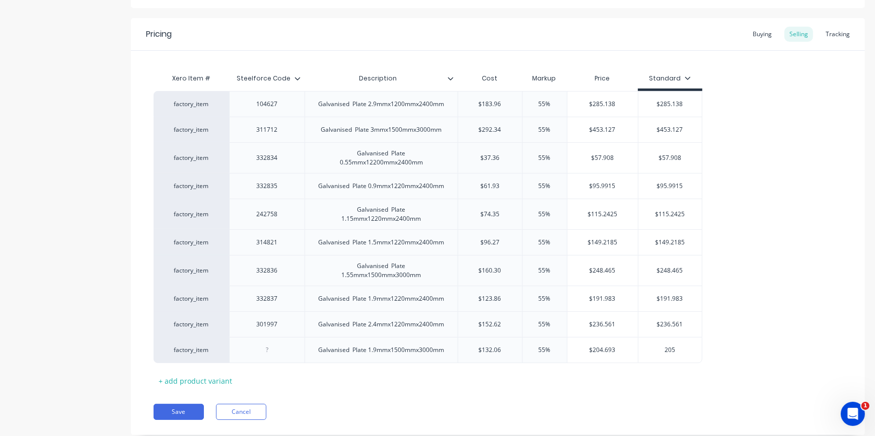
type input "205"
click at [721, 337] on div "factory_item 104627 Galvanised Plate 2.9mmx1200mmx2400mm $183.96 55% $285.138 $…" at bounding box center [497, 227] width 688 height 272
click at [759, 34] on div "Buying" at bounding box center [761, 34] width 29 height 15
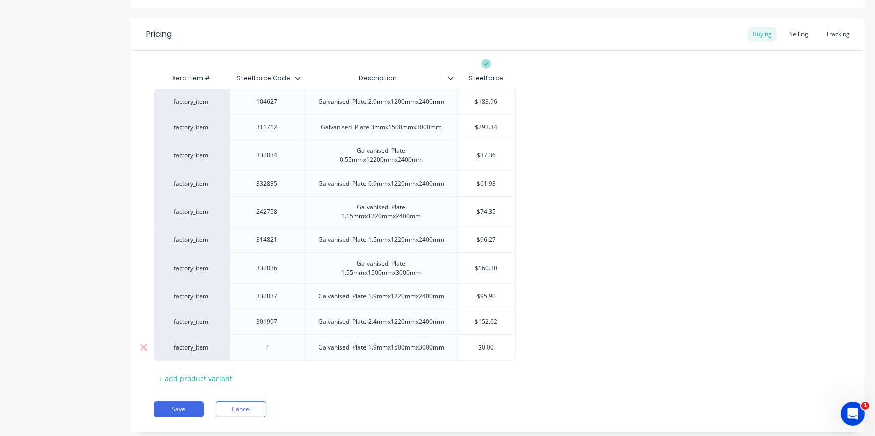
type input "$0.00"
drag, startPoint x: 462, startPoint y: 346, endPoint x: 539, endPoint y: 342, distance: 76.6
click at [539, 342] on div "factory_item 104627 Galvanised Plate 2.9mmx1200mmx2400mm $183.96 factory_item 3…" at bounding box center [497, 225] width 688 height 272
type textarea "x"
type input "1"
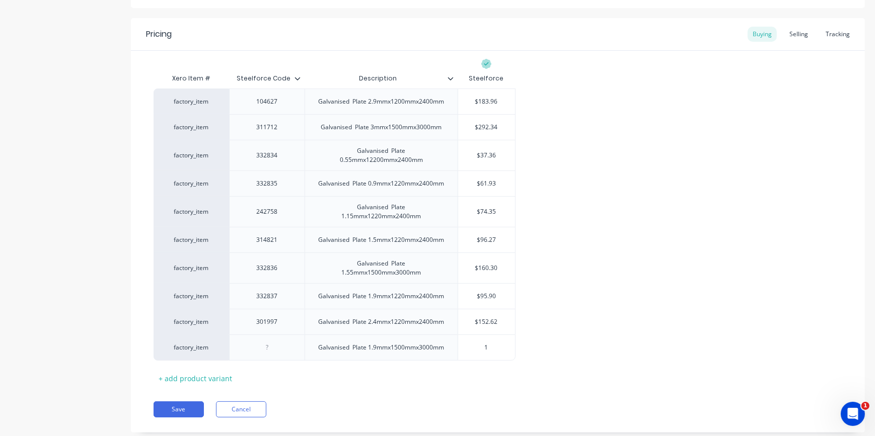
type textarea "x"
type input "13"
type textarea "x"
type input "132"
type textarea "x"
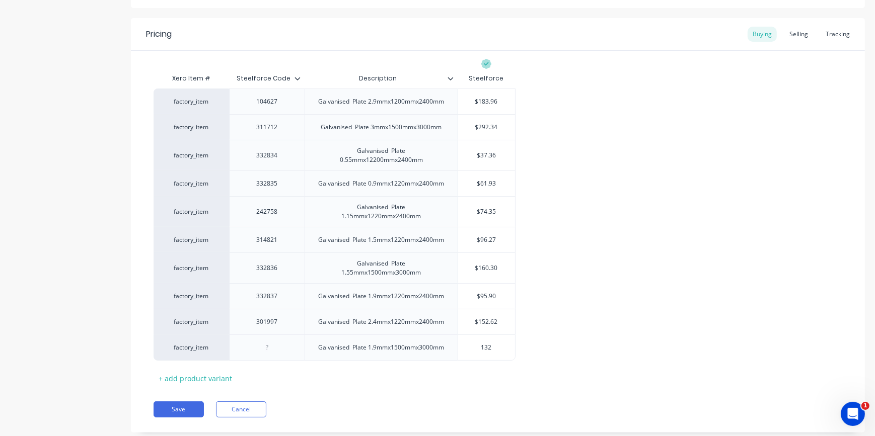
type input "132."
type textarea "x"
type input "132.0"
type textarea "x"
type input "132.06"
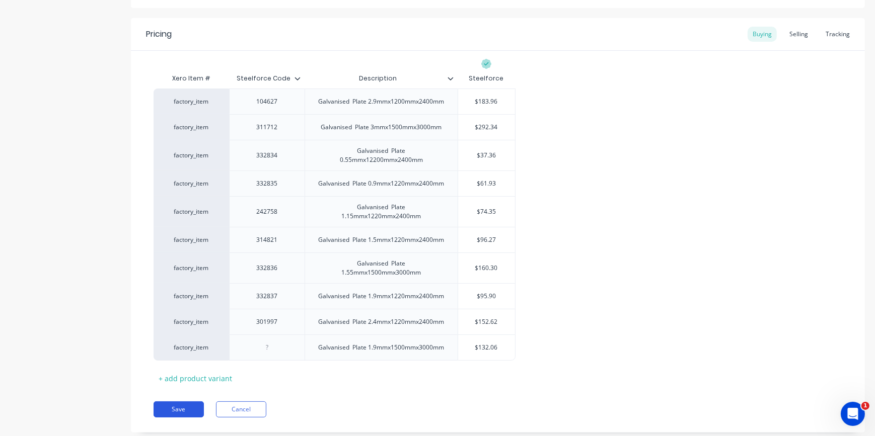
click at [165, 407] on button "Save" at bounding box center [178, 410] width 50 height 16
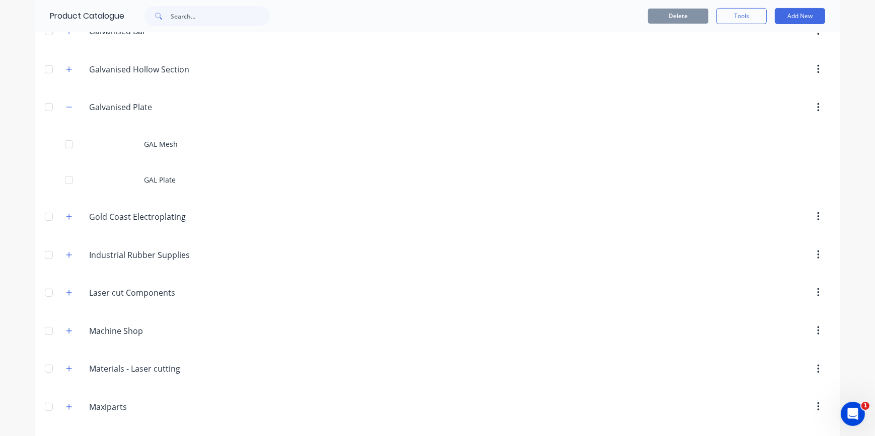
scroll to position [412, 0]
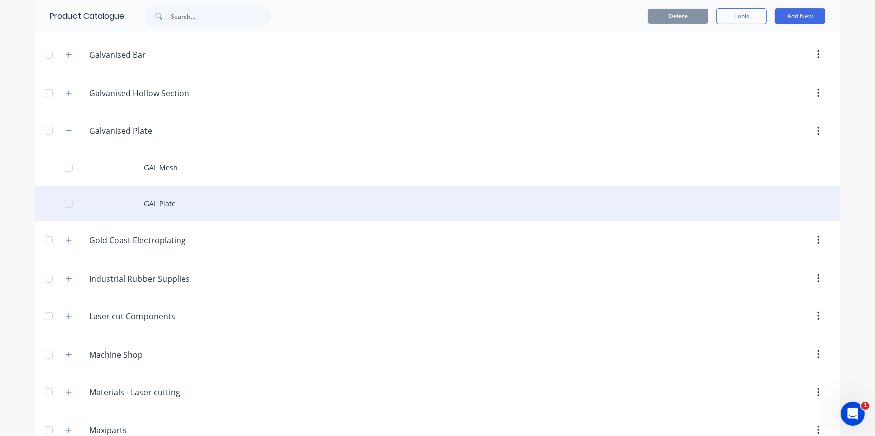
click at [150, 202] on div "GAL Plate" at bounding box center [437, 204] width 805 height 36
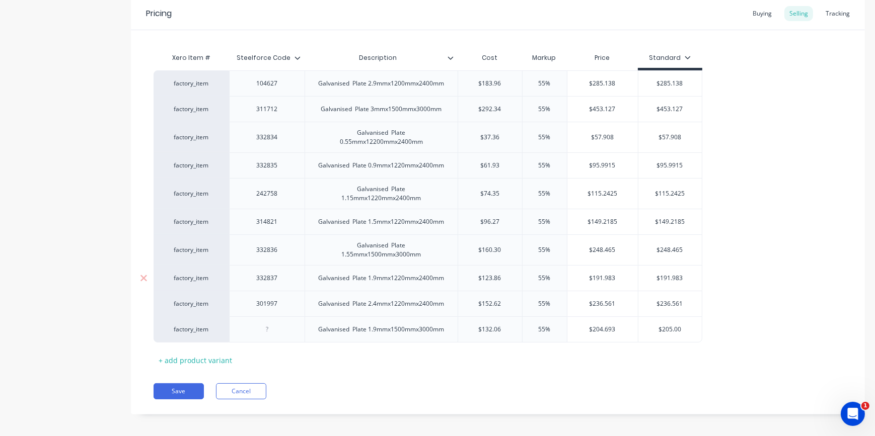
scroll to position [204, 0]
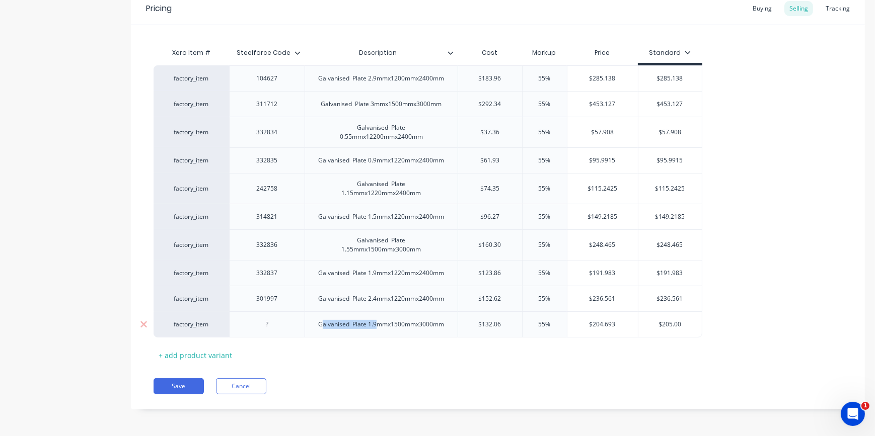
drag, startPoint x: 321, startPoint y: 326, endPoint x: 374, endPoint y: 321, distance: 53.5
click at [374, 321] on div "Galvanised Plate 1.9mmx1500mmx3000mm" at bounding box center [381, 324] width 142 height 13
drag, startPoint x: 448, startPoint y: 325, endPoint x: 278, endPoint y: 330, distance: 169.6
click at [278, 330] on div "factory_item Galvanised Plate 1.9mmx1500mmx3000mm $132.06 55% $204.693 $205.00" at bounding box center [427, 324] width 548 height 26
copy div "Galvanised Plate 1.9mmx1500mmx3000mm"
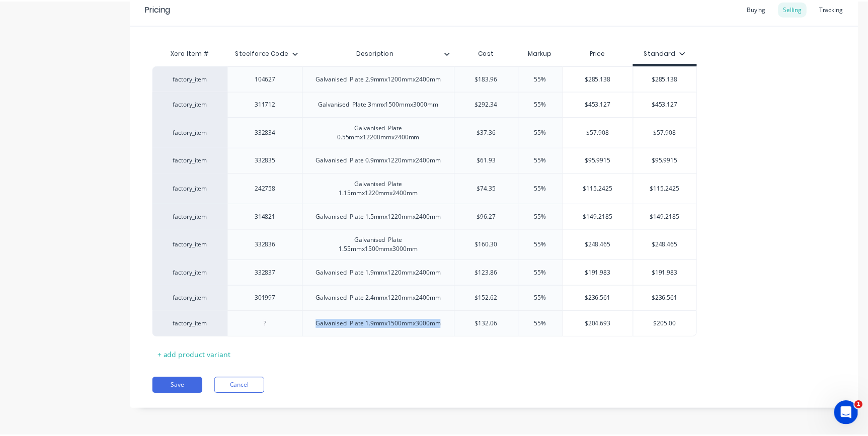
scroll to position [0, 0]
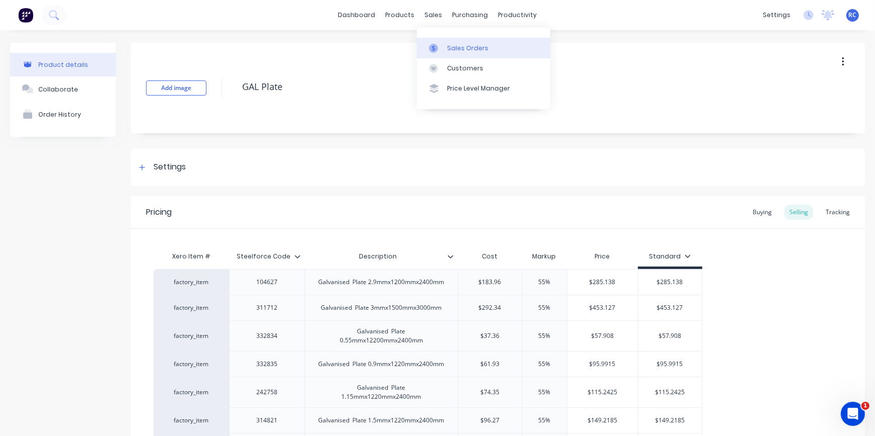
type textarea "x"
click at [456, 46] on div "Sales Orders" at bounding box center [467, 48] width 41 height 9
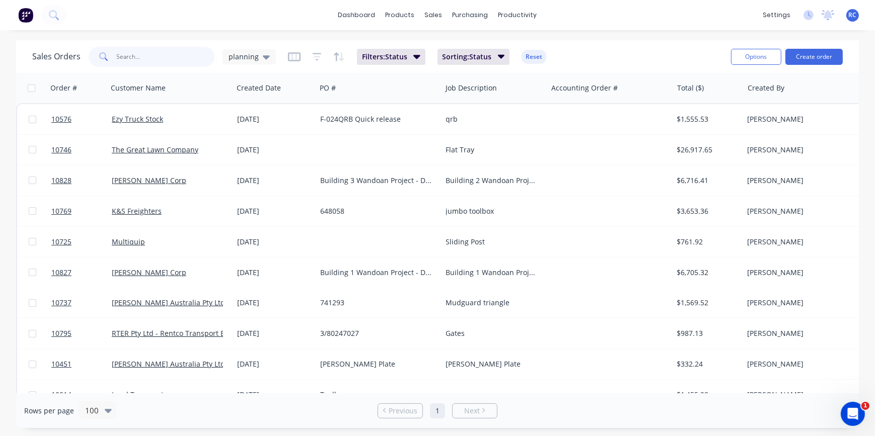
click at [128, 51] on input "text" at bounding box center [166, 57] width 98 height 20
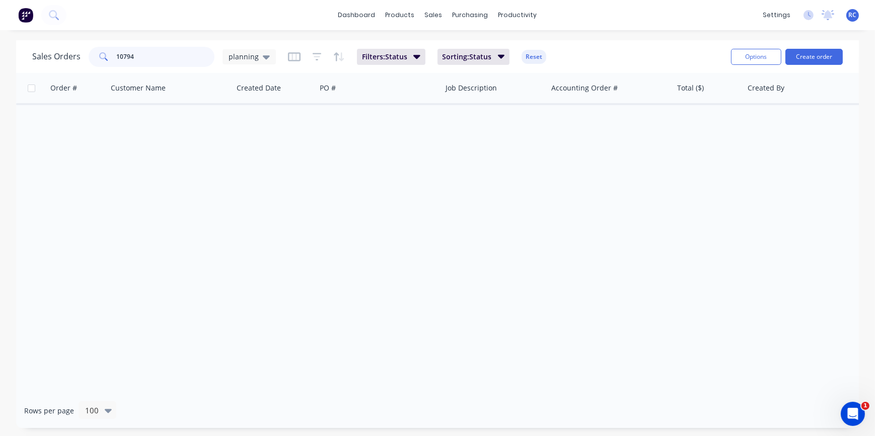
type input "10794"
click at [256, 60] on div "planning" at bounding box center [248, 56] width 41 height 9
click at [248, 187] on button "all jobs" at bounding box center [282, 183] width 115 height 12
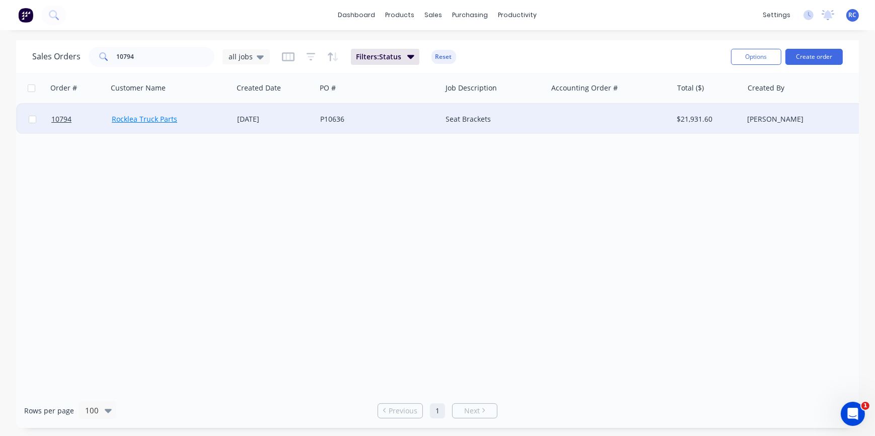
click at [137, 120] on link "Rocklea Truck Parts" at bounding box center [144, 119] width 65 height 10
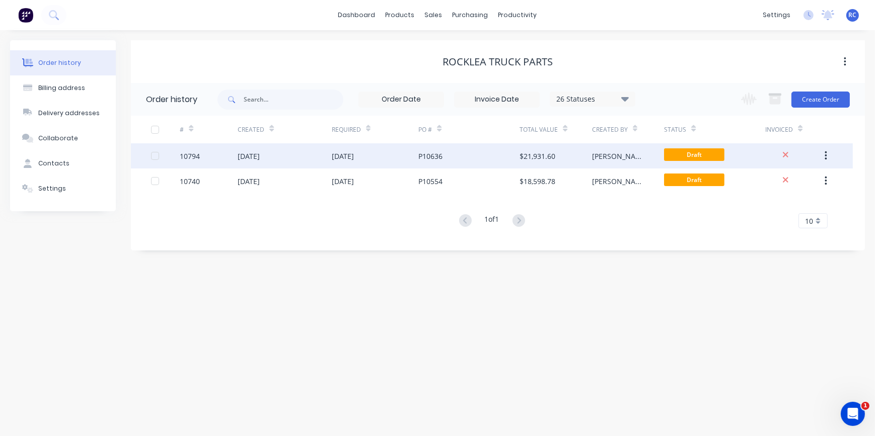
click at [216, 157] on div "10794" at bounding box center [209, 155] width 58 height 25
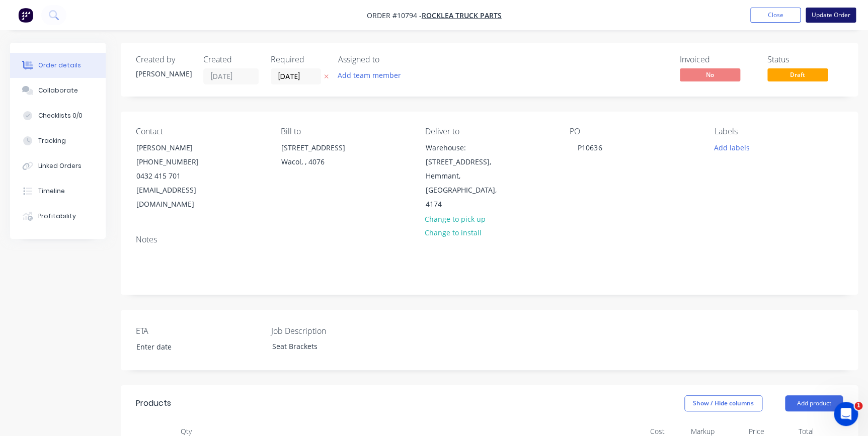
click at [847, 10] on button "Update Order" at bounding box center [831, 15] width 50 height 15
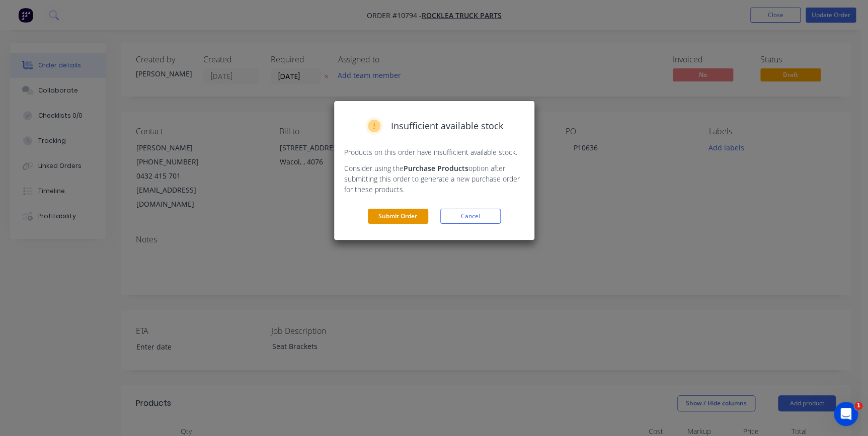
click at [397, 220] on button "Submit Order" at bounding box center [398, 216] width 60 height 15
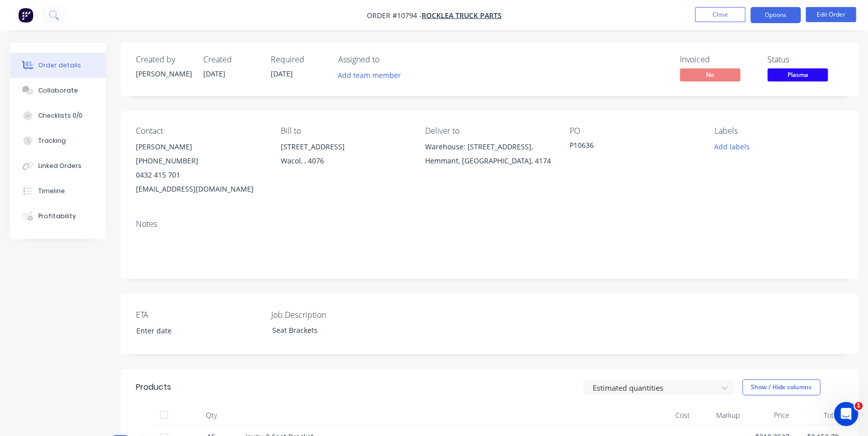
click at [779, 18] on button "Options" at bounding box center [775, 15] width 50 height 16
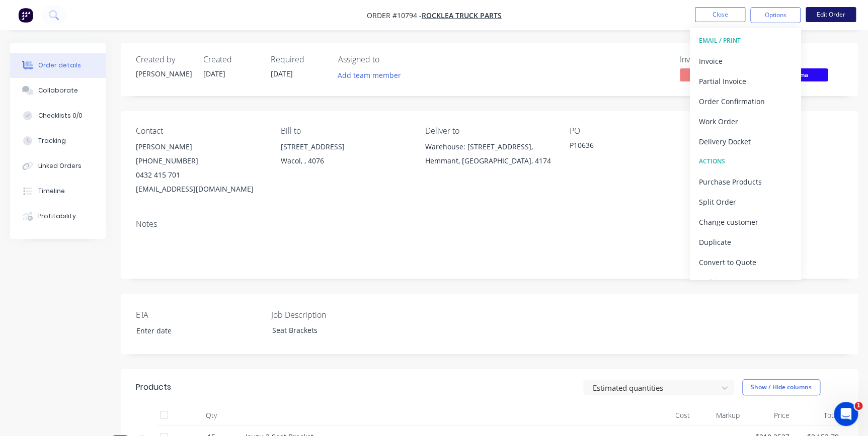
click at [825, 14] on button "Edit Order" at bounding box center [831, 14] width 50 height 15
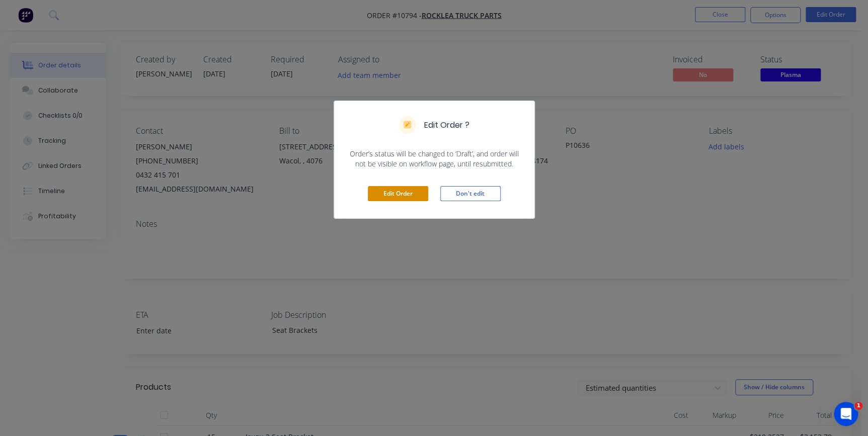
click at [394, 197] on button "Edit Order" at bounding box center [398, 193] width 60 height 15
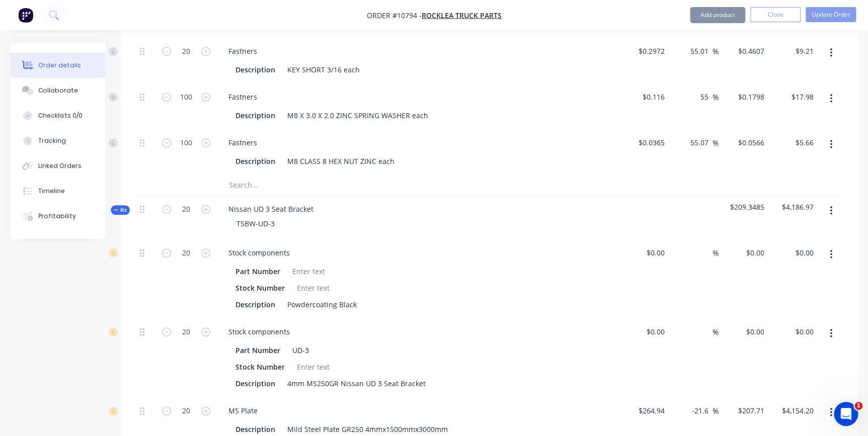
scroll to position [2877, 0]
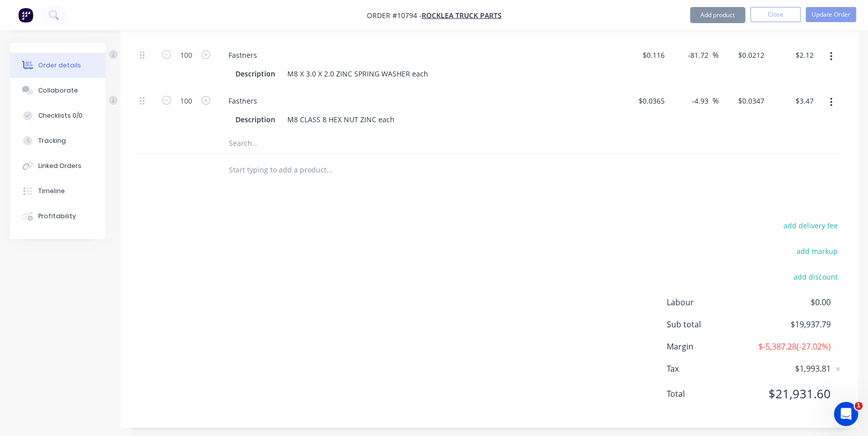
click at [247, 160] on input "text" at bounding box center [328, 170] width 201 height 20
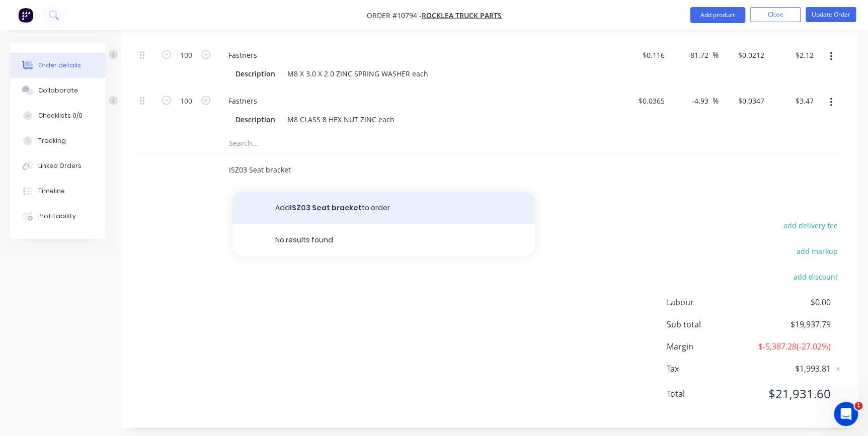
type input "ISZ03 Seat bracket"
click at [300, 192] on button "Add ISZ03 Seat bracket to order" at bounding box center [383, 208] width 302 height 32
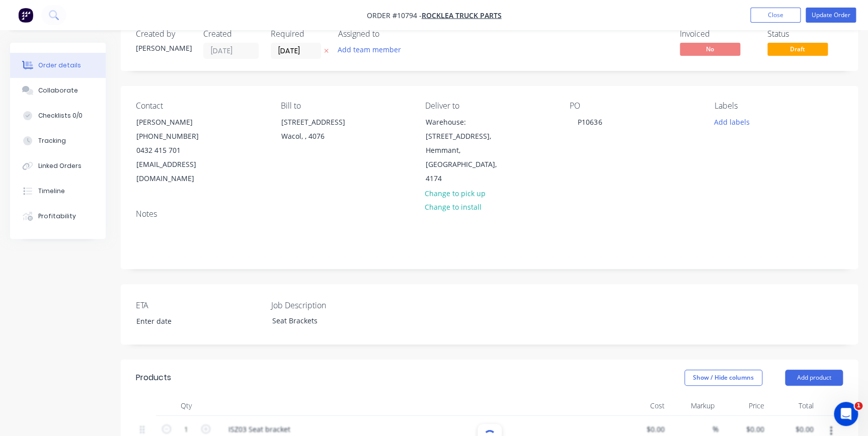
scroll to position [0, 0]
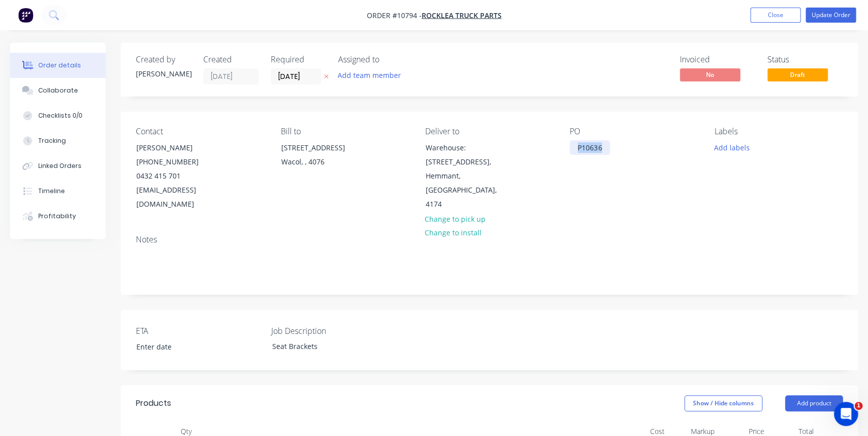
drag, startPoint x: 604, startPoint y: 145, endPoint x: 573, endPoint y: 145, distance: 31.7
click at [573, 145] on div "P10636" at bounding box center [590, 147] width 40 height 15
copy div "P10636"
click at [848, 13] on button "Update Order" at bounding box center [831, 15] width 50 height 15
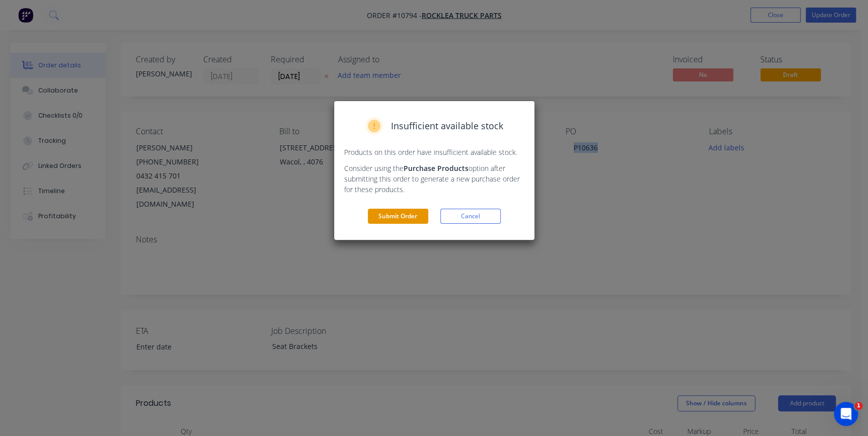
click at [394, 220] on button "Submit Order" at bounding box center [398, 216] width 60 height 15
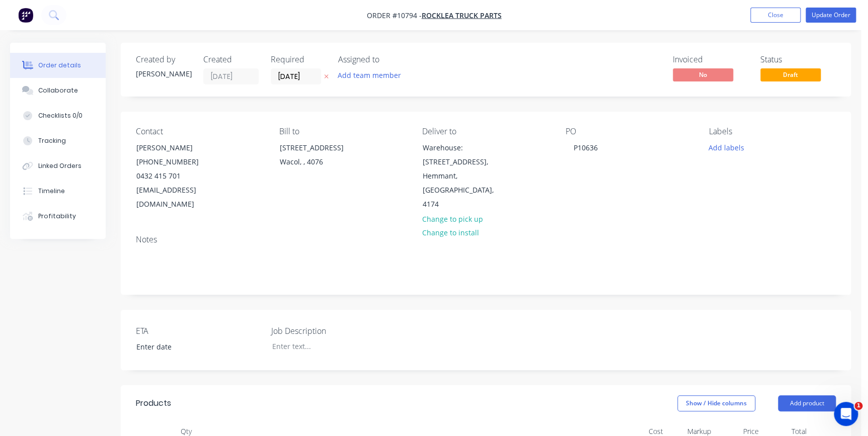
type input "$264.94"
type input "-21.6"
type input "$207.71"
type input "$3,115.65"
type input "$0.116"
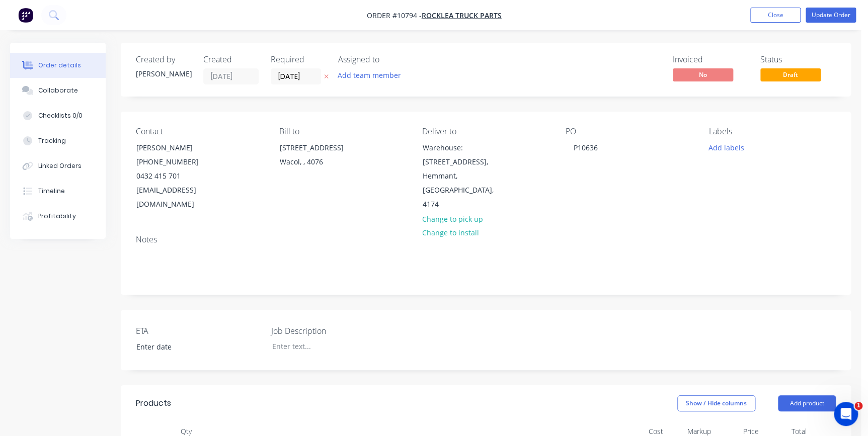
type input "55"
type input "$0.1798"
type input "$13.49"
type input "$0.2972"
type input "55.01"
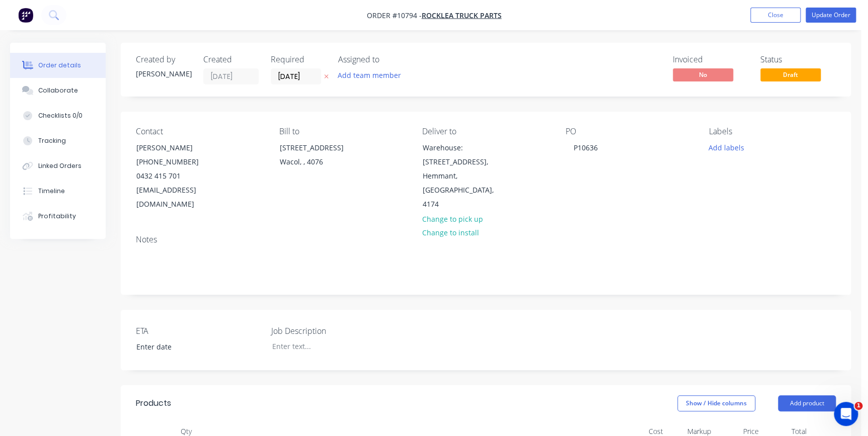
type input "$0.4607"
type input "$6.91"
type input "$0.116"
type input "55"
type input "$0.1798"
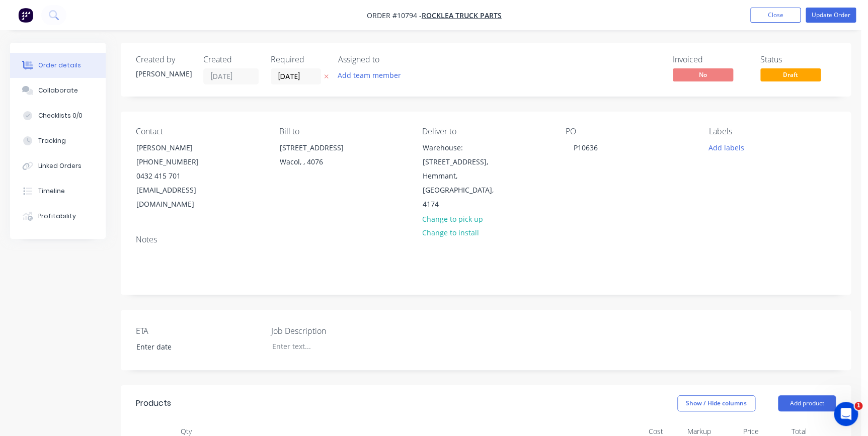
type input "$13.49"
type input "$0.0365"
type input "55.07"
type input "$0.0566"
type input "$4.25"
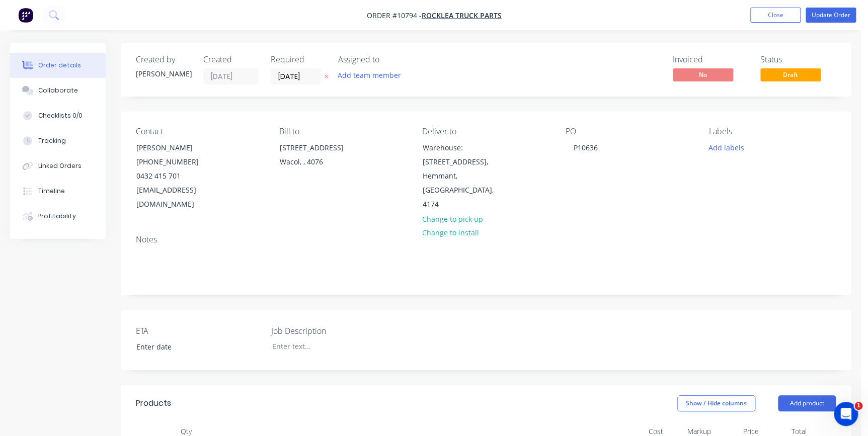
type input "$264.94"
type input "-21.6"
type input "$207.71"
type input "$4,154.20"
type input "$0.116"
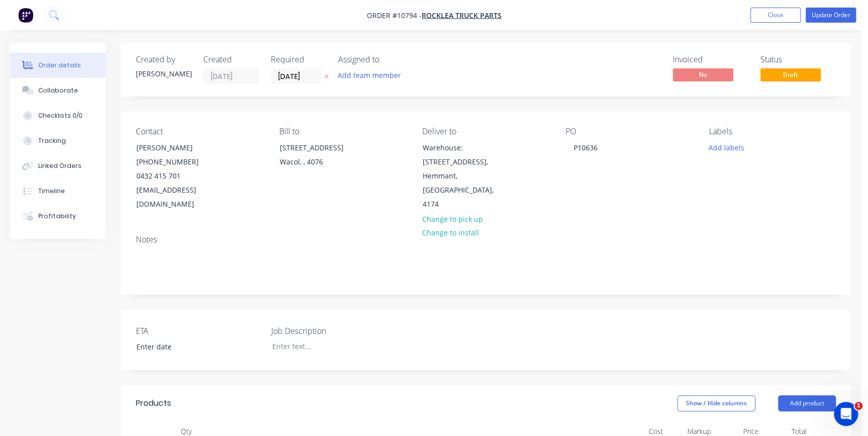
type input "55"
type input "$0.1798"
type input "$17.98"
type input "$0.2972"
type input "55.01"
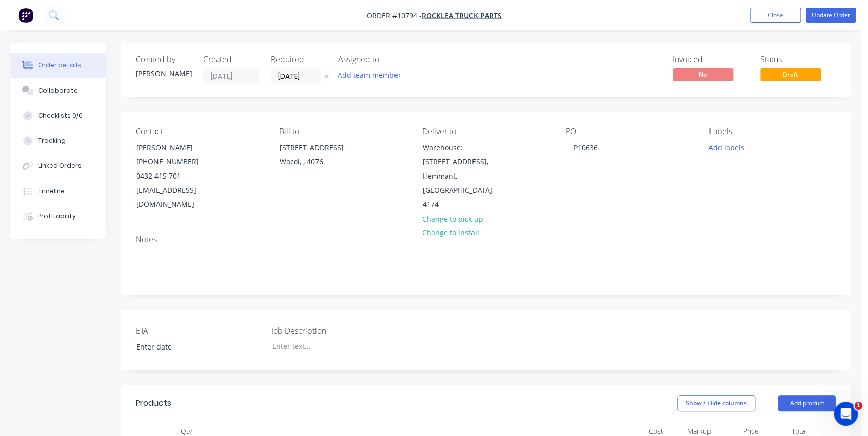
type input "$0.4607"
type input "$9.21"
type input "$0.116"
type input "55"
type input "$0.1798"
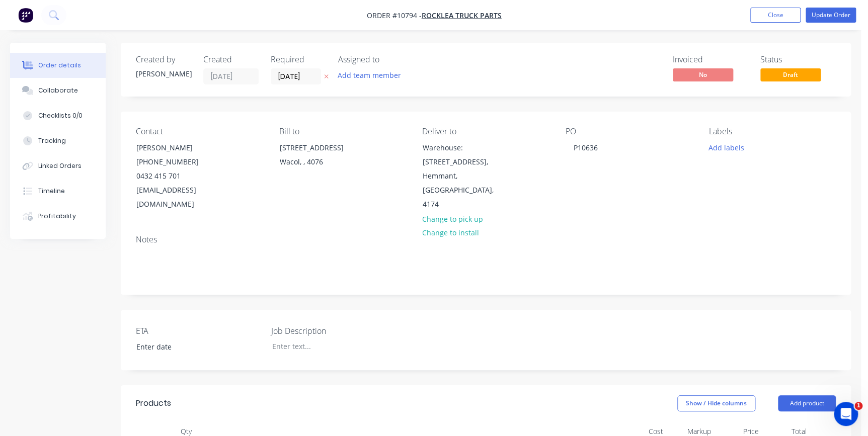
type input "$17.98"
type input "$0.0365"
type input "55.07"
type input "$0.0566"
type input "$5.66"
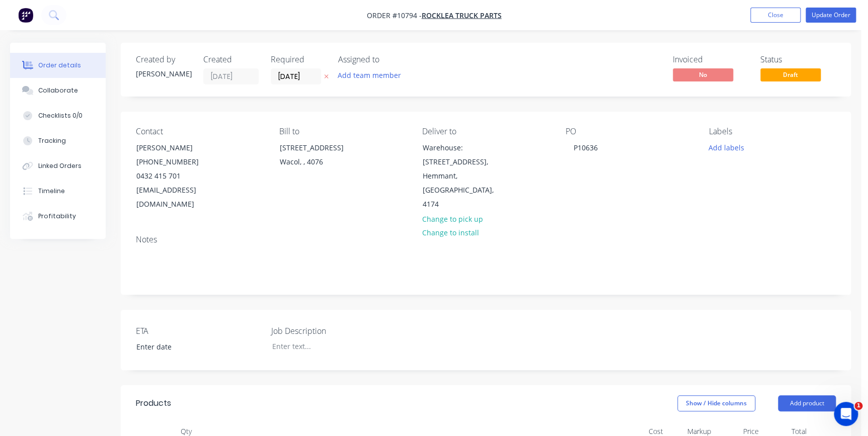
type input "$264.94"
type input "-21.6"
type input "$207.71"
type input "$4,154.20"
type input "$0.116"
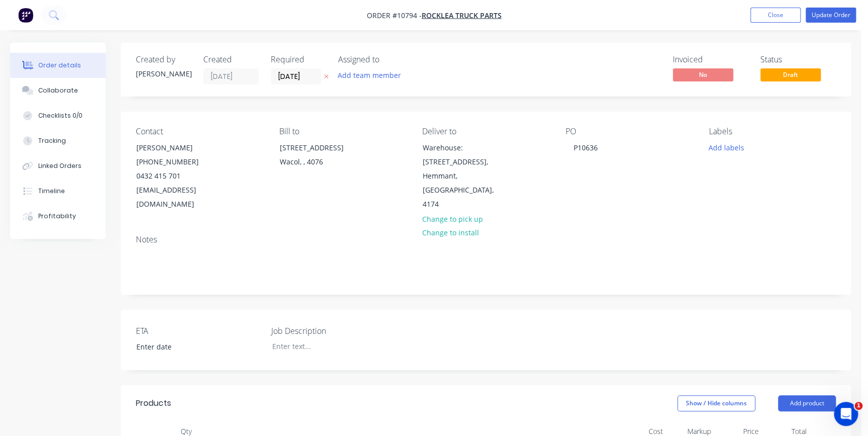
type input "55"
type input "$0.1798"
type input "$17.98"
type input "$0.2972"
type input "54.78"
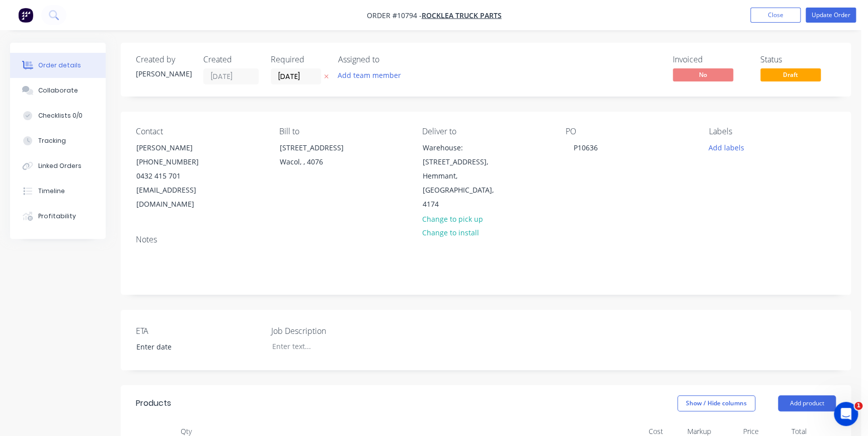
type input "$0.46"
type input "$9.20"
type input "$0.116"
type input "-81.72"
type input "$0.0212"
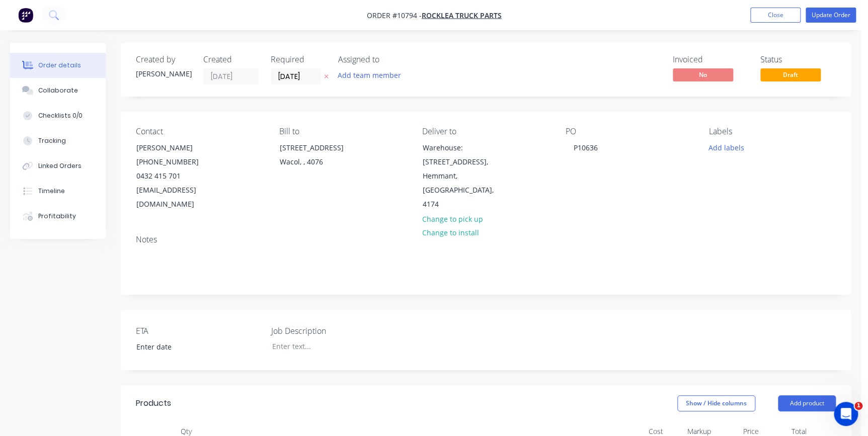
type input "$2.12"
type input "$0.0365"
type input "-4.93"
type input "$0.0347"
type input "$3.47"
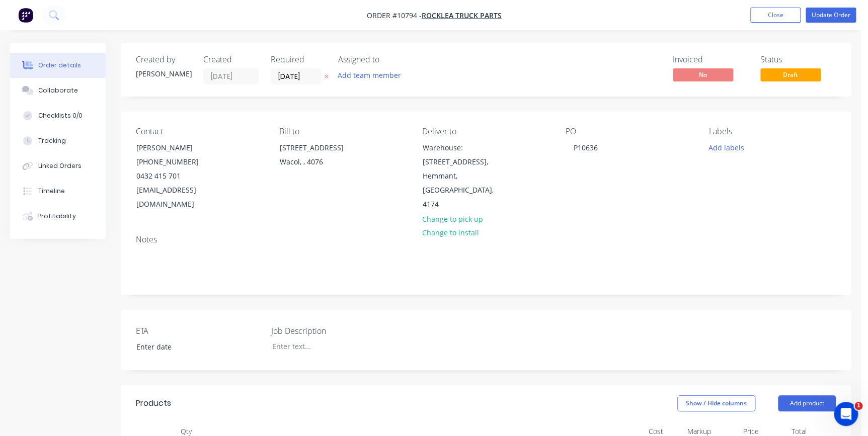
type input "$264.94"
type input "-21.6"
type input "$207.71"
type input "$4,154.20"
type input "$0.116"
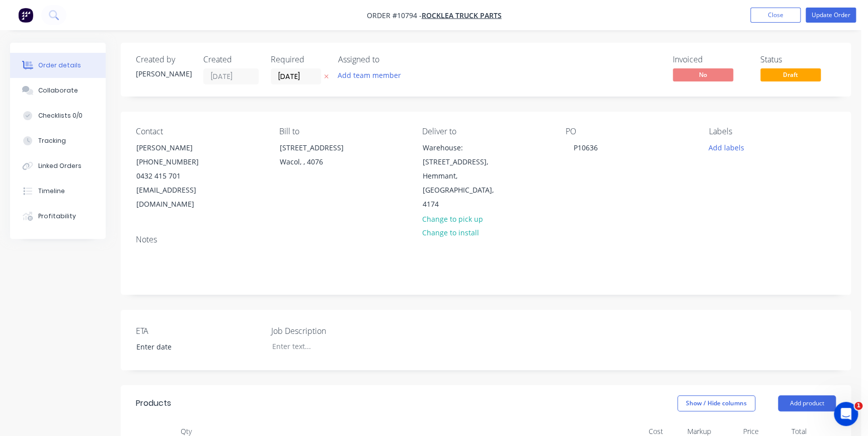
type input "55"
type input "$0.1798"
type input "$17.98"
type input "$0.2972"
type input "55.01"
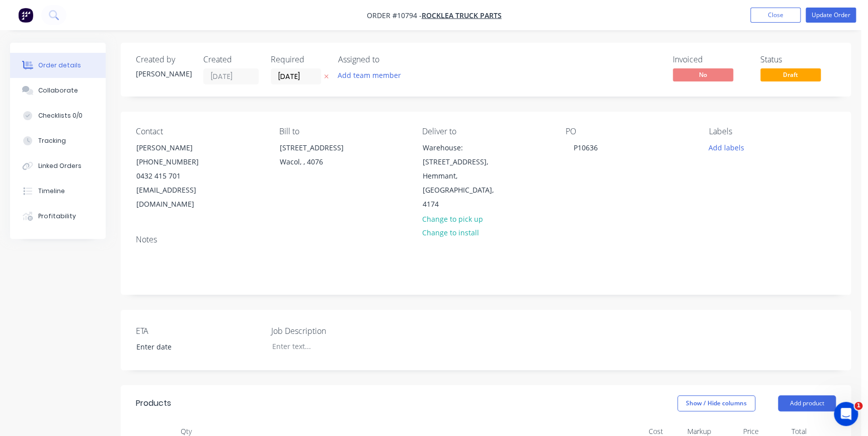
type input "$0.4607"
type input "$9.21"
type input "$0.116"
type input "55"
type input "$0.1798"
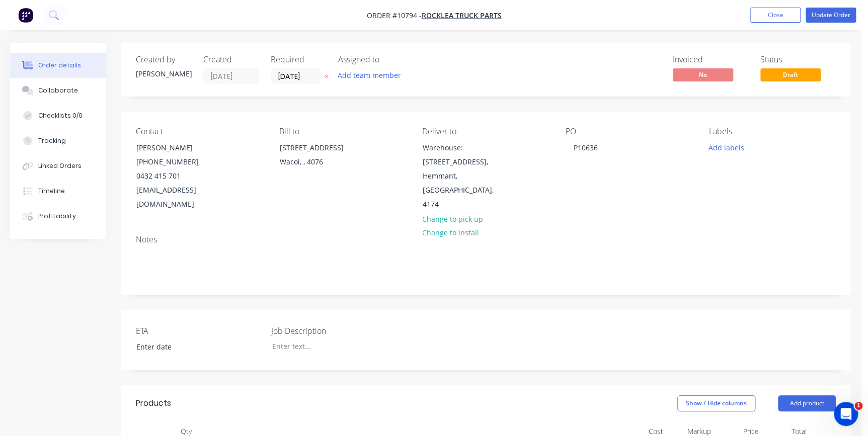
type input "$17.98"
type input "$0.0365"
type input "55.07"
type input "$0.0566"
type input "$5.66"
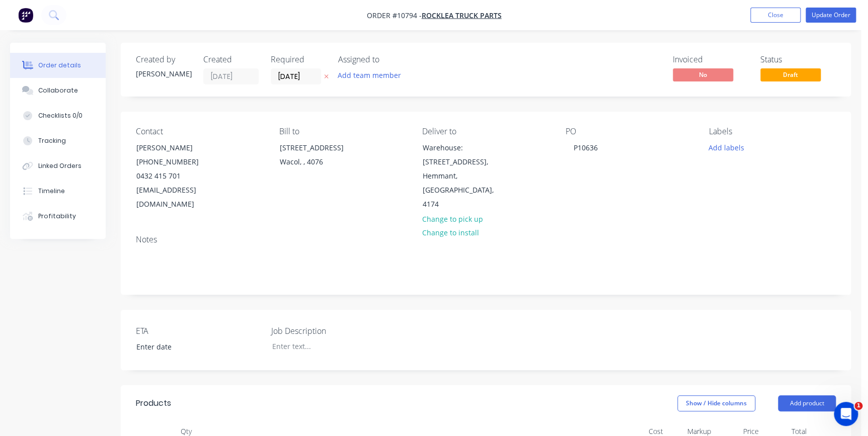
type input "$264.94"
type input "-21.6"
type input "$207.71"
type input "$4,154.20"
type input "$0.116"
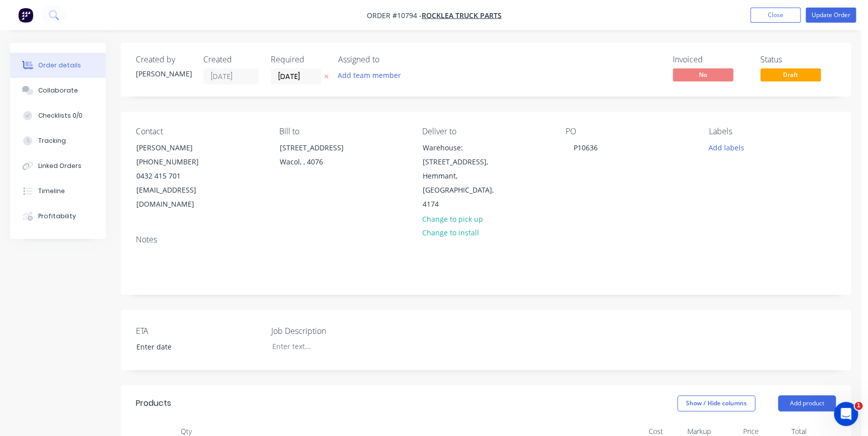
type input "55"
type input "$0.1798"
type input "$17.98"
type input "$0.2972"
type input "54.78"
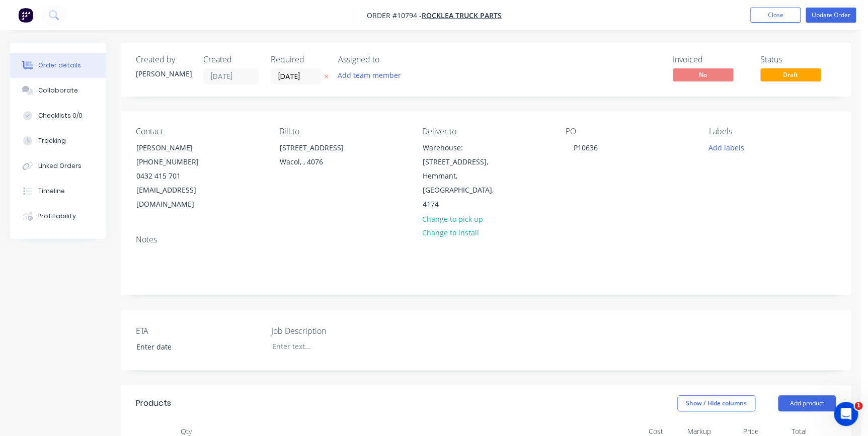
type input "$0.46"
type input "$9.20"
type input "$0.116"
type input "-81.72"
type input "$0.0212"
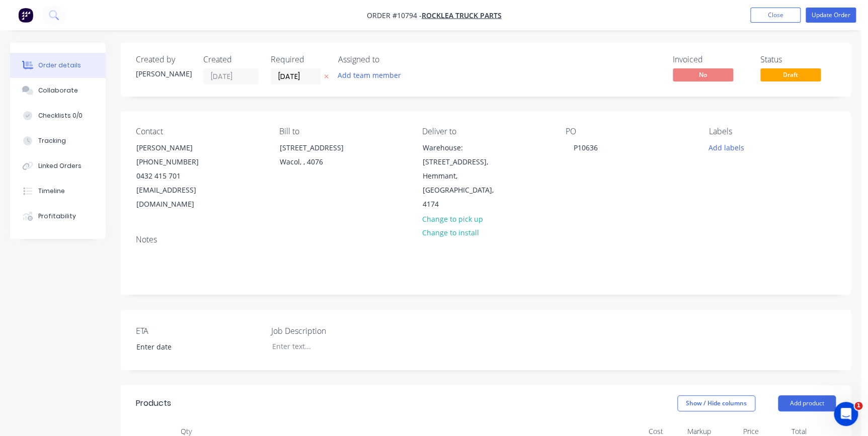
type input "$2.12"
type input "$0.0365"
type input "-4.93"
type input "$0.0347"
type input "$3.47"
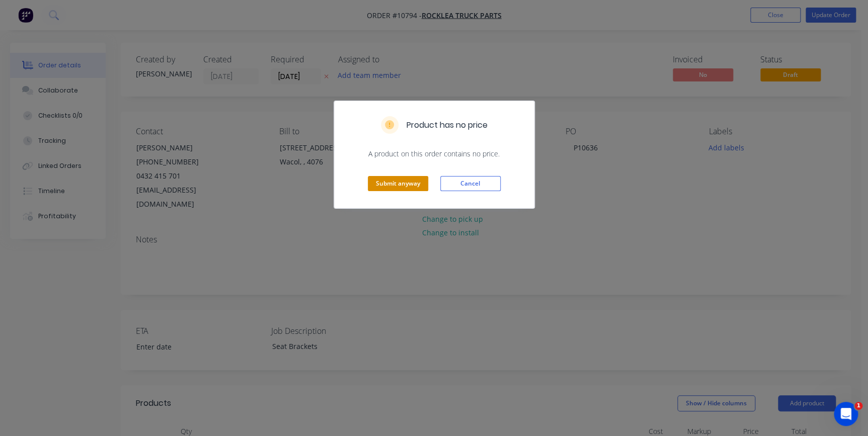
click at [401, 186] on button "Submit anyway" at bounding box center [398, 183] width 60 height 15
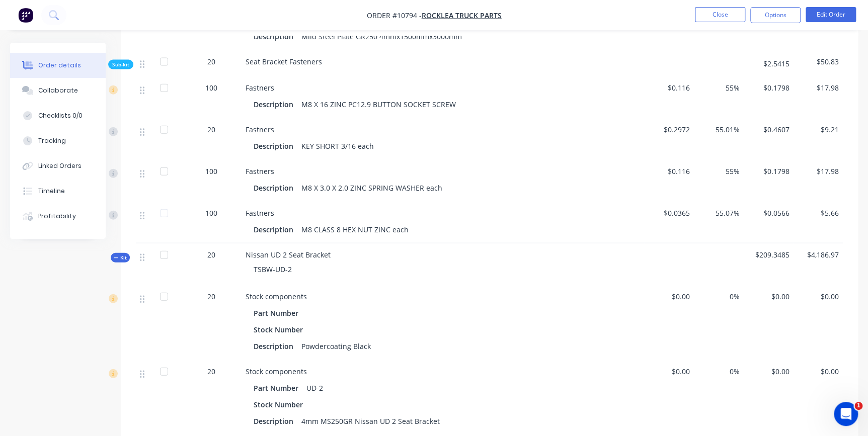
scroll to position [593, 0]
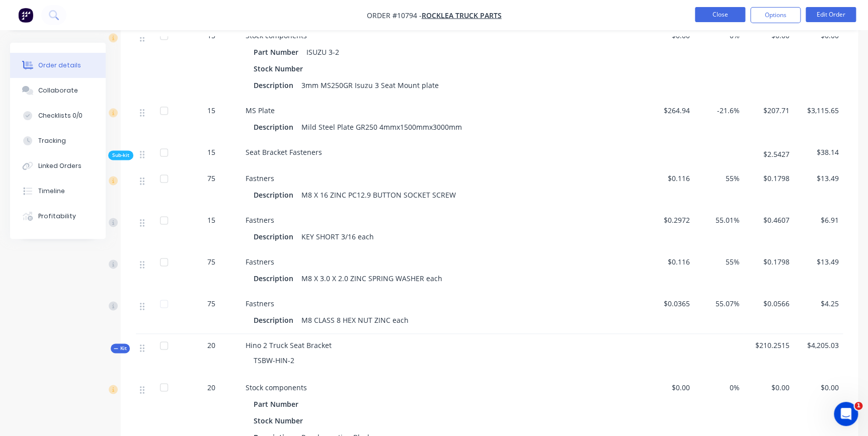
click at [723, 16] on button "Close" at bounding box center [720, 14] width 50 height 15
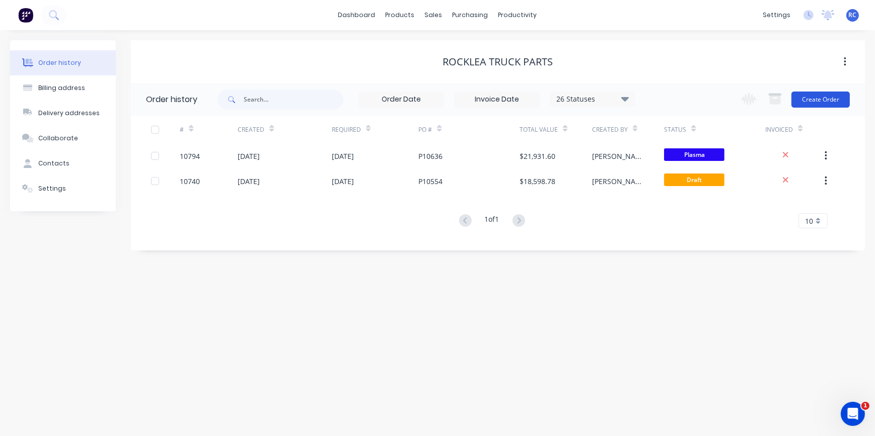
click at [818, 92] on button "Create Order" at bounding box center [820, 100] width 58 height 16
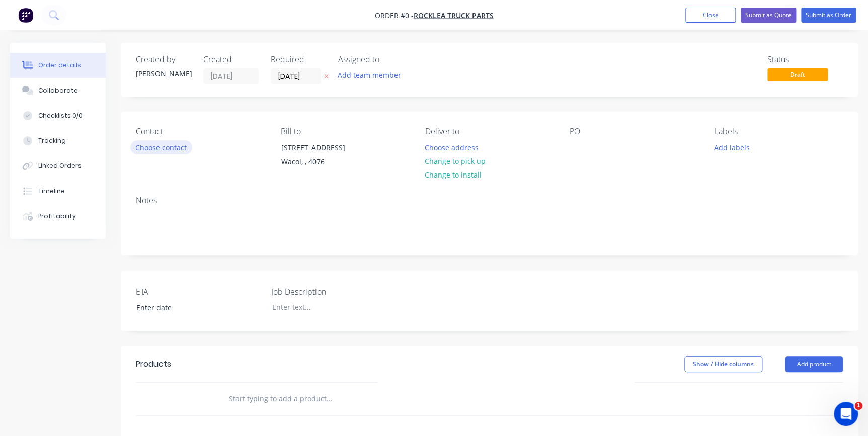
click at [173, 148] on button "Choose contact" at bounding box center [161, 147] width 62 height 14
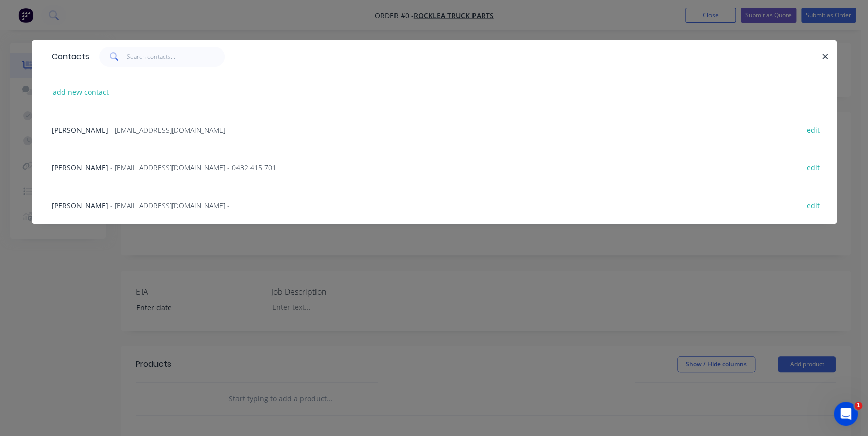
click at [80, 171] on span "Corrie Sims" at bounding box center [80, 168] width 56 height 10
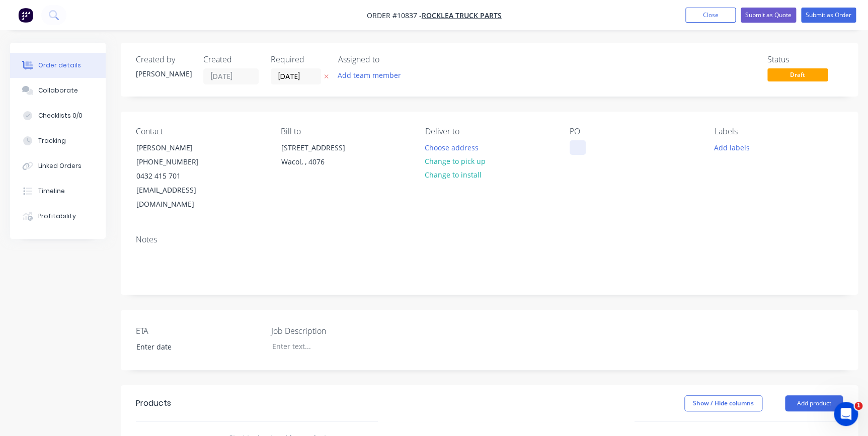
click at [577, 145] on div at bounding box center [578, 147] width 16 height 15
paste div
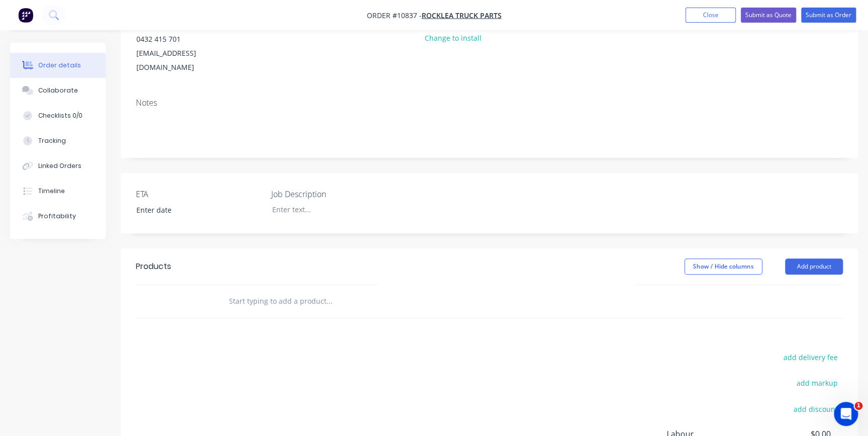
click at [238, 291] on input "text" at bounding box center [328, 301] width 201 height 20
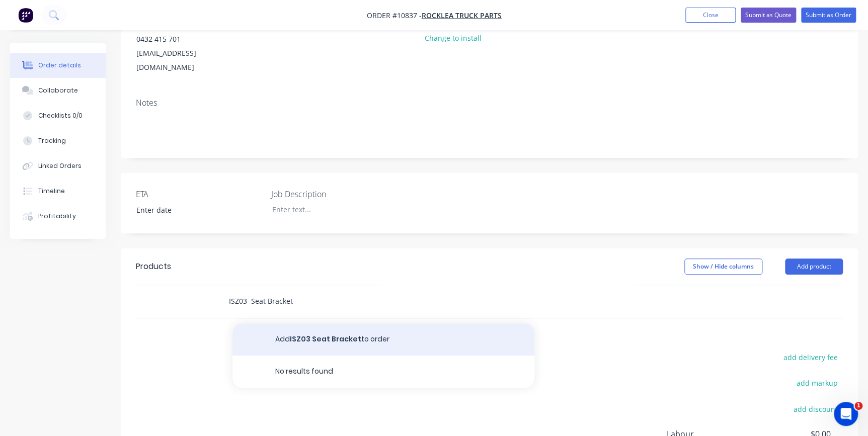
type input "ISZ03 Seat Bracket"
click at [340, 324] on button "Add ISZ03 Seat Bracket to order" at bounding box center [383, 340] width 302 height 32
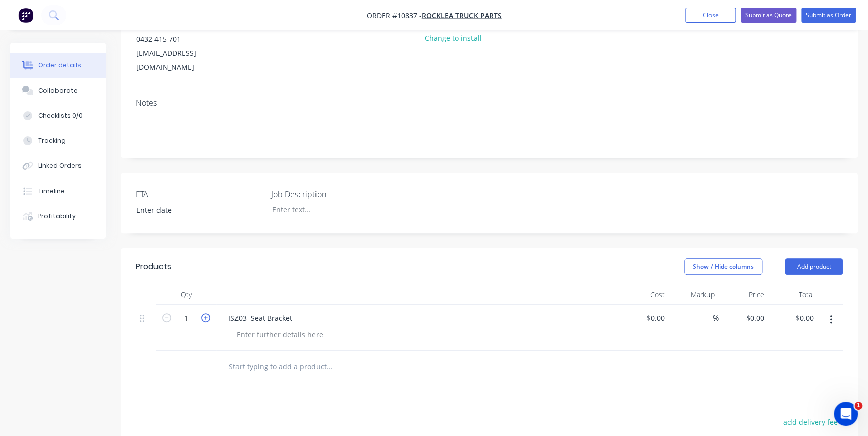
click at [206, 313] on icon "button" at bounding box center [205, 317] width 9 height 9
type input "5"
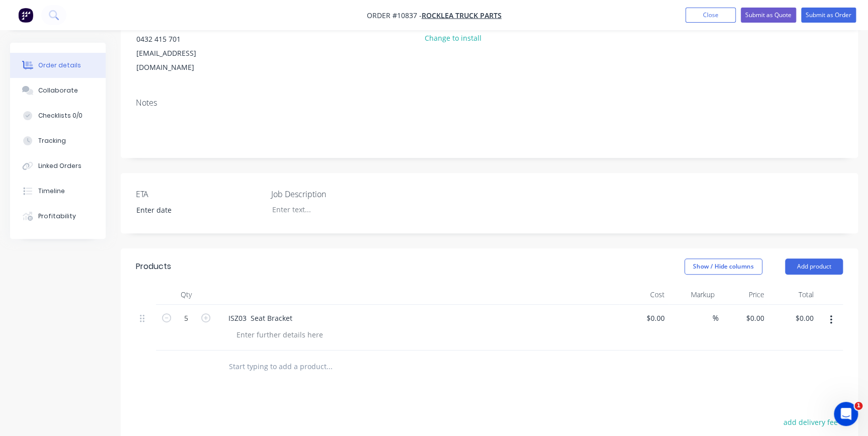
drag, startPoint x: 620, startPoint y: 390, endPoint x: 618, endPoint y: 383, distance: 7.5
click at [620, 389] on div "Products Show / Hide columns Add product Qty Cost Markup Price Total 5 ISZ03 Se…" at bounding box center [489, 437] width 737 height 376
click at [819, 14] on button "Submit as Order" at bounding box center [828, 15] width 55 height 15
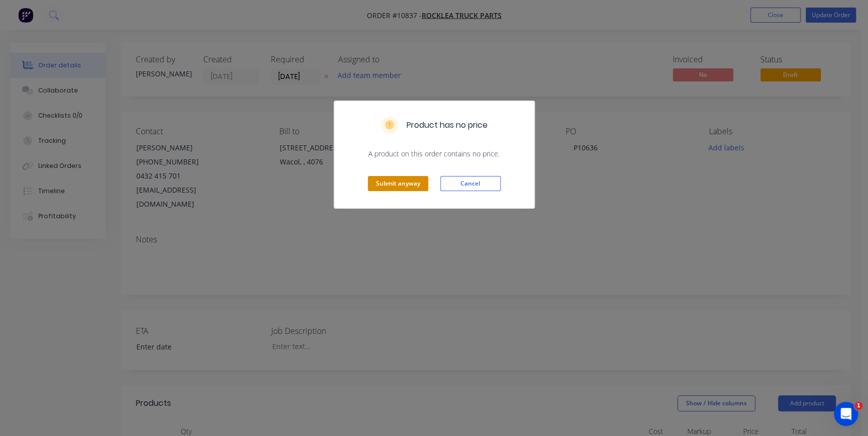
click at [384, 188] on button "Submit anyway" at bounding box center [398, 183] width 60 height 15
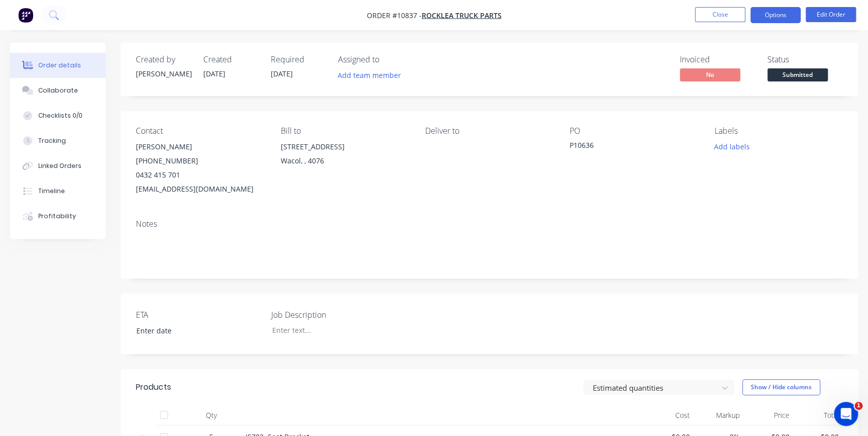
click at [776, 15] on button "Options" at bounding box center [775, 15] width 50 height 16
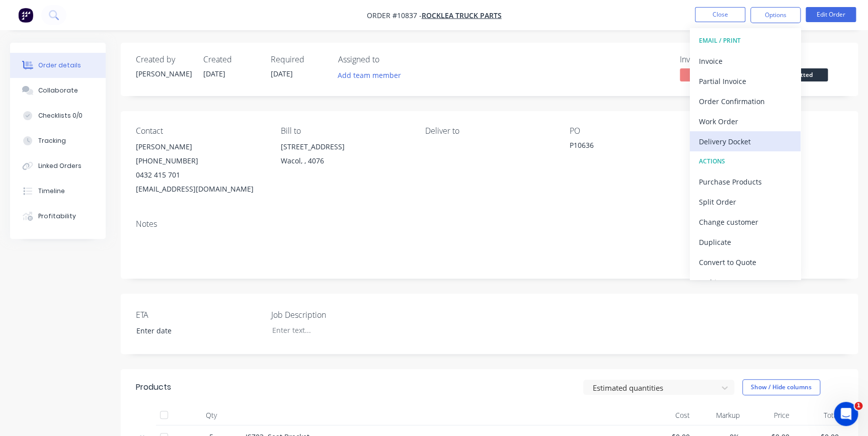
click at [727, 136] on div "Delivery Docket" at bounding box center [745, 141] width 93 height 15
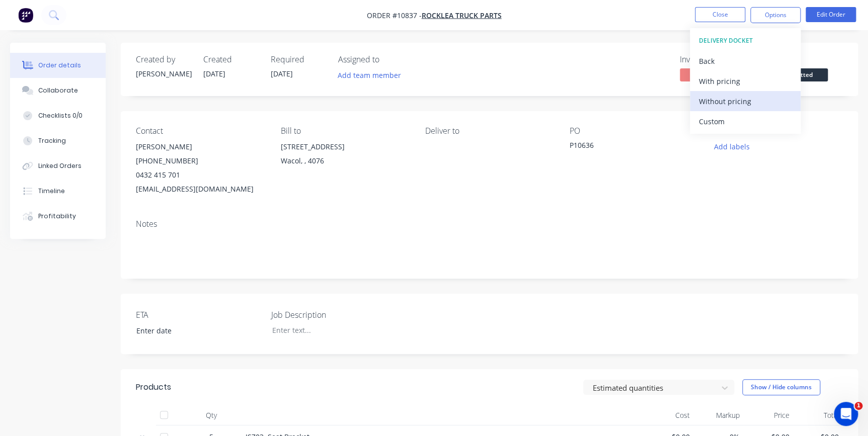
click at [727, 107] on div "Without pricing" at bounding box center [745, 101] width 93 height 15
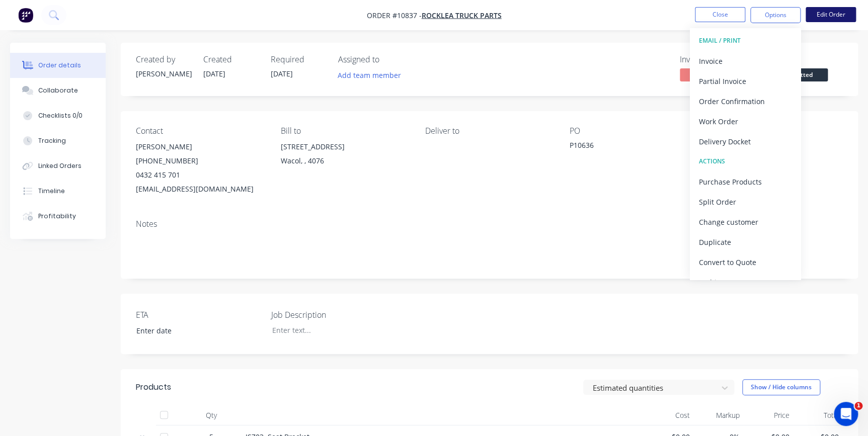
click at [844, 14] on button "Edit Order" at bounding box center [831, 14] width 50 height 15
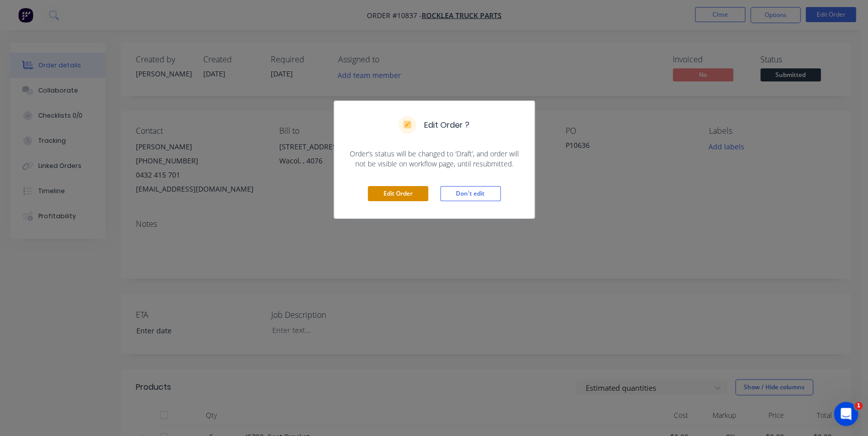
click at [394, 192] on button "Edit Order" at bounding box center [398, 193] width 60 height 15
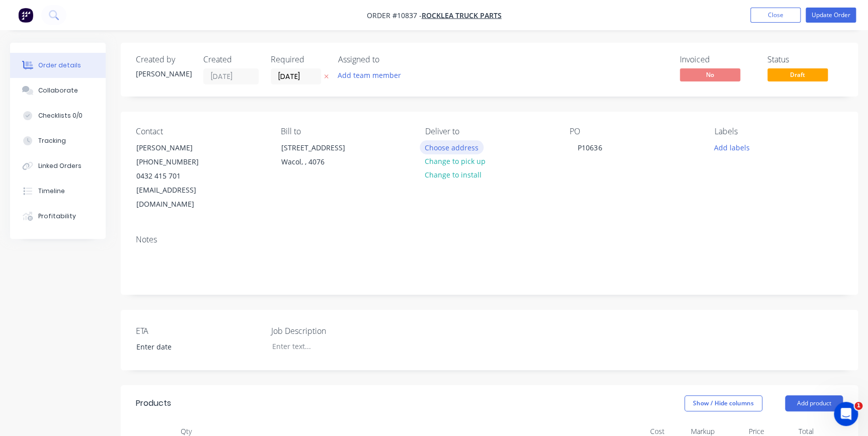
click at [451, 147] on button "Choose address" at bounding box center [452, 147] width 64 height 14
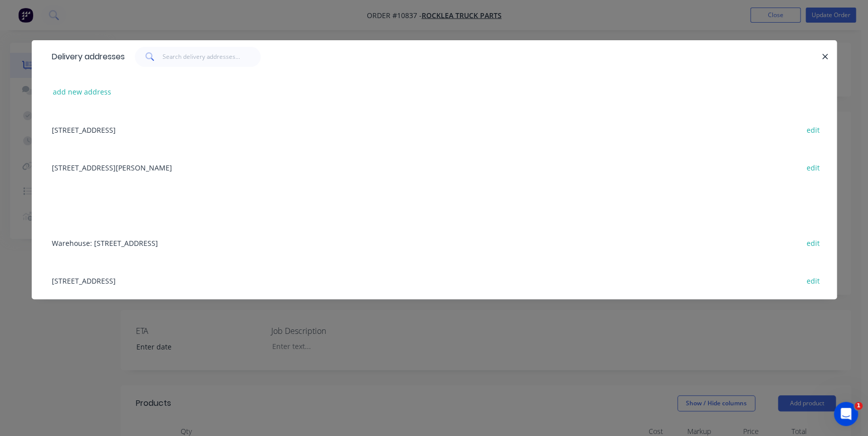
click at [71, 243] on div "Warehouse: 59 Luke Street, , Hemmant, Queensland, Australia, 4174 edit" at bounding box center [434, 243] width 775 height 38
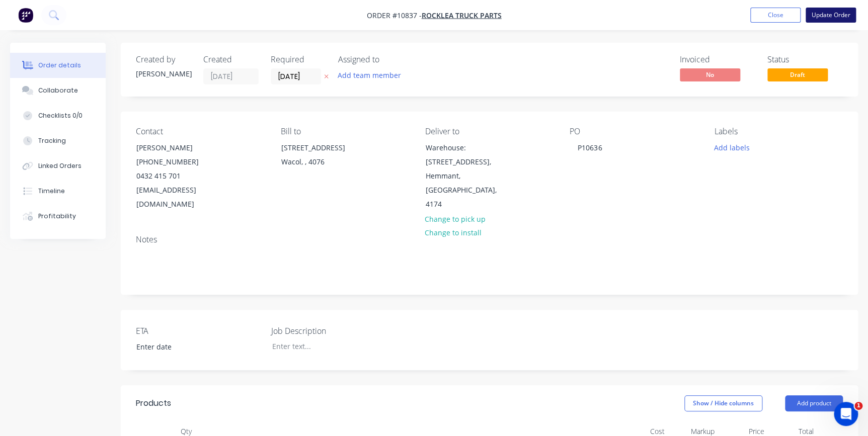
click at [842, 15] on button "Update Order" at bounding box center [831, 15] width 50 height 15
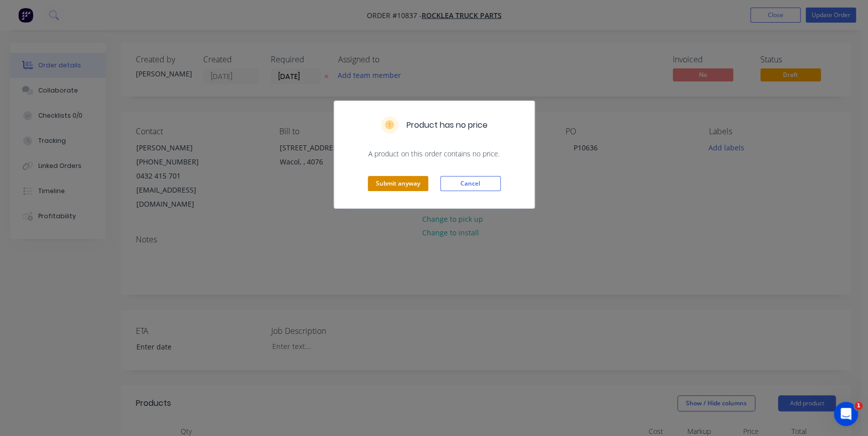
click at [408, 181] on button "Submit anyway" at bounding box center [398, 183] width 60 height 15
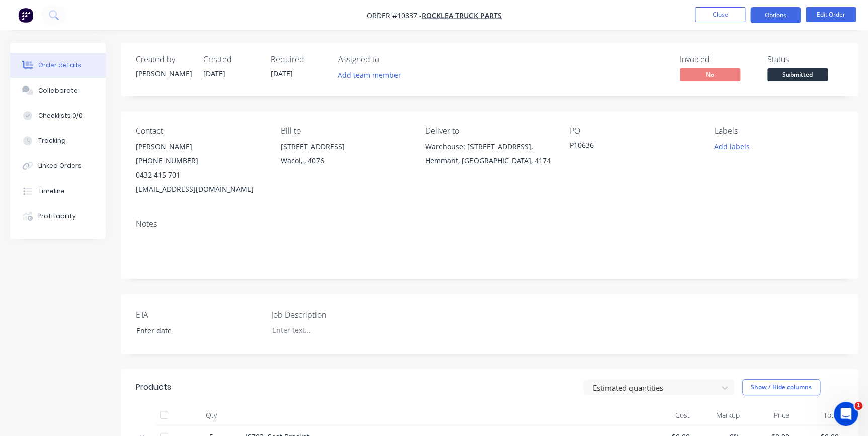
click at [780, 8] on button "Options" at bounding box center [775, 15] width 50 height 16
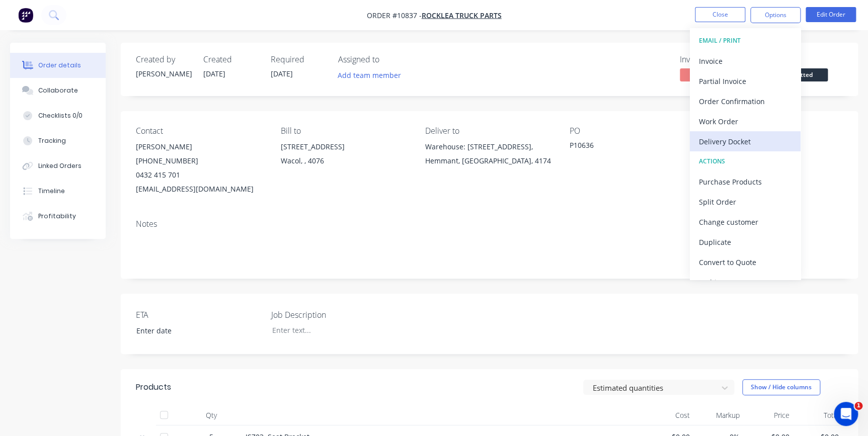
click at [725, 147] on div "Delivery Docket" at bounding box center [745, 141] width 93 height 15
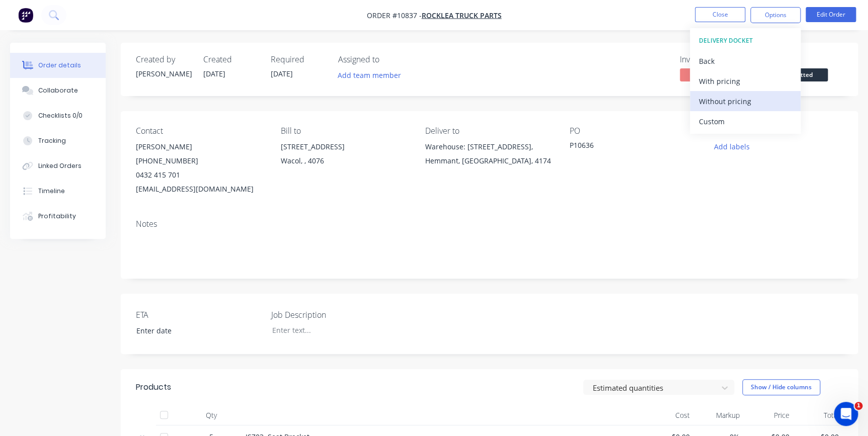
click at [718, 102] on div "Without pricing" at bounding box center [745, 101] width 93 height 15
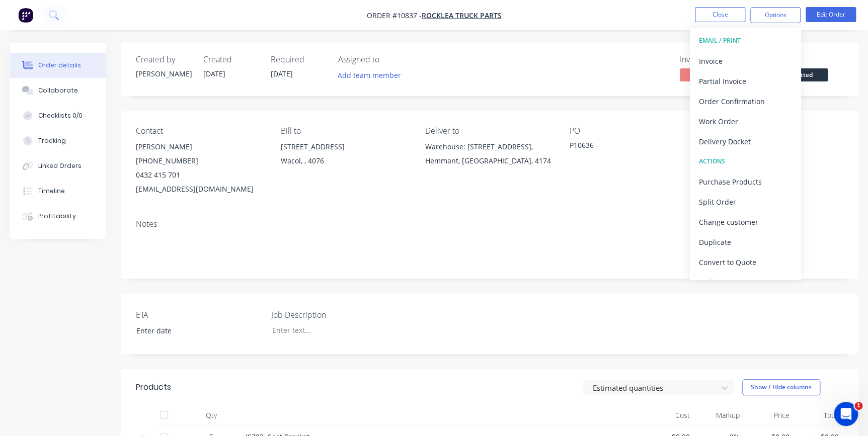
drag, startPoint x: 633, startPoint y: 45, endPoint x: 674, endPoint y: 22, distance: 47.3
click at [633, 44] on div "Created by Renee Created 09/10/25 Required 09/10/25 Assigned to Add team member…" at bounding box center [489, 69] width 737 height 53
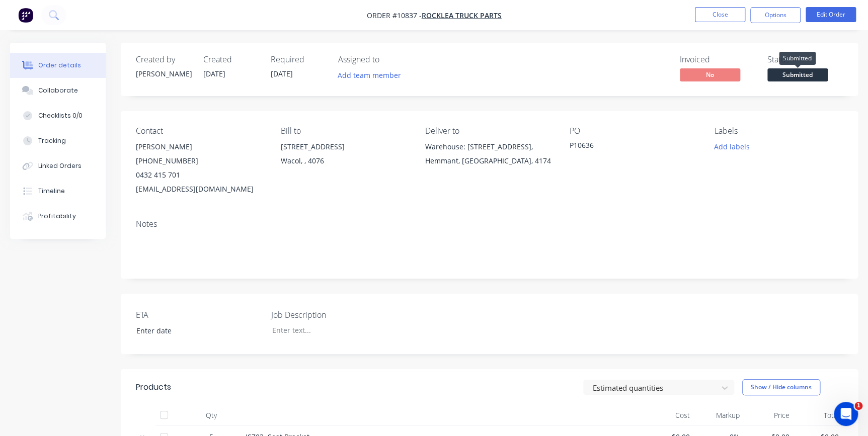
click at [800, 79] on span "Submitted" at bounding box center [797, 74] width 60 height 13
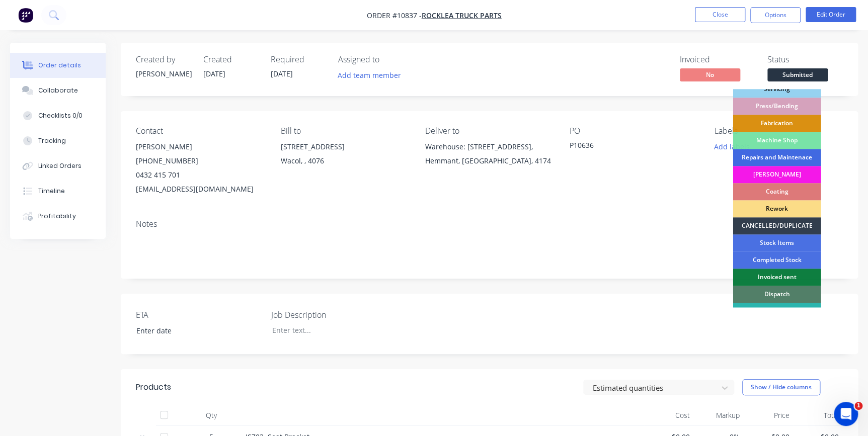
scroll to position [124, 0]
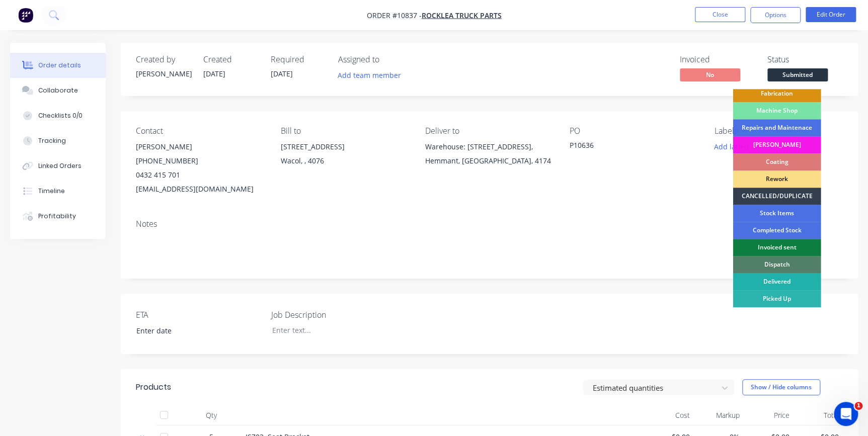
click at [781, 278] on div "Delivered" at bounding box center [777, 281] width 88 height 17
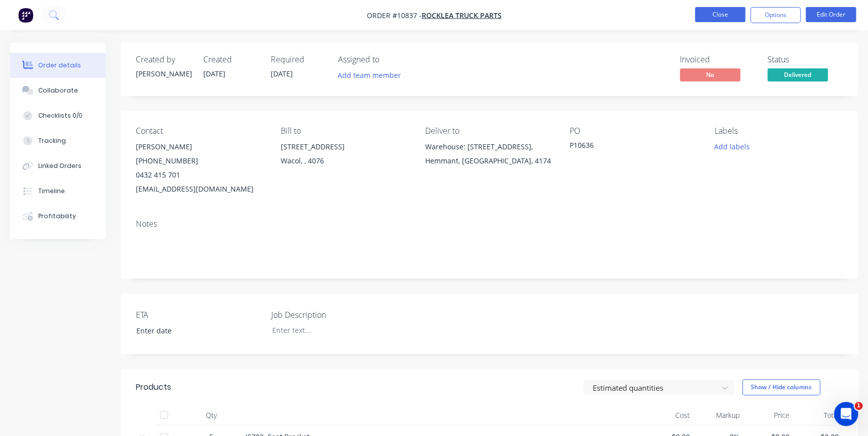
click at [712, 14] on button "Close" at bounding box center [720, 14] width 50 height 15
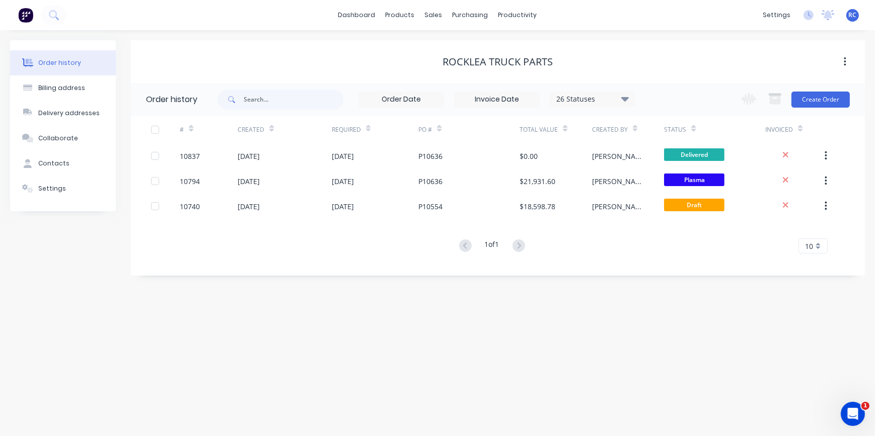
click at [246, 49] on div "Rocklea Truck Parts" at bounding box center [498, 61] width 734 height 43
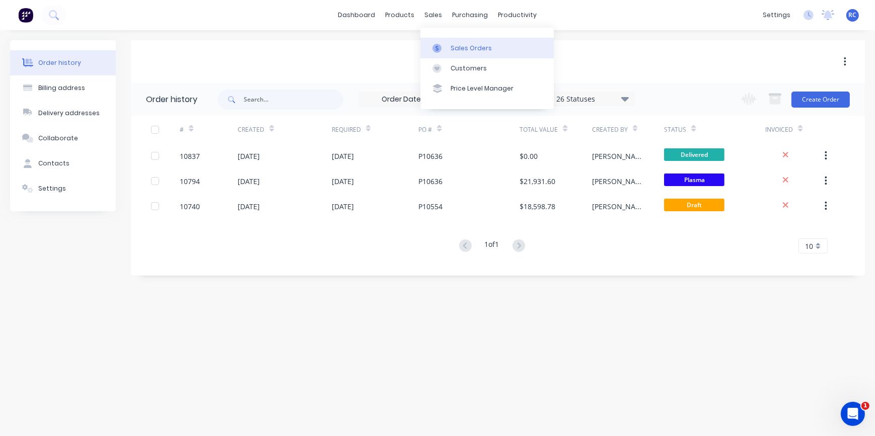
click at [449, 47] on link "Sales Orders" at bounding box center [486, 48] width 133 height 20
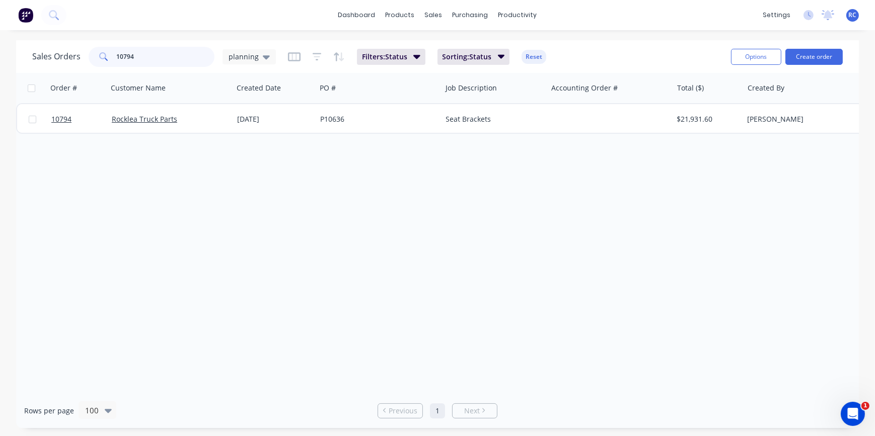
drag, startPoint x: 137, startPoint y: 64, endPoint x: 49, endPoint y: 43, distance: 90.1
click at [53, 45] on div "Sales Orders 10794 planning Filters: Status Sorting: Status Reset" at bounding box center [377, 56] width 690 height 25
type input "vawdrey"
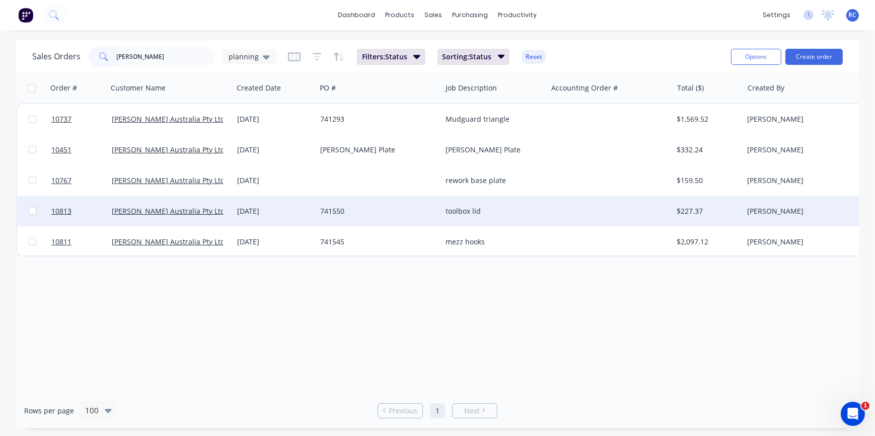
click at [196, 208] on div "[PERSON_NAME] Australia Pty Ltd" at bounding box center [168, 211] width 112 height 10
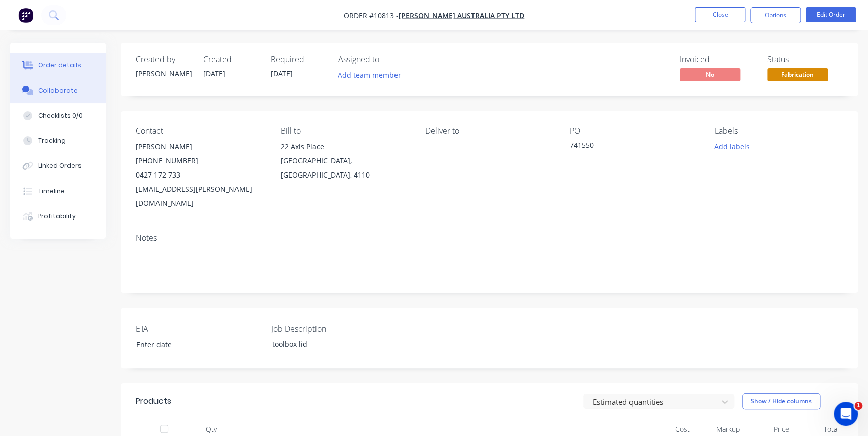
click at [59, 91] on div "Collaborate" at bounding box center [58, 90] width 40 height 9
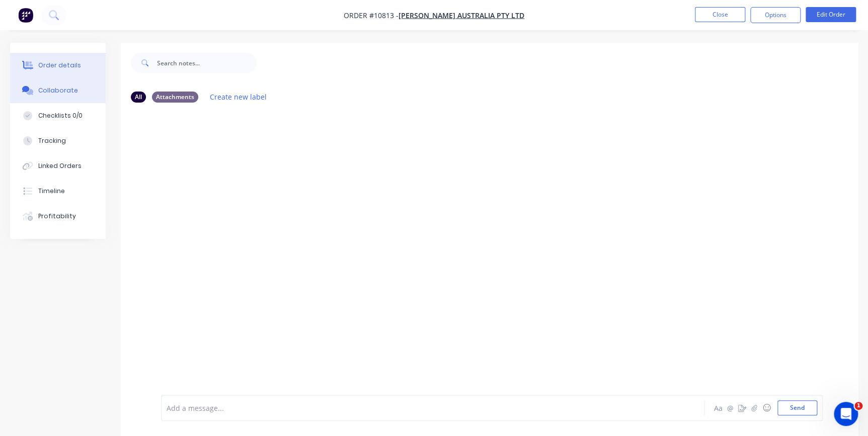
click at [53, 65] on div "Order details" at bounding box center [59, 65] width 43 height 9
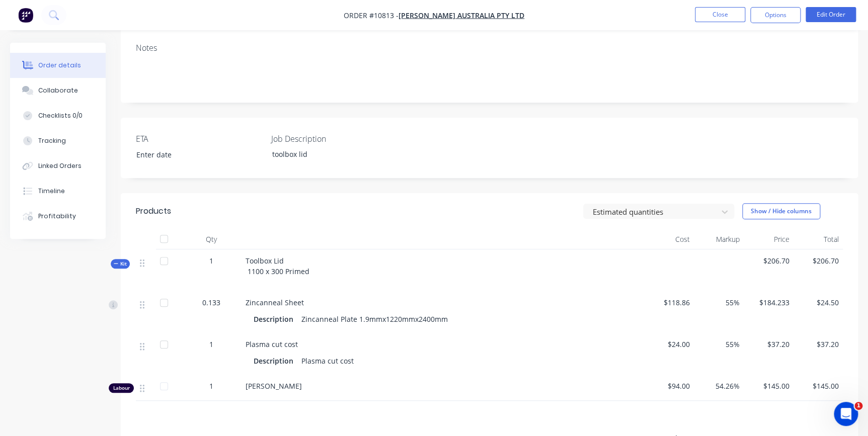
scroll to position [274, 0]
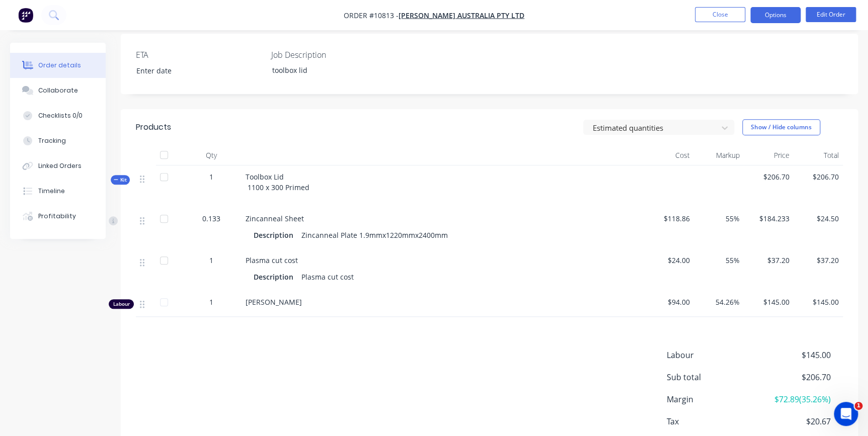
click at [764, 15] on button "Options" at bounding box center [775, 15] width 50 height 16
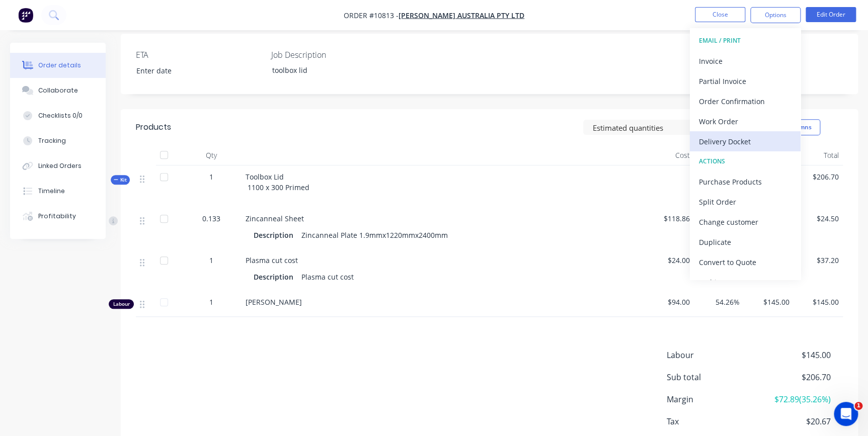
click at [731, 136] on div "Delivery Docket" at bounding box center [745, 141] width 93 height 15
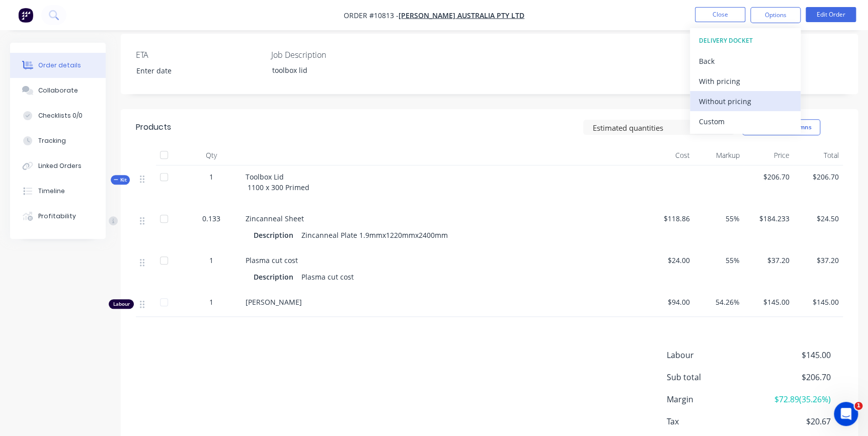
click at [735, 101] on div "Without pricing" at bounding box center [745, 101] width 93 height 15
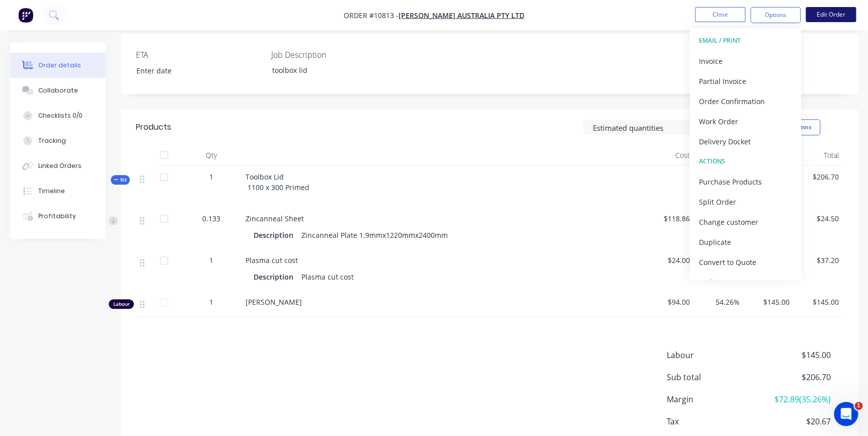
click at [825, 11] on button "Edit Order" at bounding box center [831, 14] width 50 height 15
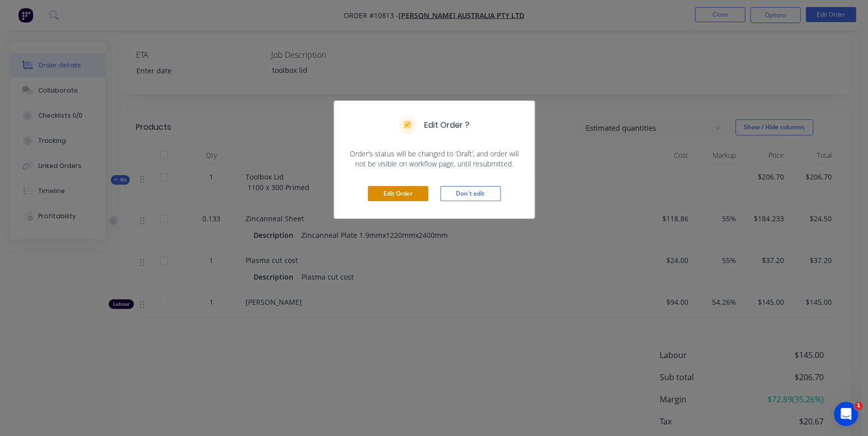
click at [395, 190] on button "Edit Order" at bounding box center [398, 193] width 60 height 15
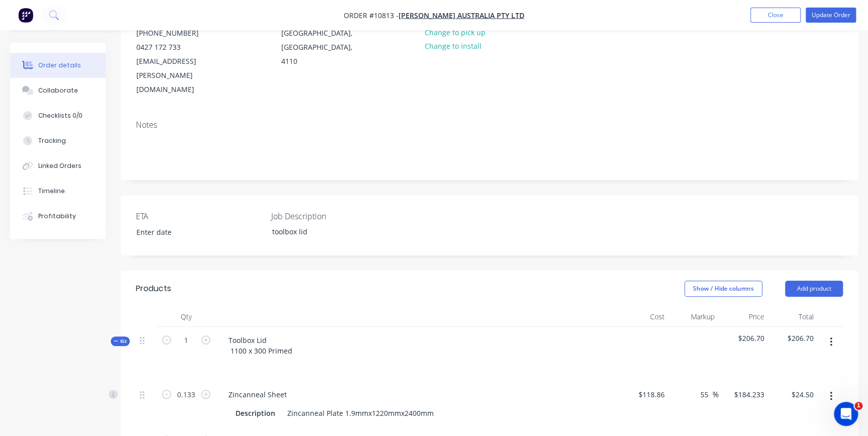
scroll to position [137, 0]
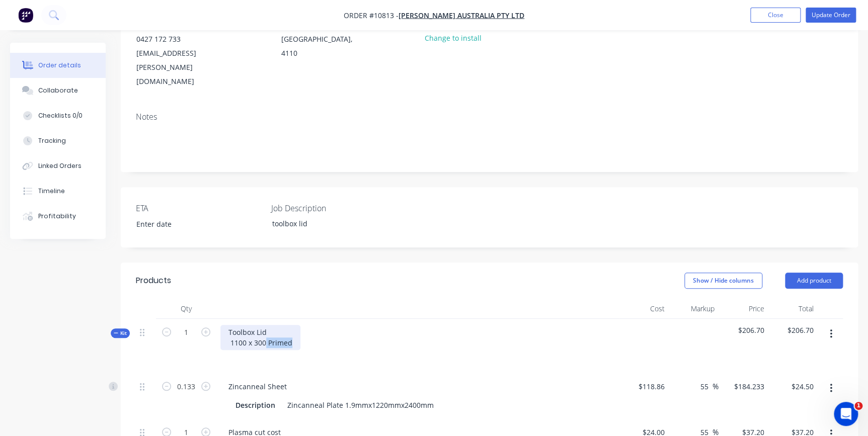
drag, startPoint x: 267, startPoint y: 314, endPoint x: 306, endPoint y: 317, distance: 39.3
click at [306, 319] on div "Toolbox Lid 1100 x 300 Primed" at bounding box center [417, 346] width 403 height 54
click at [420, 273] on div "Show / Hide columns Add product" at bounding box center [564, 281] width 557 height 16
click at [832, 15] on button "Update Order" at bounding box center [831, 15] width 50 height 15
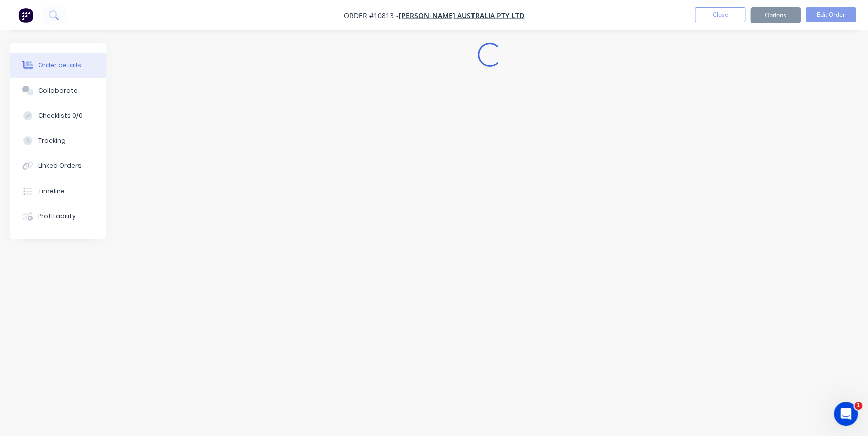
scroll to position [0, 0]
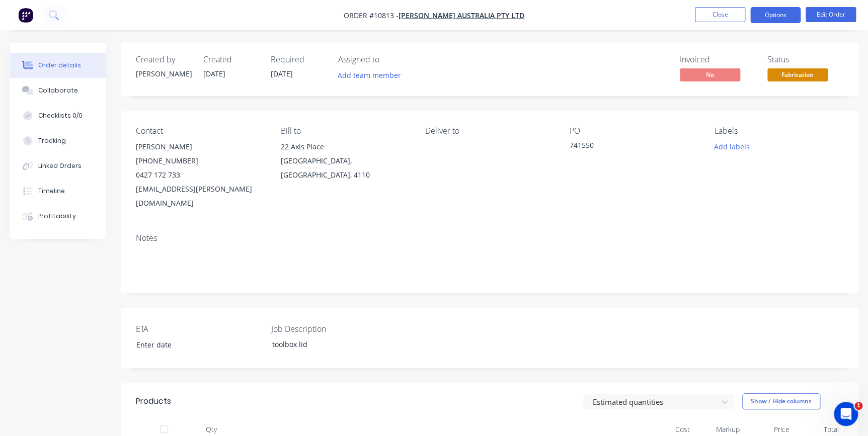
click at [771, 14] on button "Options" at bounding box center [775, 15] width 50 height 16
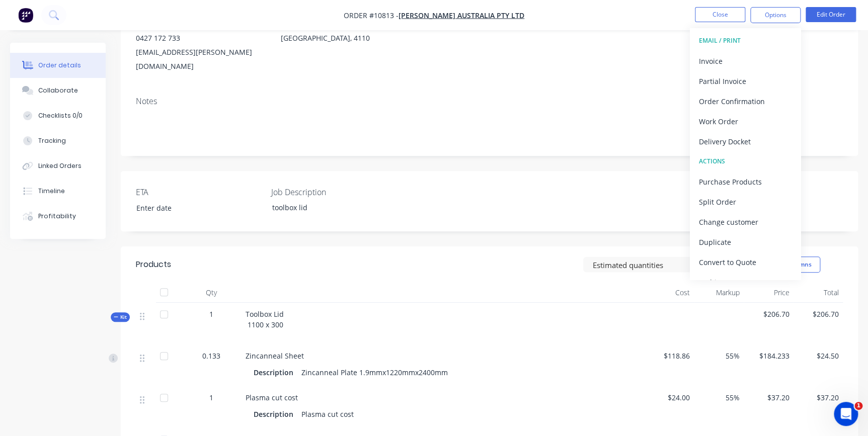
scroll to position [274, 0]
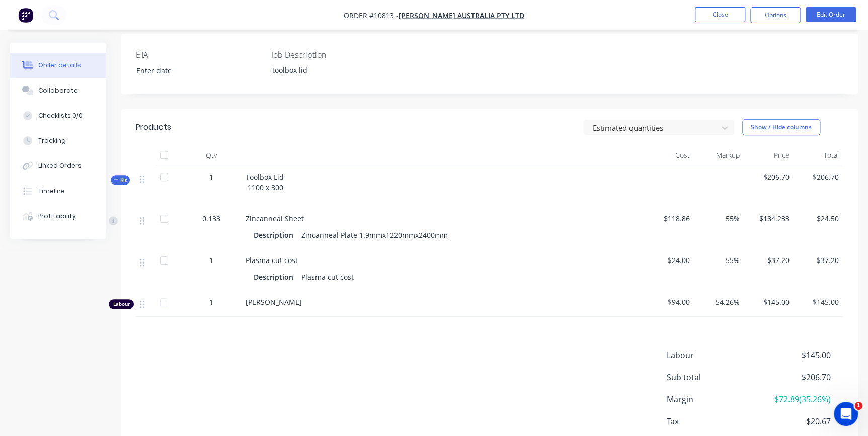
click at [283, 174] on div "Toolbox Lid 1100 x 300" at bounding box center [443, 187] width 403 height 42
click at [835, 20] on button "Edit Order" at bounding box center [831, 14] width 50 height 15
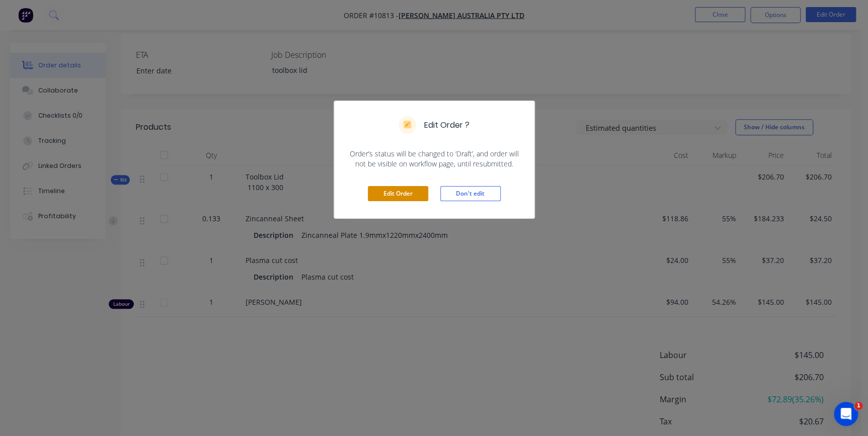
click at [406, 190] on button "Edit Order" at bounding box center [398, 193] width 60 height 15
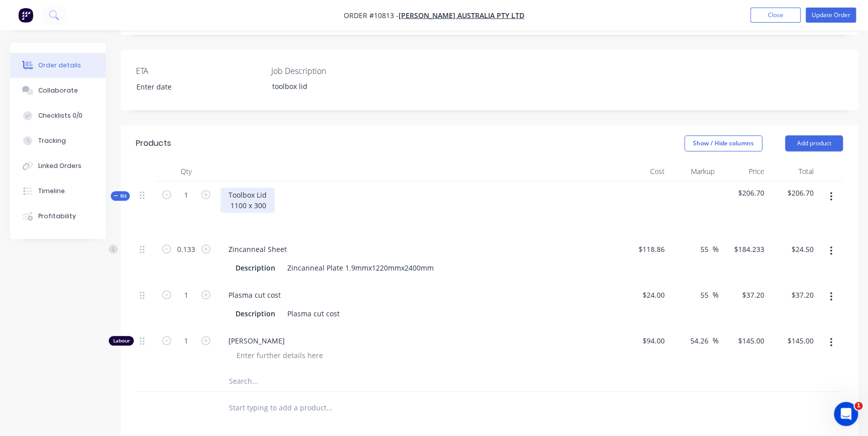
click at [271, 188] on div "Toolbox Lid 1100 x 300" at bounding box center [247, 200] width 54 height 25
click at [816, 16] on button "Update Order" at bounding box center [831, 15] width 50 height 15
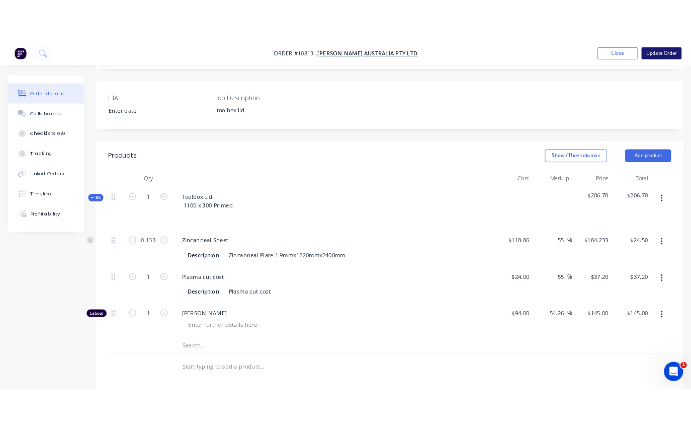
scroll to position [0, 0]
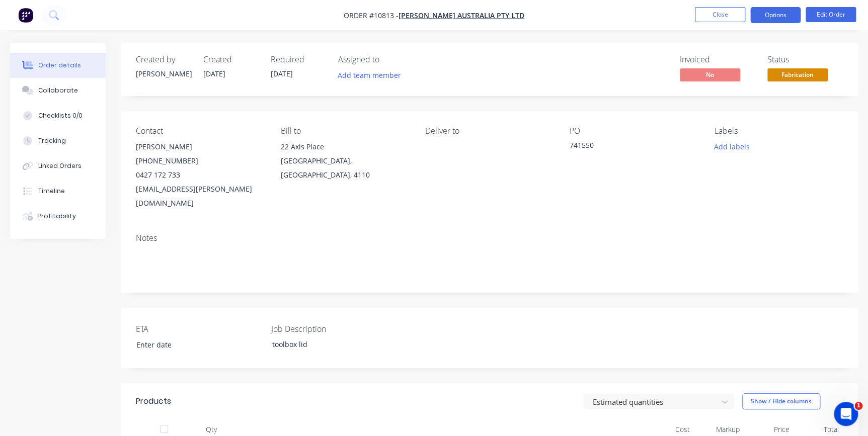
click at [785, 19] on button "Options" at bounding box center [775, 15] width 50 height 16
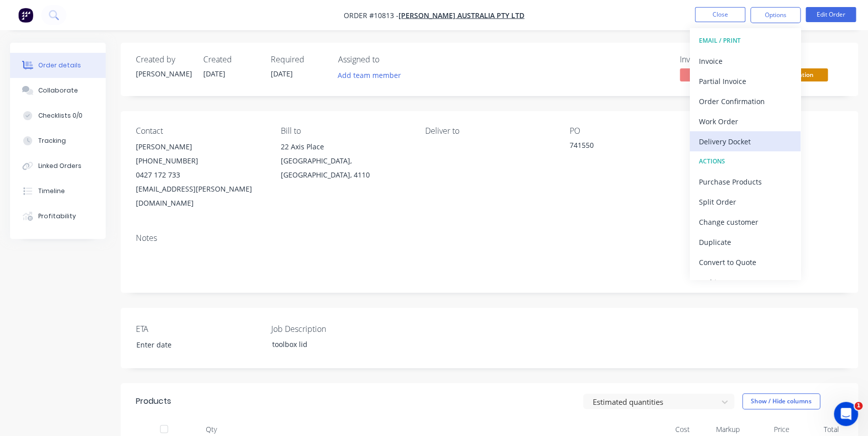
click at [710, 144] on div "Delivery Docket" at bounding box center [745, 141] width 93 height 15
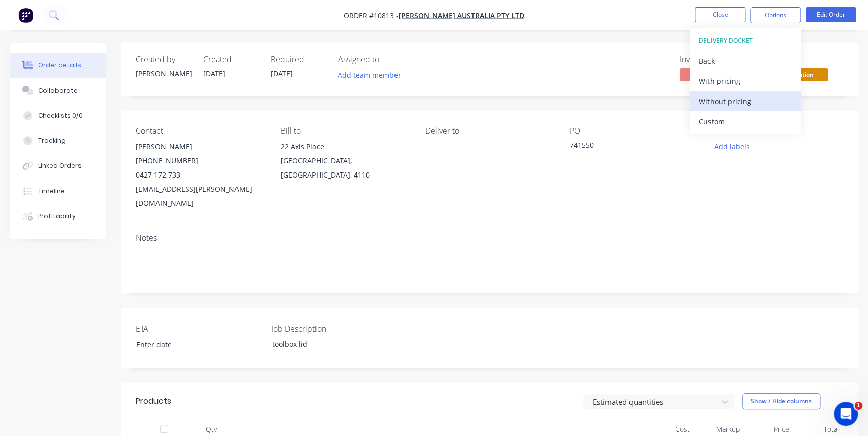
click at [713, 104] on div "Without pricing" at bounding box center [745, 101] width 93 height 15
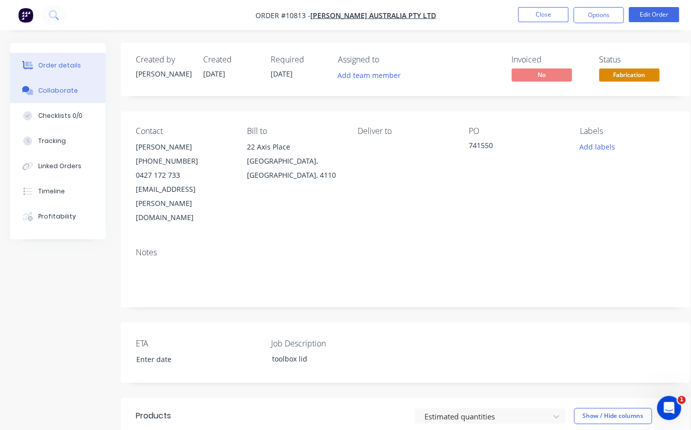
click at [43, 94] on button "Collaborate" at bounding box center [58, 90] width 96 height 25
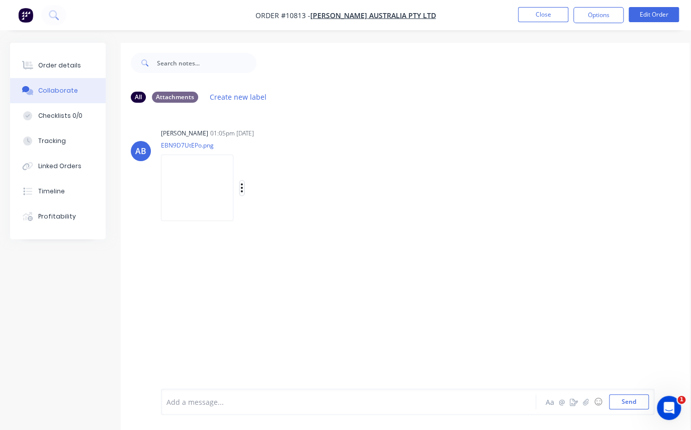
click at [242, 191] on icon "button" at bounding box center [242, 187] width 2 height 9
click at [280, 219] on button "Download" at bounding box center [308, 214] width 113 height 23
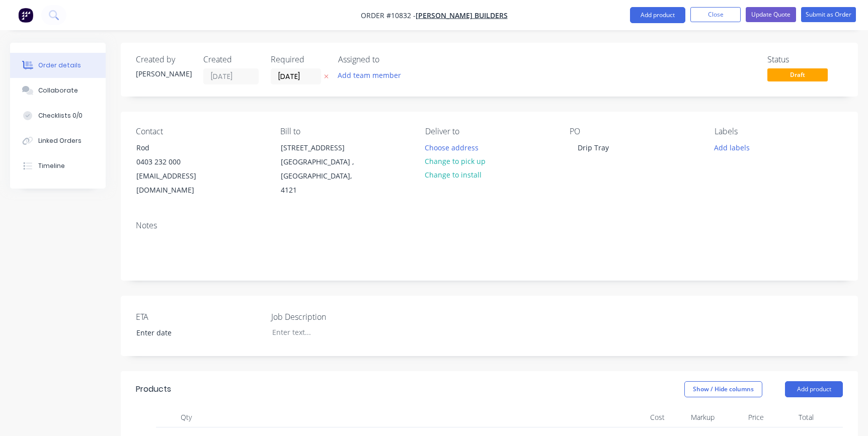
scroll to position [568, 0]
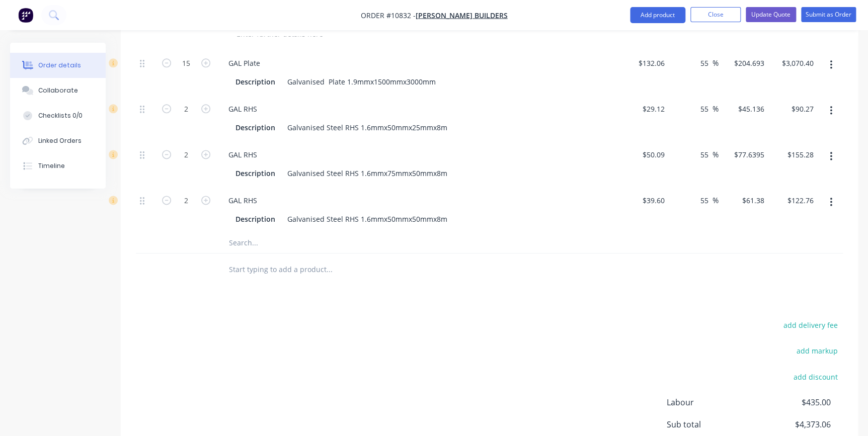
click at [255, 233] on input "text" at bounding box center [328, 243] width 201 height 20
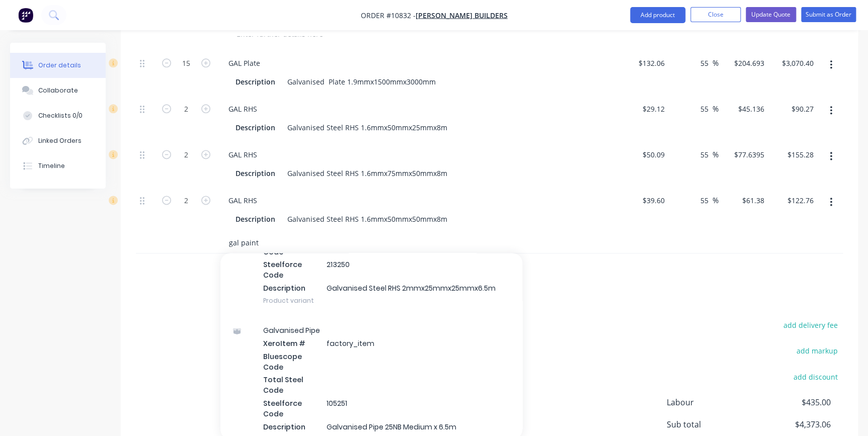
scroll to position [3156, 0]
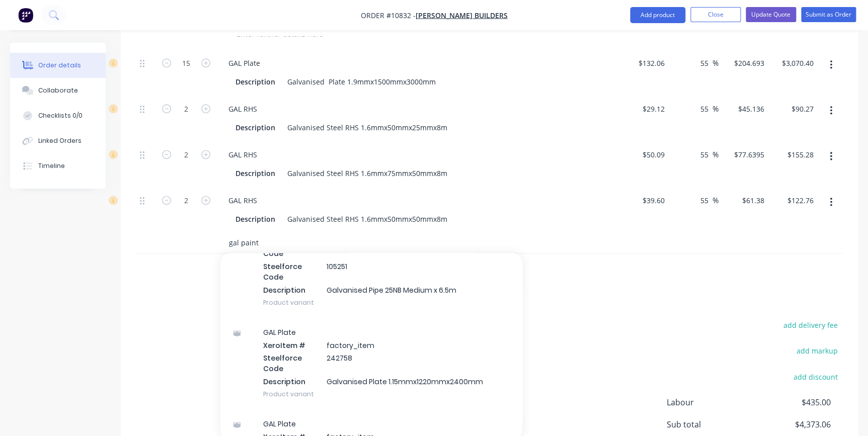
click at [294, 233] on input "gal paint" at bounding box center [328, 243] width 201 height 20
drag, startPoint x: 264, startPoint y: 225, endPoint x: 224, endPoint y: 214, distance: 41.9
click at [224, 214] on div "9 Sikaflex sausage grey 600ml Description $34.88 $34.88 55 55 % $54.064 $54.064…" at bounding box center [489, 83] width 707 height 339
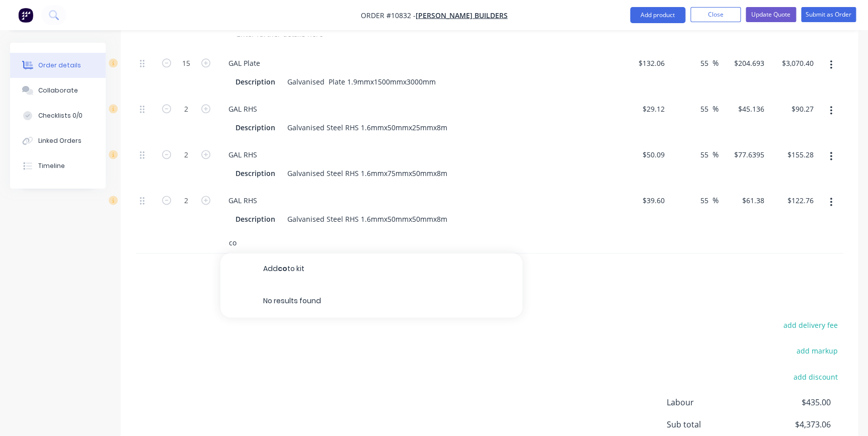
type input "c"
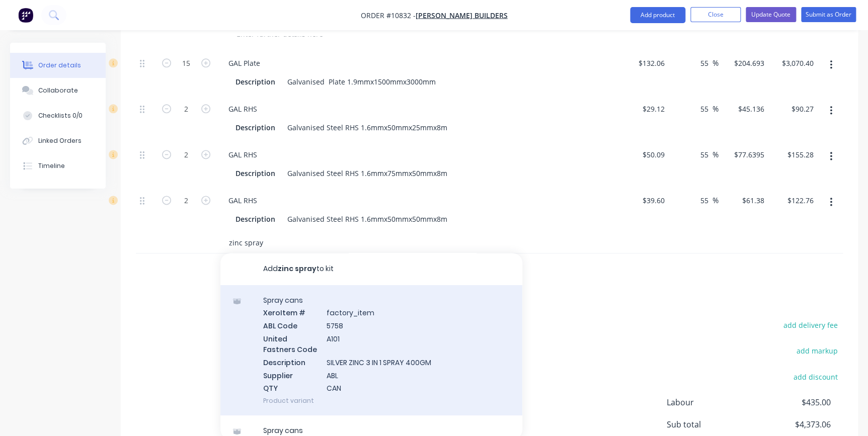
type input "zinc spray"
click at [303, 298] on div "Spray cans Xero Item # factory_item ABL Code 5758 United Fastners Code A101 Des…" at bounding box center [371, 350] width 302 height 131
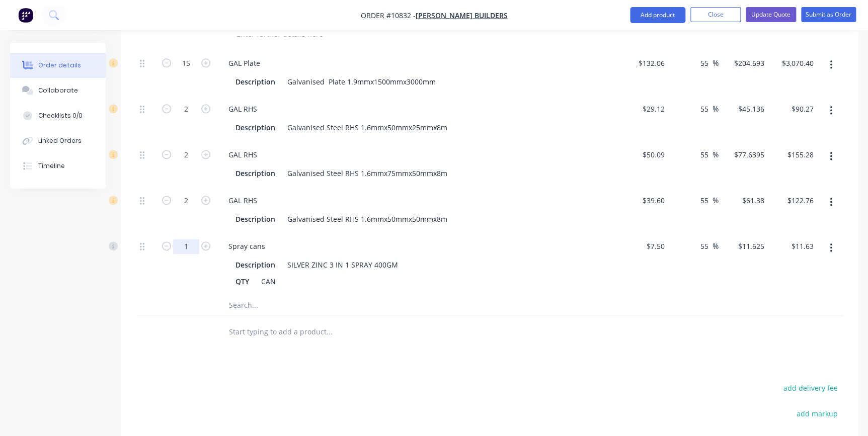
click at [194, 239] on input "1" at bounding box center [186, 246] width 26 height 15
type input "10"
type input "$116.25"
click at [327, 239] on div "Spray cans" at bounding box center [417, 246] width 394 height 15
click at [568, 258] on div "Description SILVER ZINC 3 IN 1 SPRAY 400GM" at bounding box center [415, 265] width 368 height 15
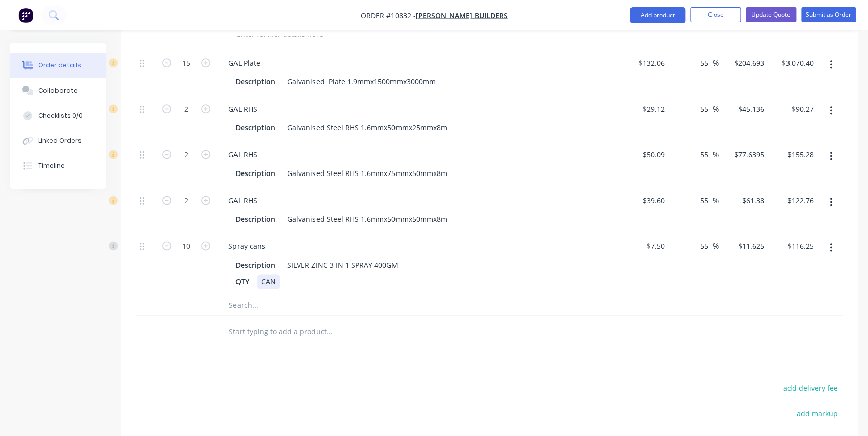
click at [615, 278] on div "Spray cans Description SILVER ZINC 3 IN 1 SPRAY 400GM QTY CAN" at bounding box center [417, 264] width 403 height 62
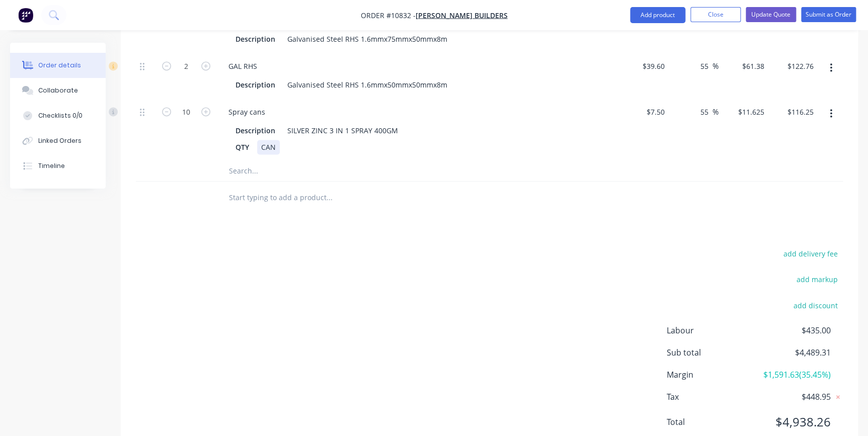
scroll to position [704, 0]
click at [814, 244] on button "add delivery fee" at bounding box center [810, 251] width 65 height 14
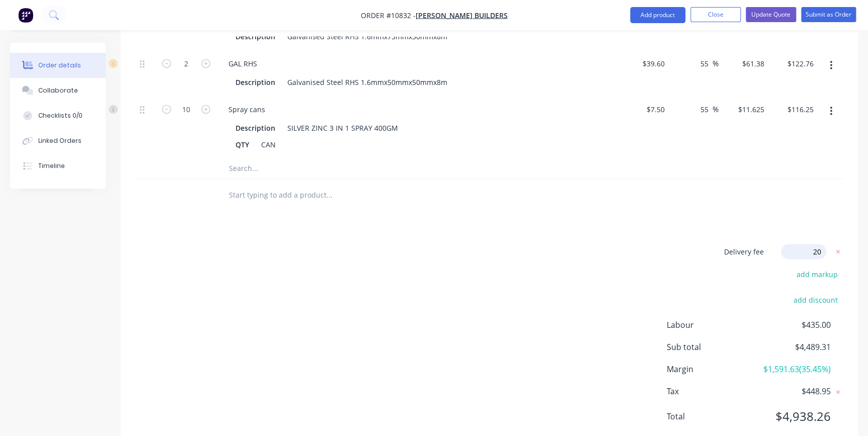
type input "200"
click input "submit" at bounding box center [0, 0] width 0 height 0
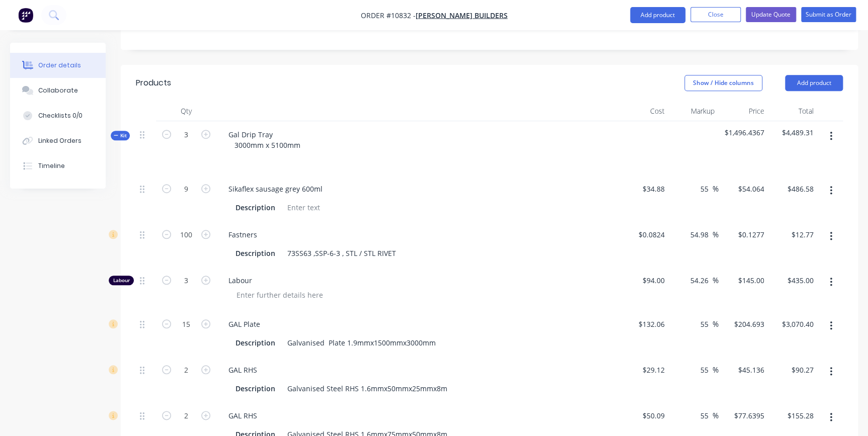
scroll to position [293, 0]
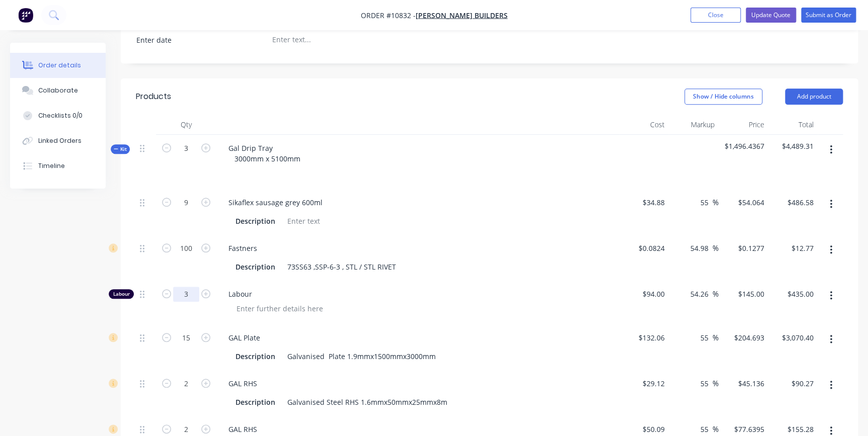
click at [187, 287] on input "3" at bounding box center [186, 294] width 26 height 15
type input "30"
type input "$4,350.00"
click at [279, 281] on div "Labour" at bounding box center [417, 303] width 403 height 44
drag, startPoint x: 139, startPoint y: 279, endPoint x: 144, endPoint y: 308, distance: 29.2
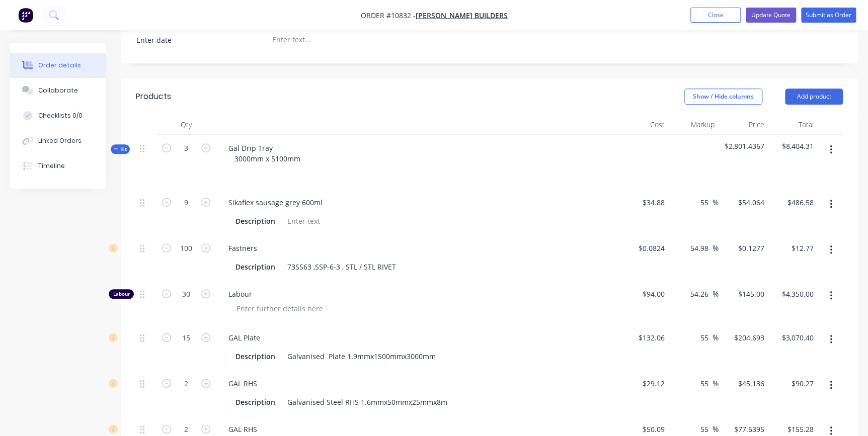
click at [144, 308] on div at bounding box center [146, 303] width 20 height 44
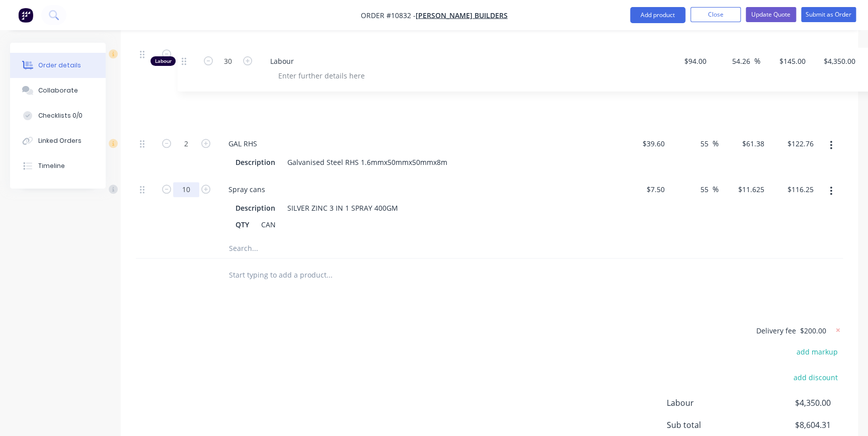
scroll to position [621, 0]
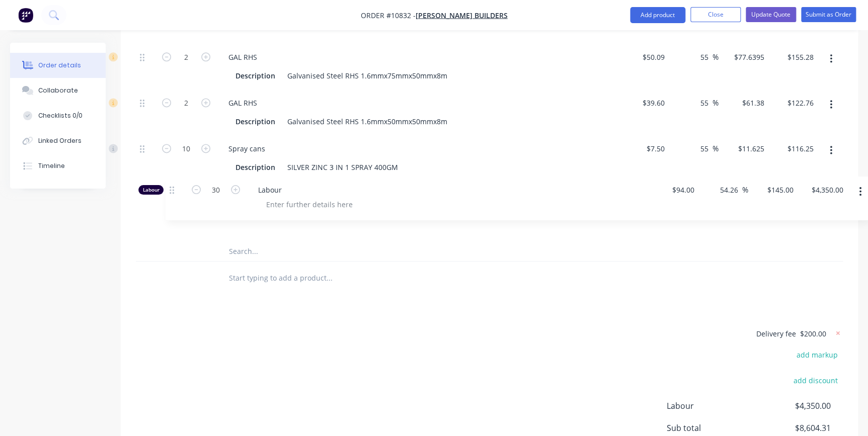
drag, startPoint x: 142, startPoint y: 282, endPoint x: 173, endPoint y: 197, distance: 90.4
click at [173, 197] on div "9 Sikaflex sausage grey 600ml Description $34.88 $34.88 55 55 % $54.064 $54.064…" at bounding box center [489, 51] width 707 height 381
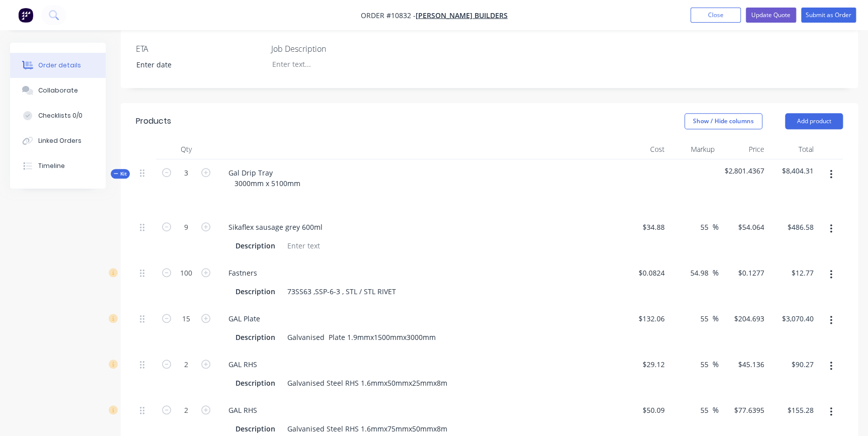
scroll to position [274, 0]
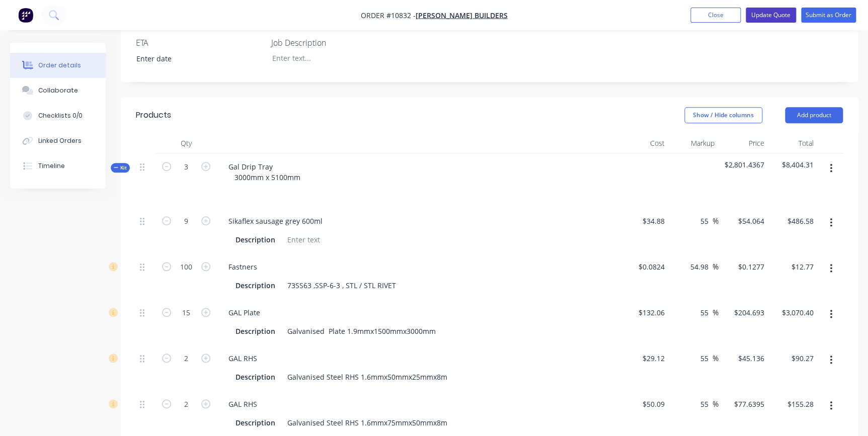
click at [776, 15] on button "Update Quote" at bounding box center [771, 15] width 50 height 15
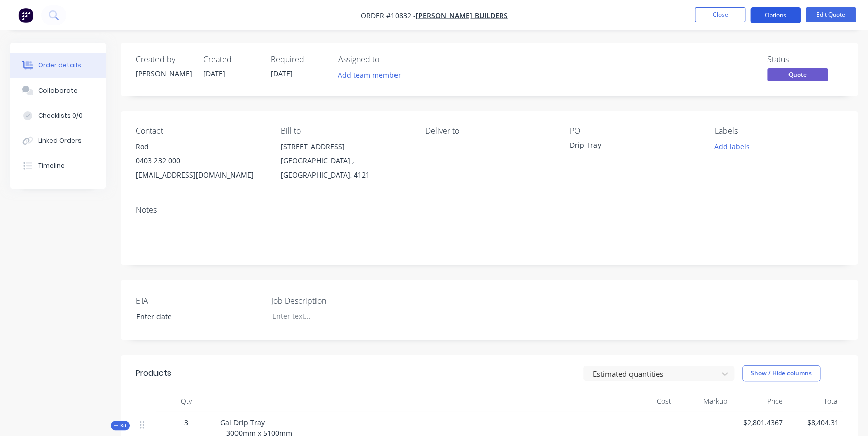
click at [767, 14] on button "Options" at bounding box center [775, 15] width 50 height 16
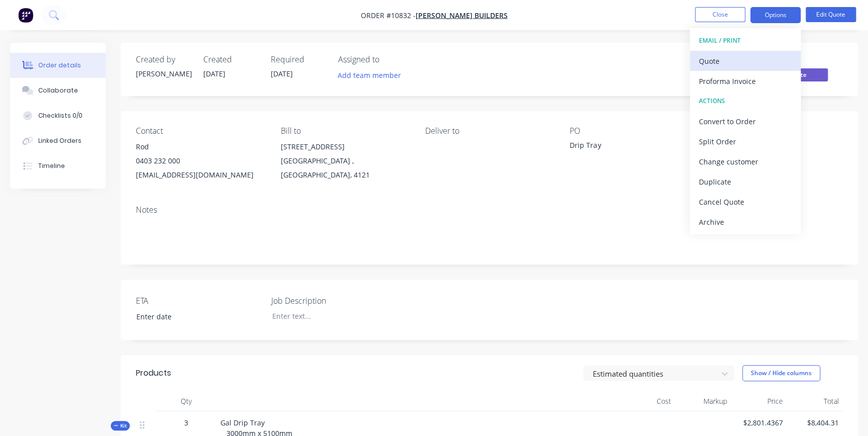
click at [722, 58] on div "Quote" at bounding box center [745, 61] width 93 height 15
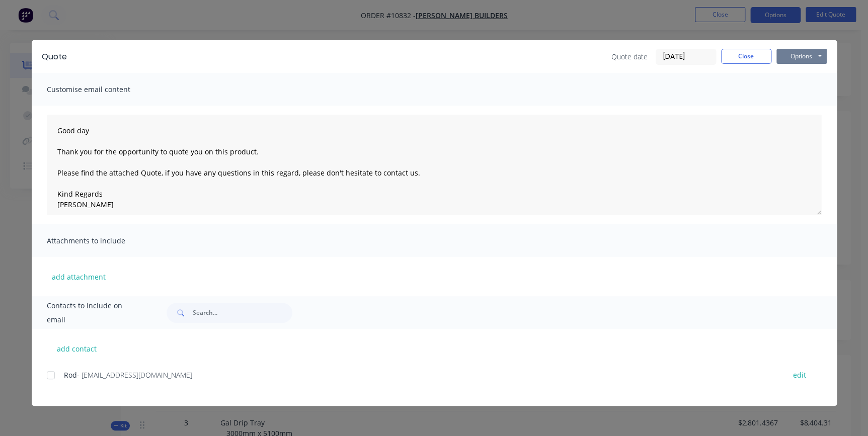
click at [795, 53] on button "Options" at bounding box center [801, 56] width 50 height 15
click at [783, 72] on button "Preview" at bounding box center [808, 74] width 64 height 17
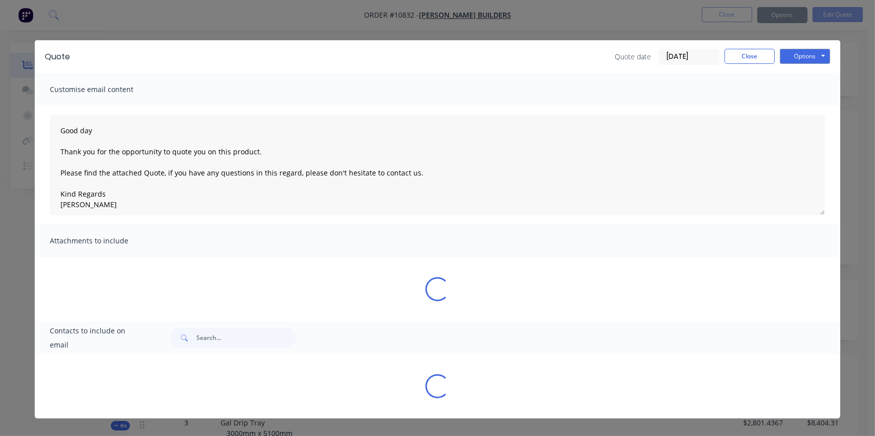
type textarea "Good day Thank you for the opportunity to quote you on this product. Please fin…"
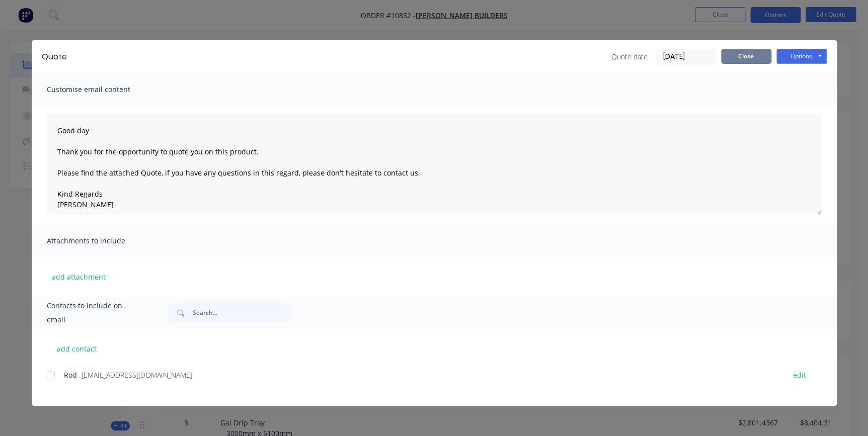
click at [743, 56] on button "Close" at bounding box center [746, 56] width 50 height 15
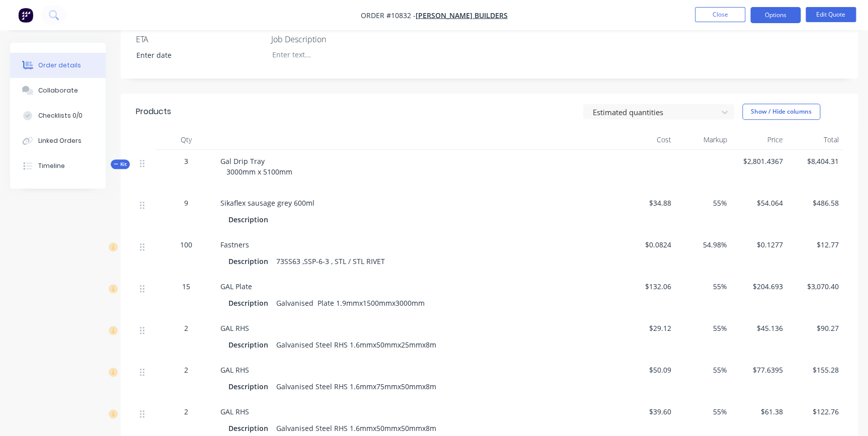
scroll to position [274, 0]
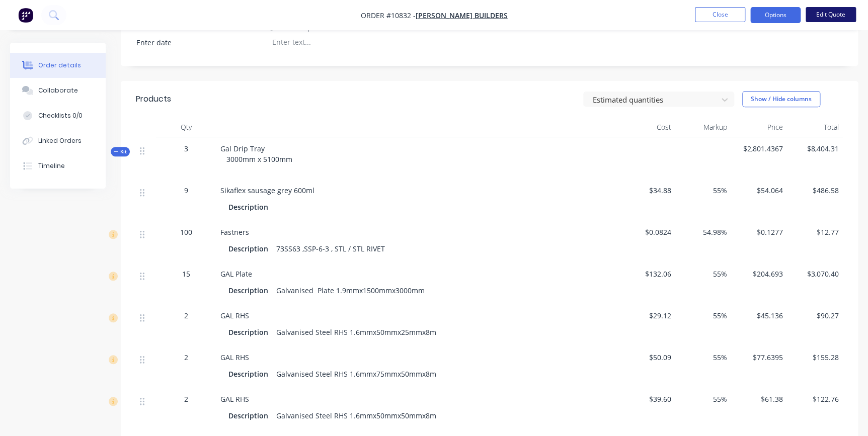
click at [829, 20] on button "Edit Quote" at bounding box center [831, 14] width 50 height 15
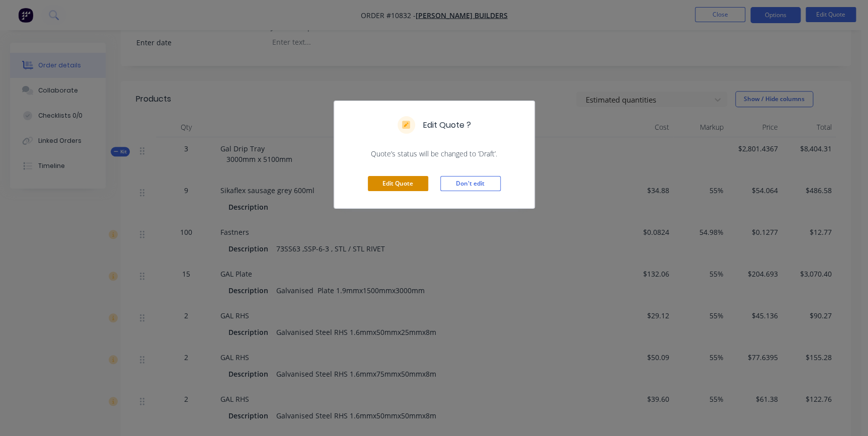
click at [409, 185] on button "Edit Quote" at bounding box center [398, 183] width 60 height 15
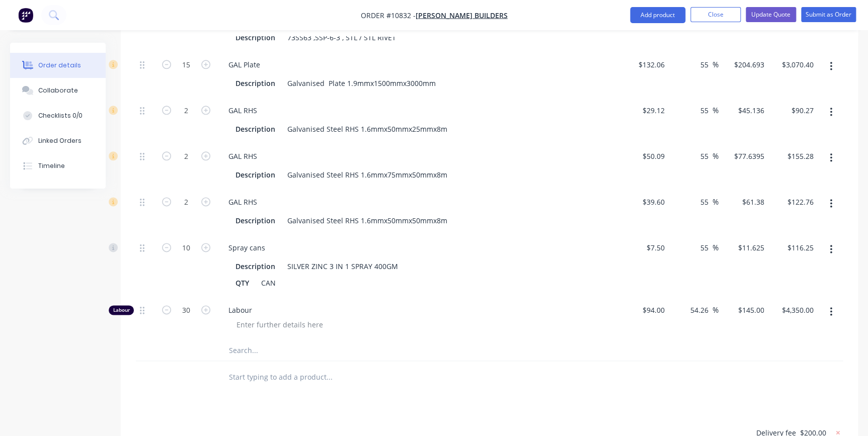
scroll to position [548, 0]
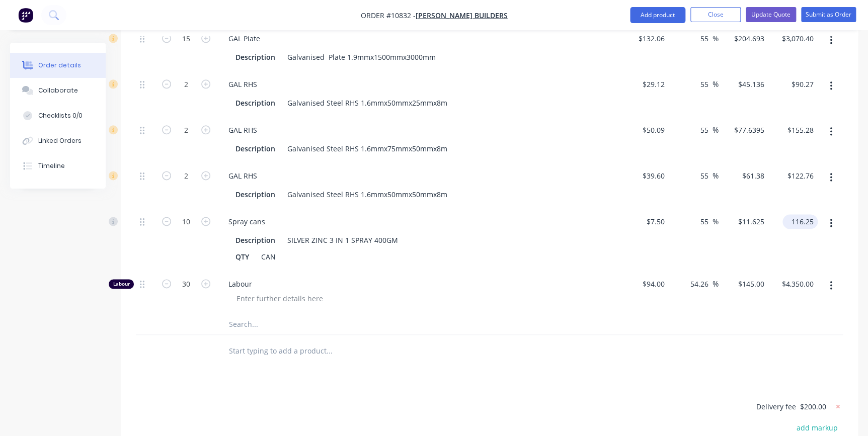
click at [808, 214] on input "116.25" at bounding box center [801, 221] width 31 height 15
type input "116.5"
type input "122.76"
type input "55.33"
type input "$11.65"
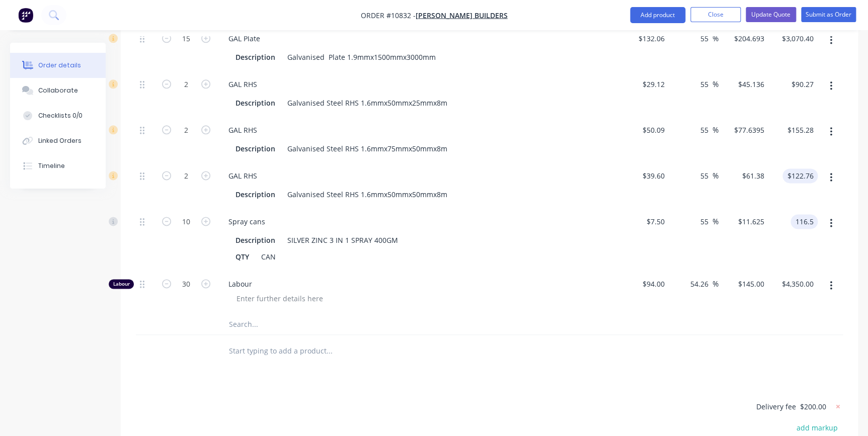
type input "$116.50"
click at [799, 169] on input "122.76" at bounding box center [801, 176] width 31 height 15
type input "123"
type input "155.28"
type input "55.3"
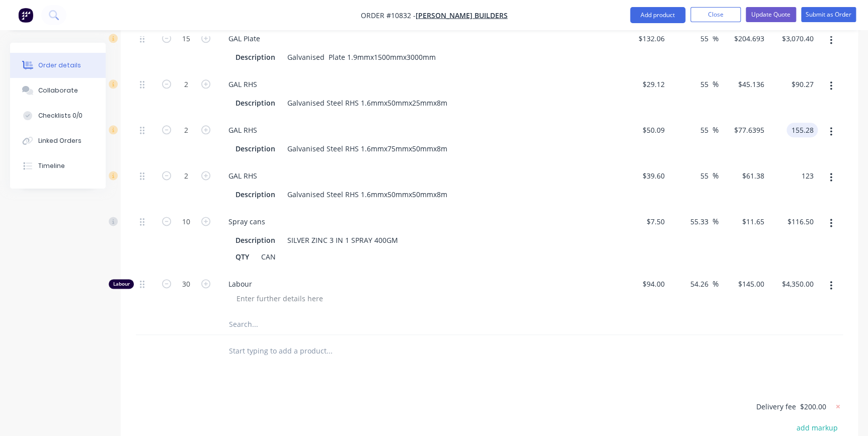
type input "$61.50"
type input "$123.00"
click at [797, 123] on input "155.28" at bounding box center [804, 130] width 27 height 15
type input "155.5"
type input "90.27"
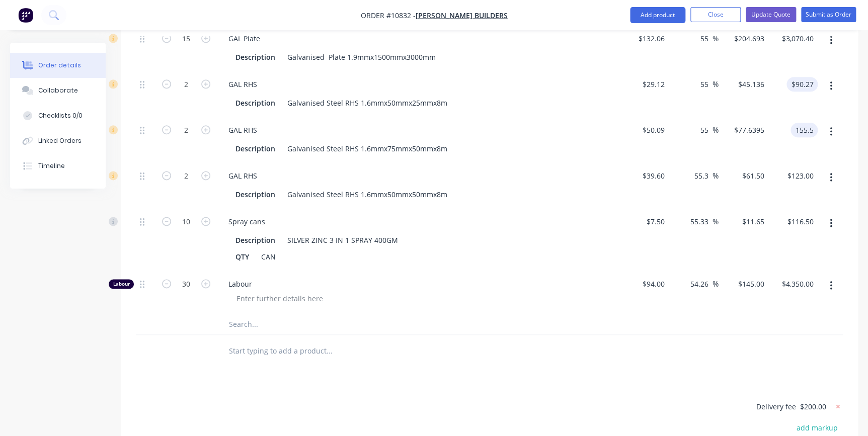
type input "55.22"
type input "$77.75"
type input "$155.50"
click at [808, 77] on input "90.27" at bounding box center [804, 84] width 27 height 15
type input "90"
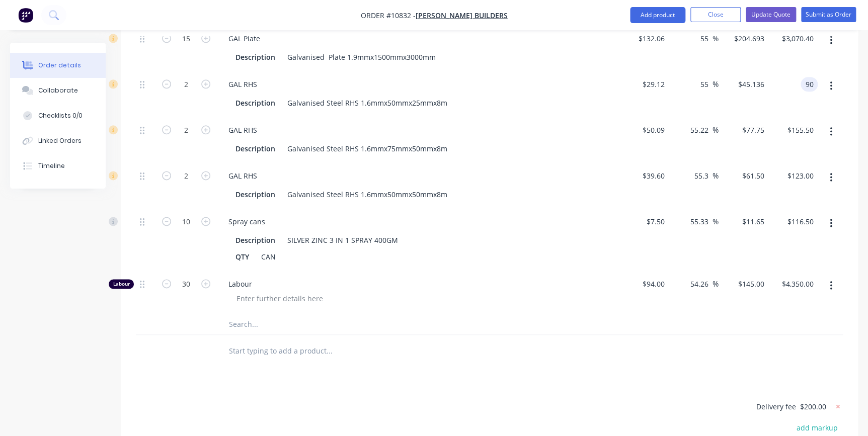
type input "54.53"
type input "$45.00"
type input "$90.00"
click at [790, 92] on div "$90.00 90" at bounding box center [793, 94] width 50 height 46
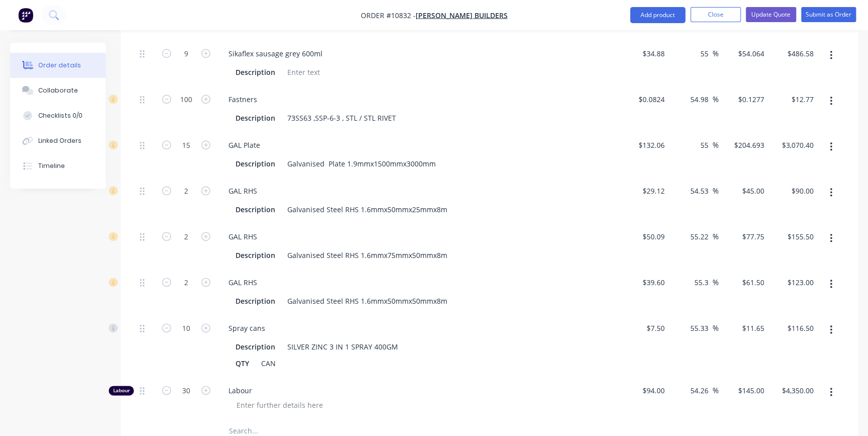
scroll to position [412, 0]
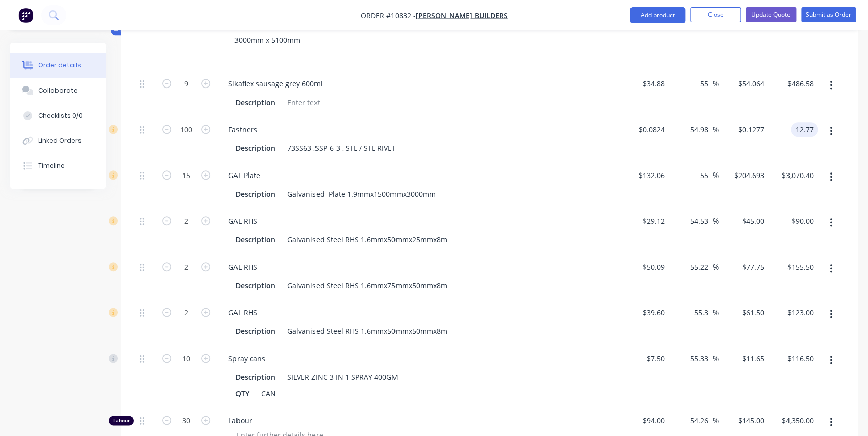
click at [789, 116] on div "12.77 12.77" at bounding box center [793, 139] width 50 height 46
type input "12.98"
type input "486.58"
type input "57.52"
type input "$0.1298"
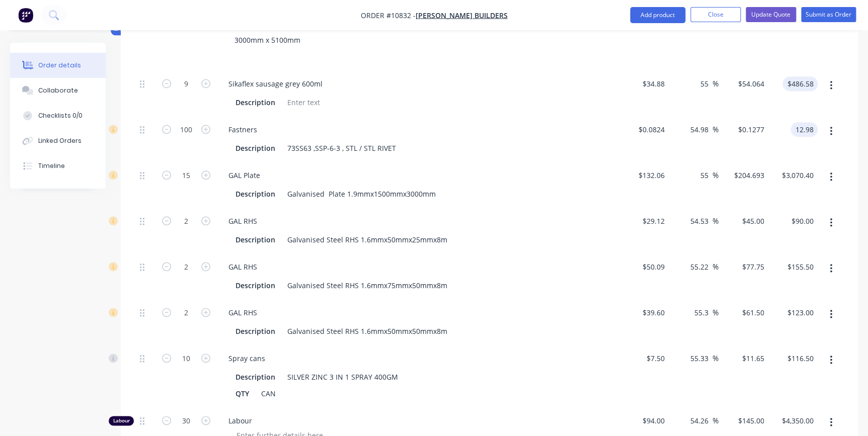
type input "$12.98"
drag, startPoint x: 798, startPoint y: 72, endPoint x: 805, endPoint y: 68, distance: 8.1
click at [797, 76] on input "486.58" at bounding box center [801, 83] width 31 height 15
click at [810, 76] on input "486.58" at bounding box center [804, 83] width 27 height 15
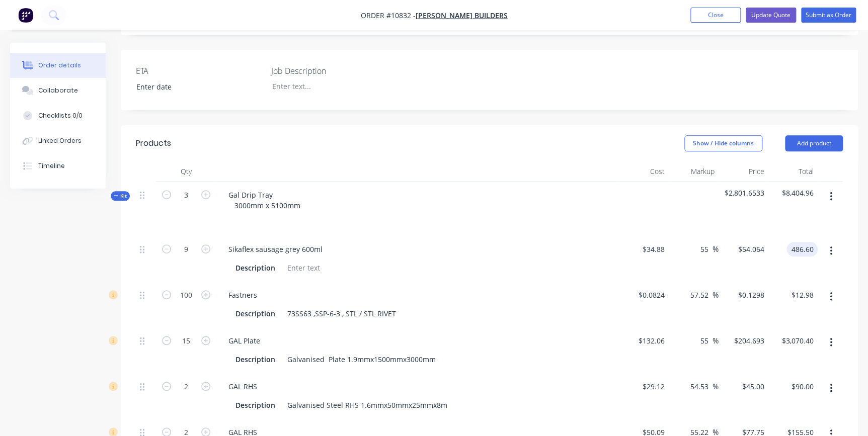
scroll to position [274, 0]
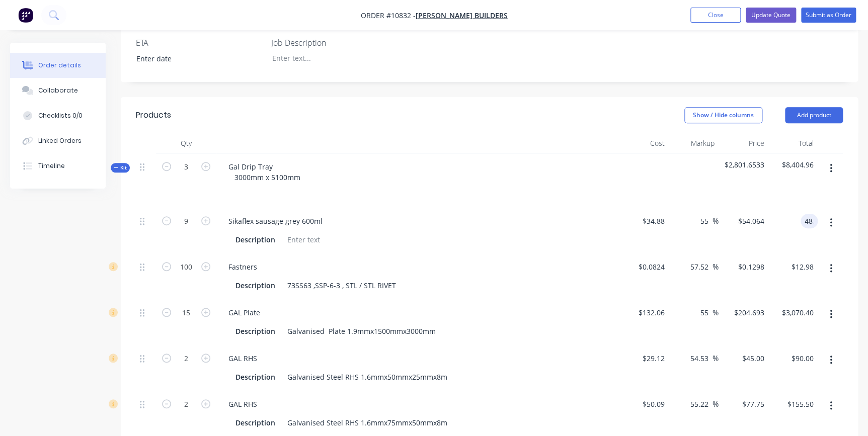
type input "487"
type input "55.14"
type input "$54.1111"
type input "$487.00"
click at [806, 232] on div "$487.00 $487.00" at bounding box center [793, 231] width 50 height 46
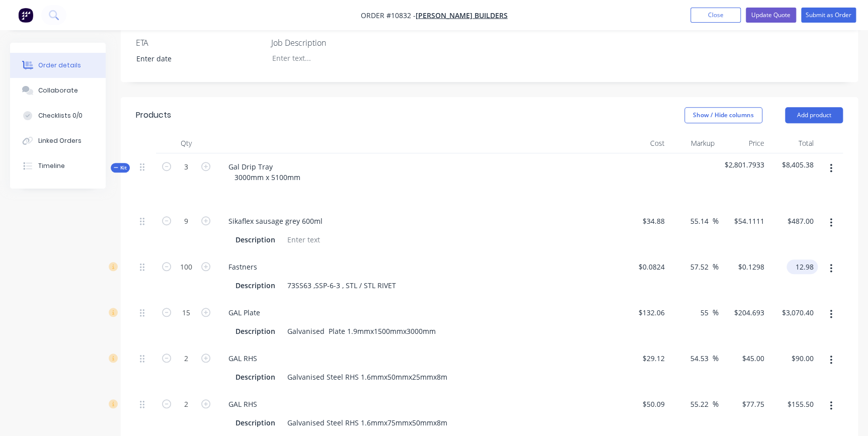
click at [806, 260] on input "12.98" at bounding box center [804, 267] width 27 height 15
type input "2"
type input "12.85"
type input "55.95"
type input "$0.1285"
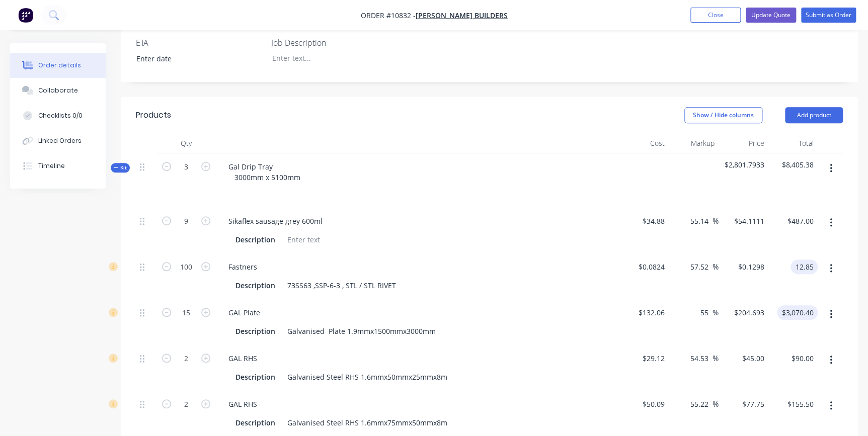
type input "$12.85"
type input "3070.40"
click at [812, 305] on input "3070.40" at bounding box center [801, 312] width 31 height 15
type input "$204.6933"
type input "$3,070.40"
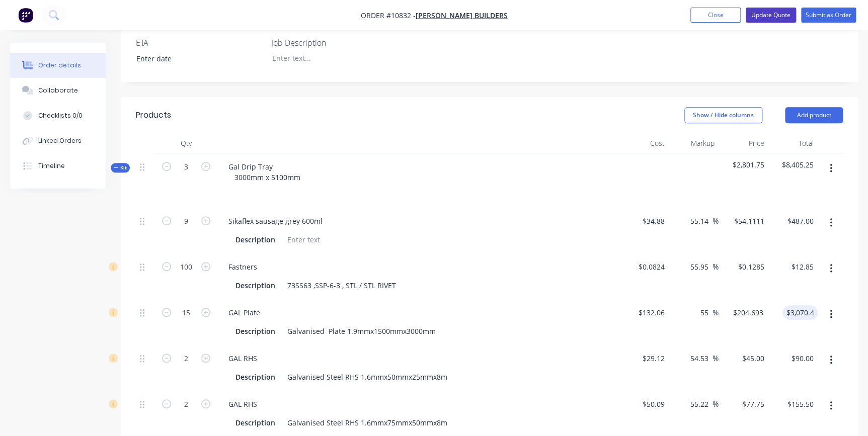
click at [784, 15] on button "Update Quote" at bounding box center [771, 15] width 50 height 15
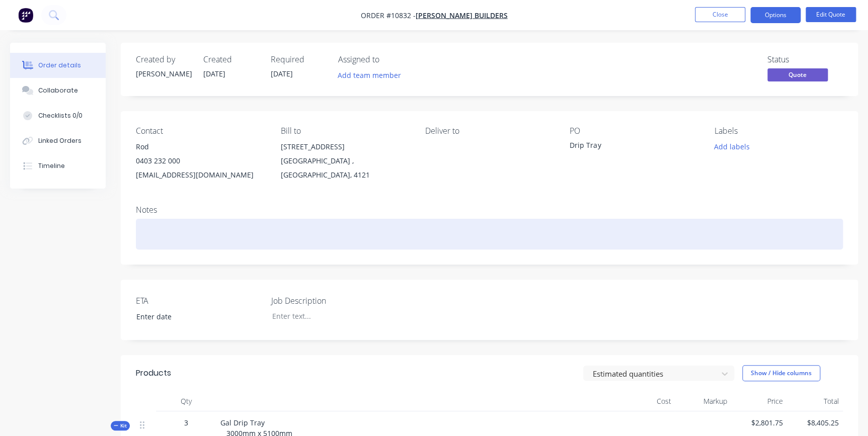
click at [672, 248] on div at bounding box center [489, 234] width 707 height 31
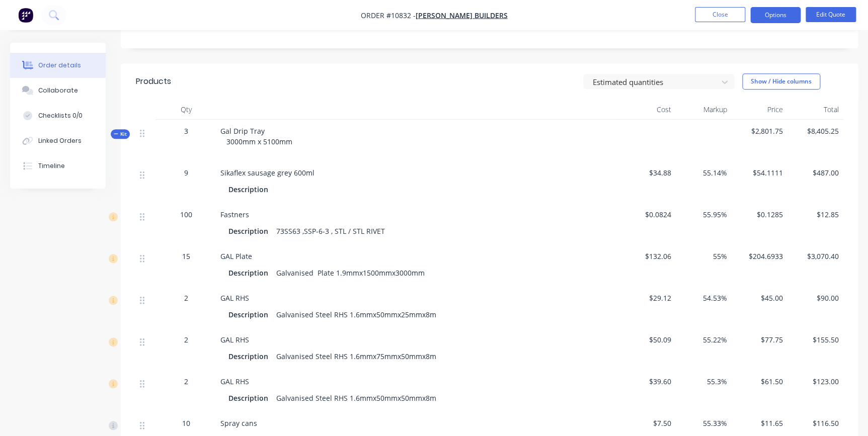
scroll to position [279, 0]
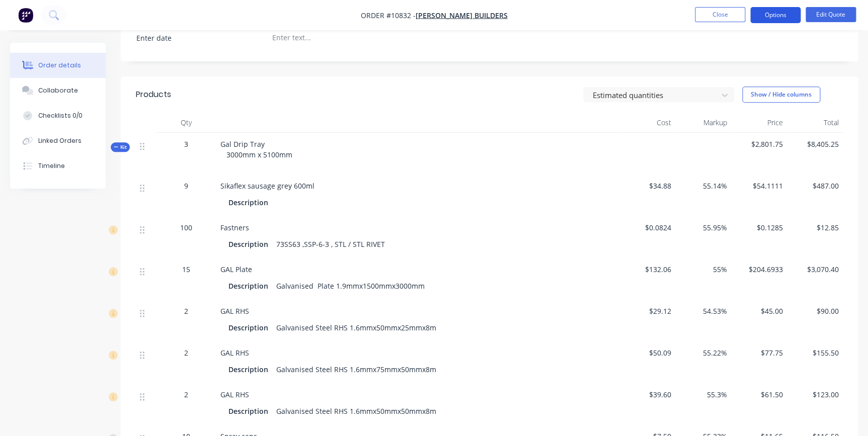
click at [784, 10] on button "Options" at bounding box center [775, 15] width 50 height 16
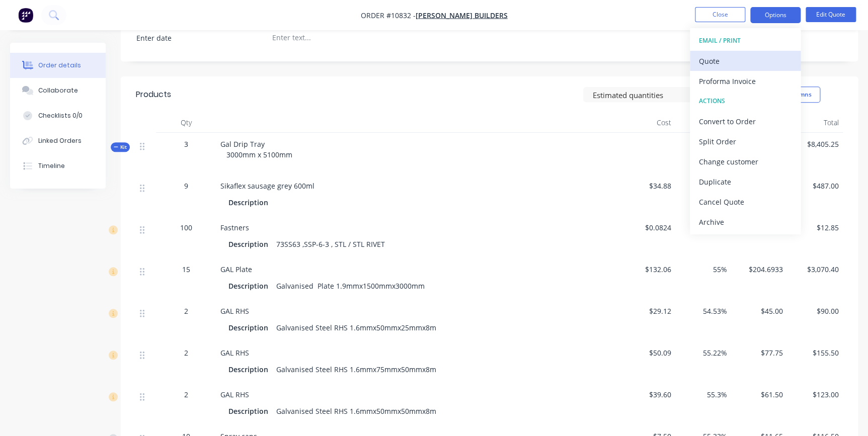
click at [735, 56] on div "Quote" at bounding box center [745, 61] width 93 height 15
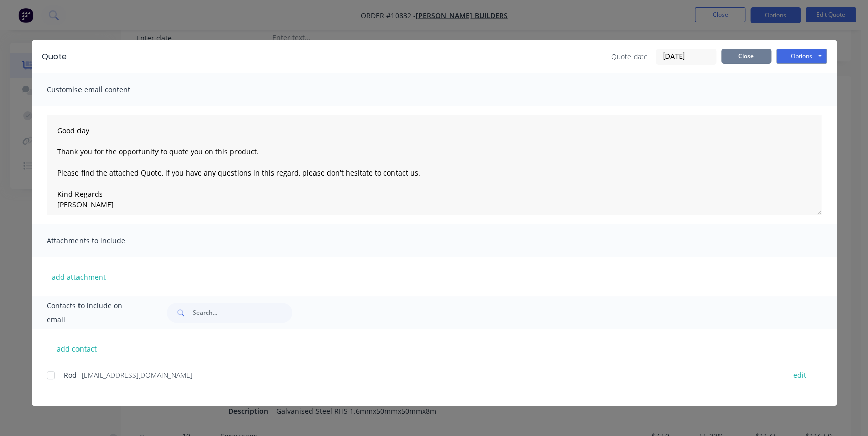
drag, startPoint x: 737, startPoint y: 58, endPoint x: 757, endPoint y: 82, distance: 30.3
click at [718, 103] on div "Quote Quote date 09/10/25 Close Options Preview Print Email Customise email con…" at bounding box center [434, 223] width 805 height 366
click at [810, 52] on button "Options" at bounding box center [801, 56] width 50 height 15
click at [792, 74] on button "Preview" at bounding box center [808, 74] width 64 height 17
click at [46, 368] on div "add contact Rod - rod@framptonbuilders.com edit" at bounding box center [434, 367] width 805 height 77
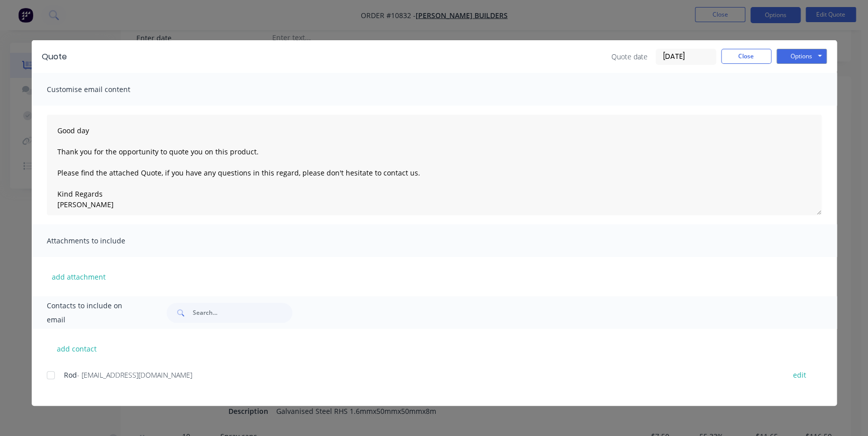
click at [51, 372] on div at bounding box center [51, 375] width 20 height 20
click at [803, 56] on button "Options" at bounding box center [801, 56] width 50 height 15
click at [794, 111] on button "Email" at bounding box center [808, 107] width 64 height 17
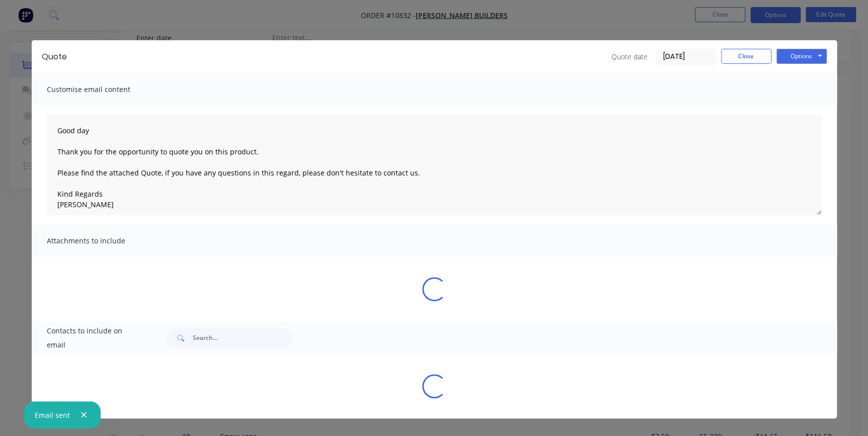
type textarea "Good day Thank you for the opportunity to quote you on this product. Please fin…"
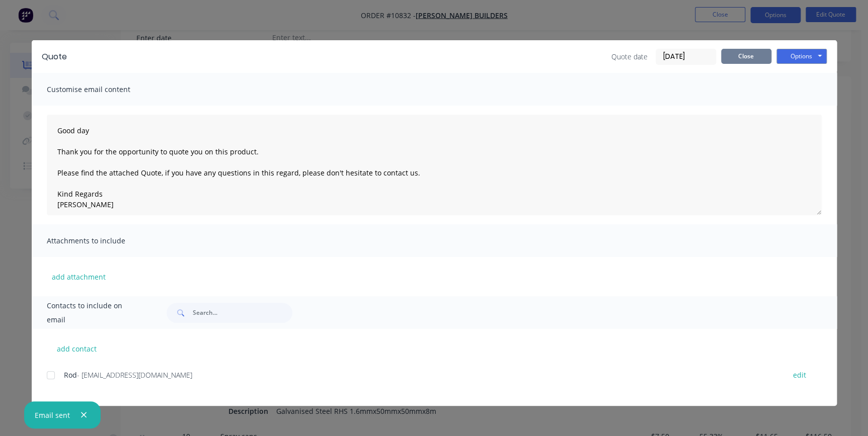
click at [751, 49] on button "Close" at bounding box center [746, 56] width 50 height 15
